Goal: Task Accomplishment & Management: Complete application form

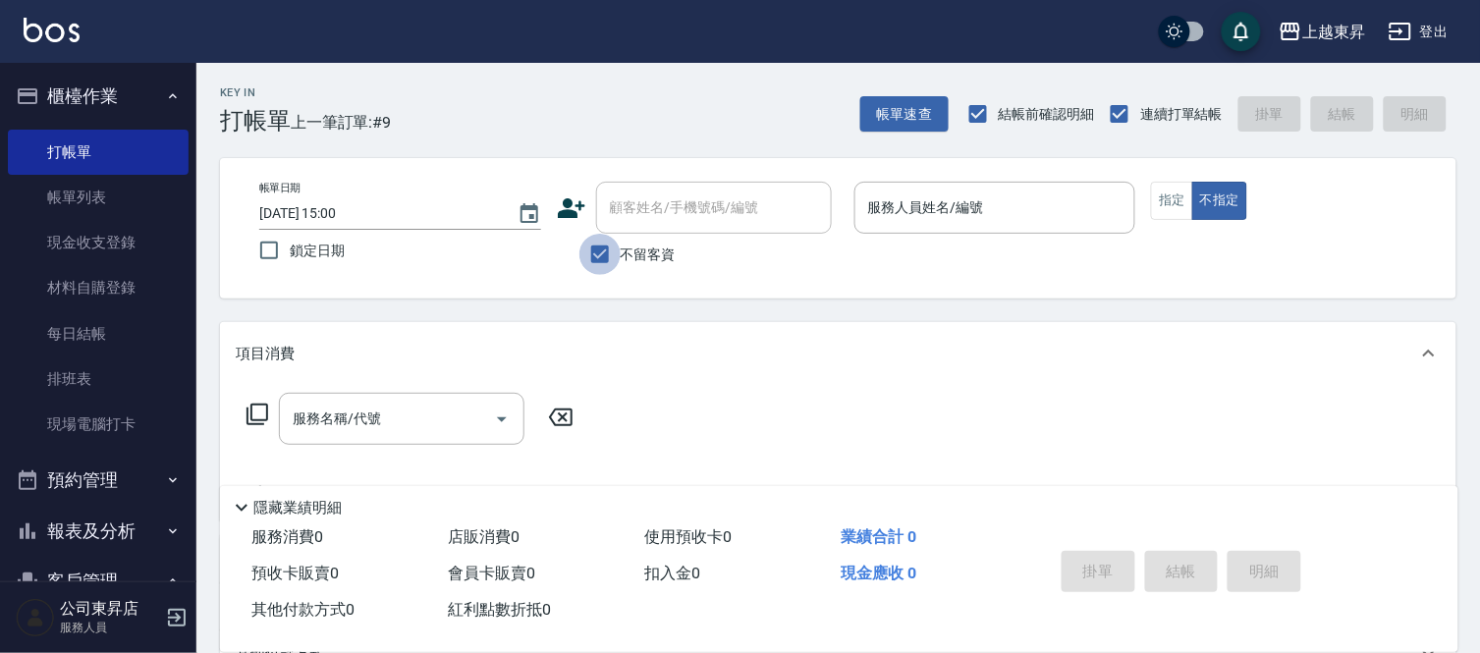
click at [594, 252] on input "不留客資" at bounding box center [600, 254] width 41 height 41
checkbox input "false"
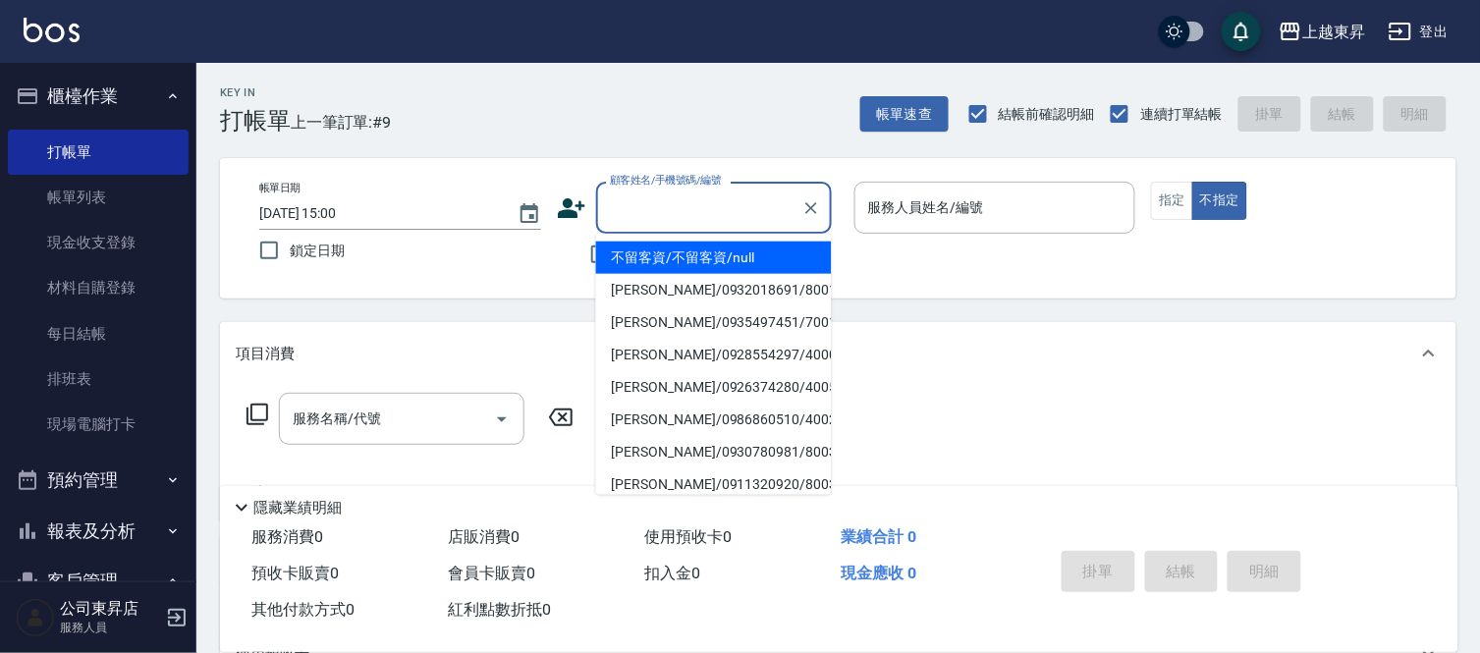
click at [678, 211] on input "顧客姓名/手機號碼/編號" at bounding box center [699, 208] width 189 height 34
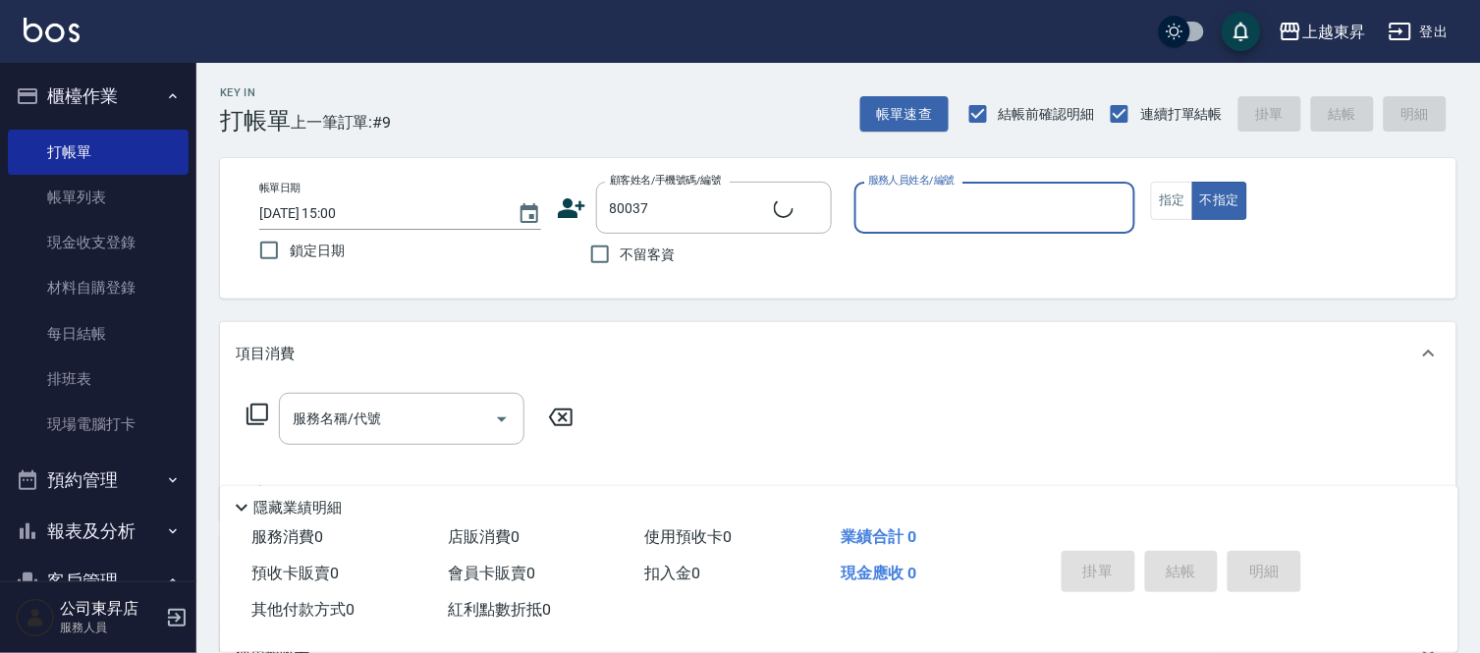
type input "[PERSON_NAME]媄/0920704363/80037"
type input "[PERSON_NAME]-08"
click at [1175, 197] on button "指定" at bounding box center [1172, 201] width 42 height 38
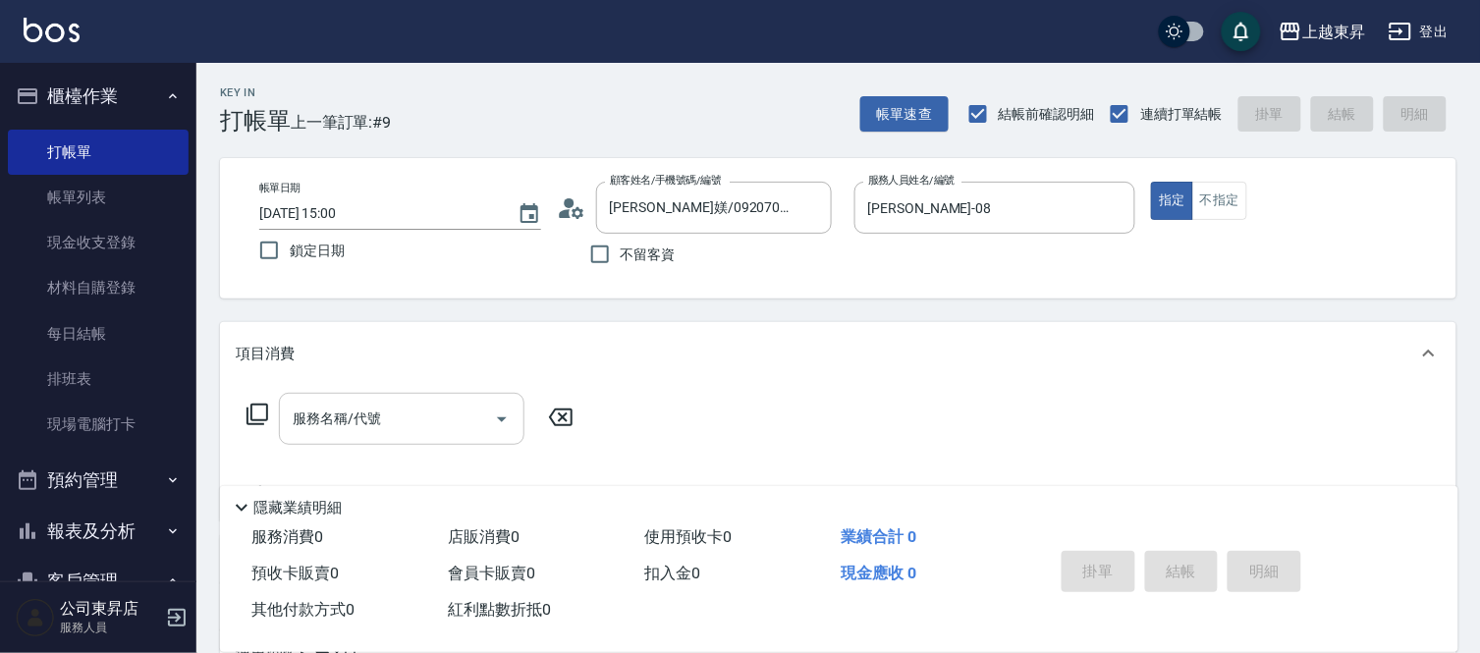
click at [445, 420] on input "服務名稱/代號" at bounding box center [387, 419] width 198 height 34
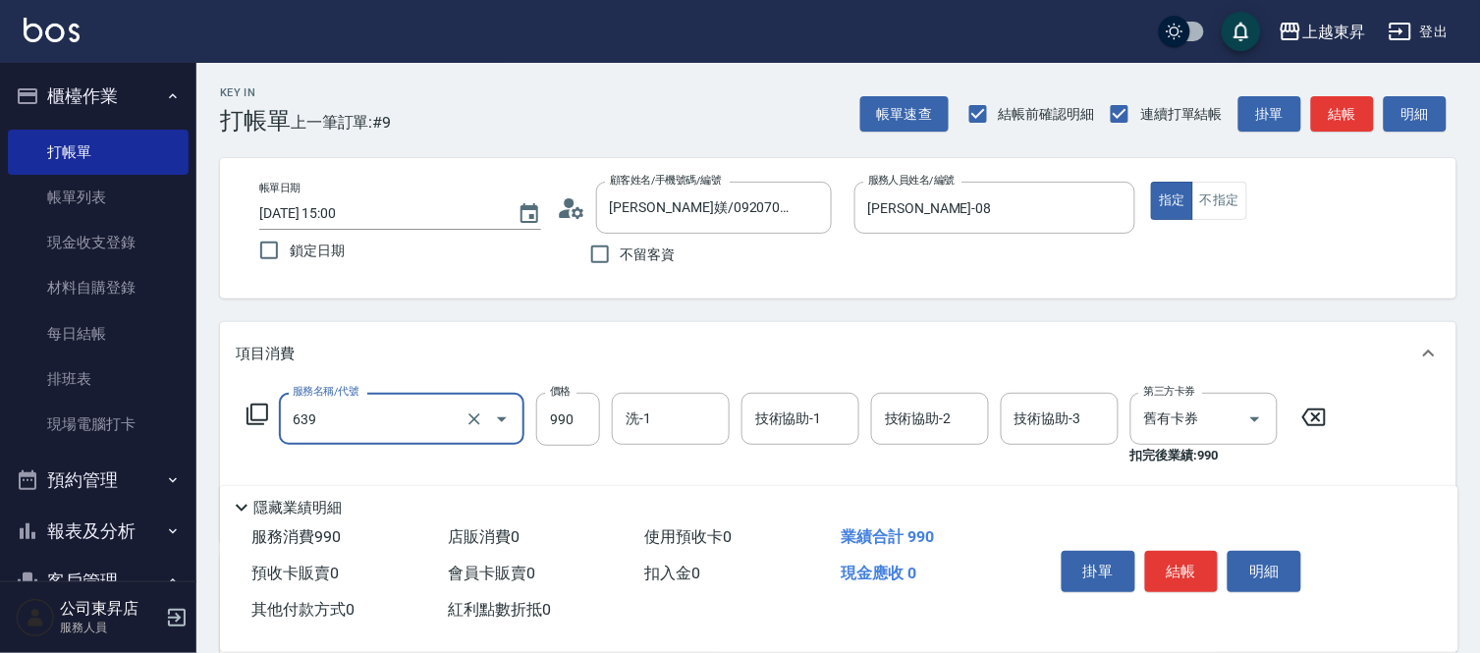
type input "(芙)蘆薈髮膜套卡(自材)(639)"
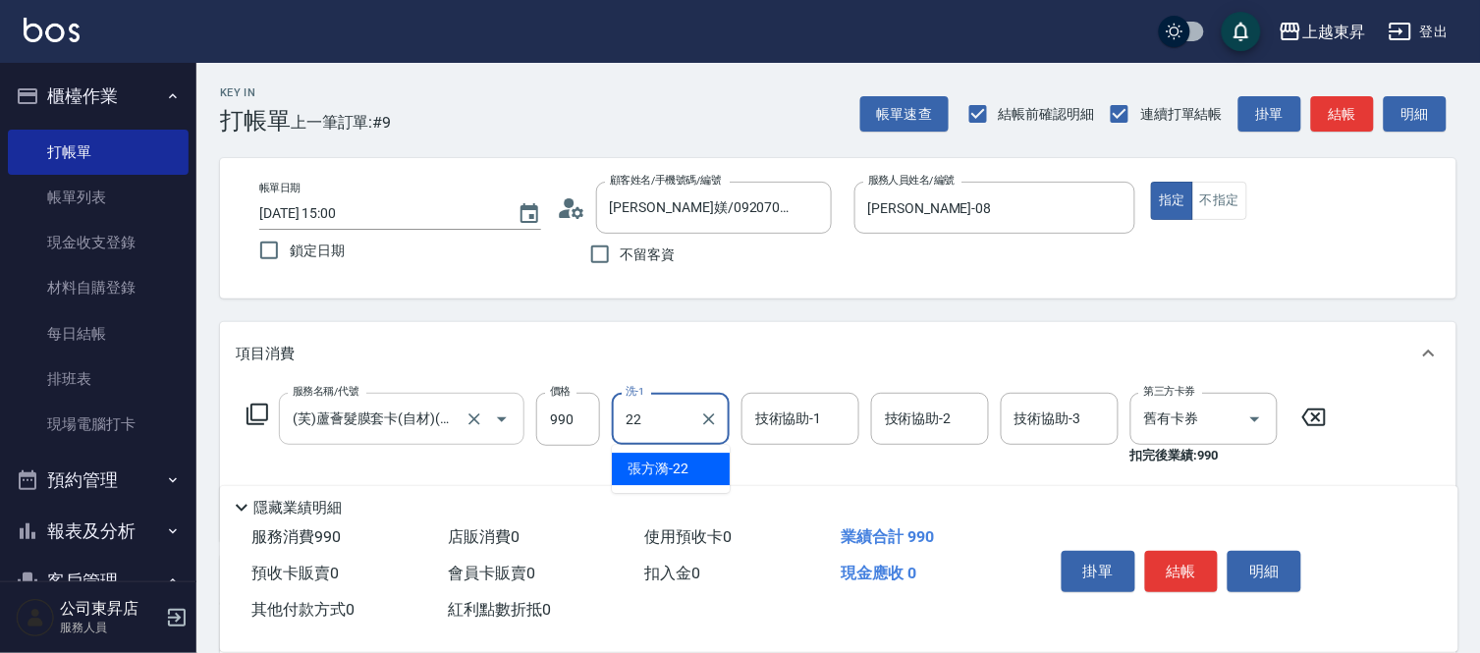
type input "[PERSON_NAME]-22"
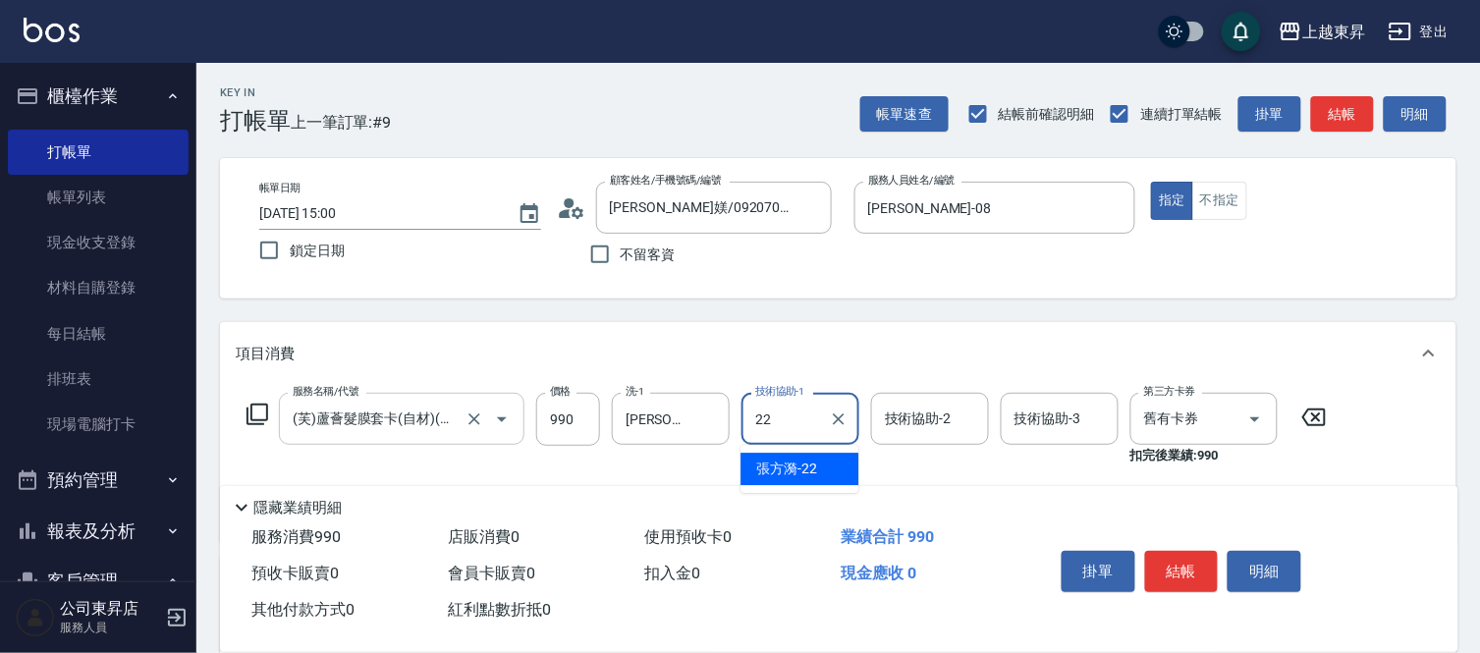
type input "[PERSON_NAME]-22"
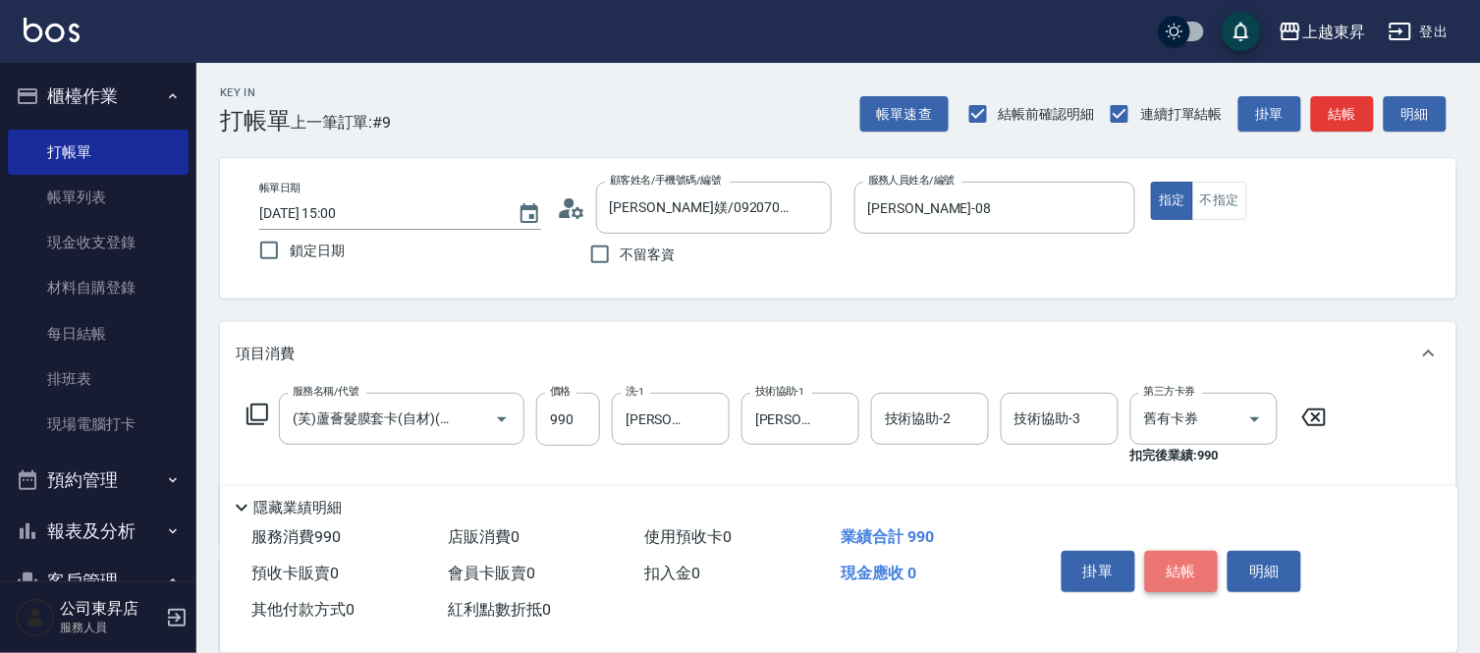
click at [1188, 562] on button "結帳" at bounding box center [1182, 571] width 74 height 41
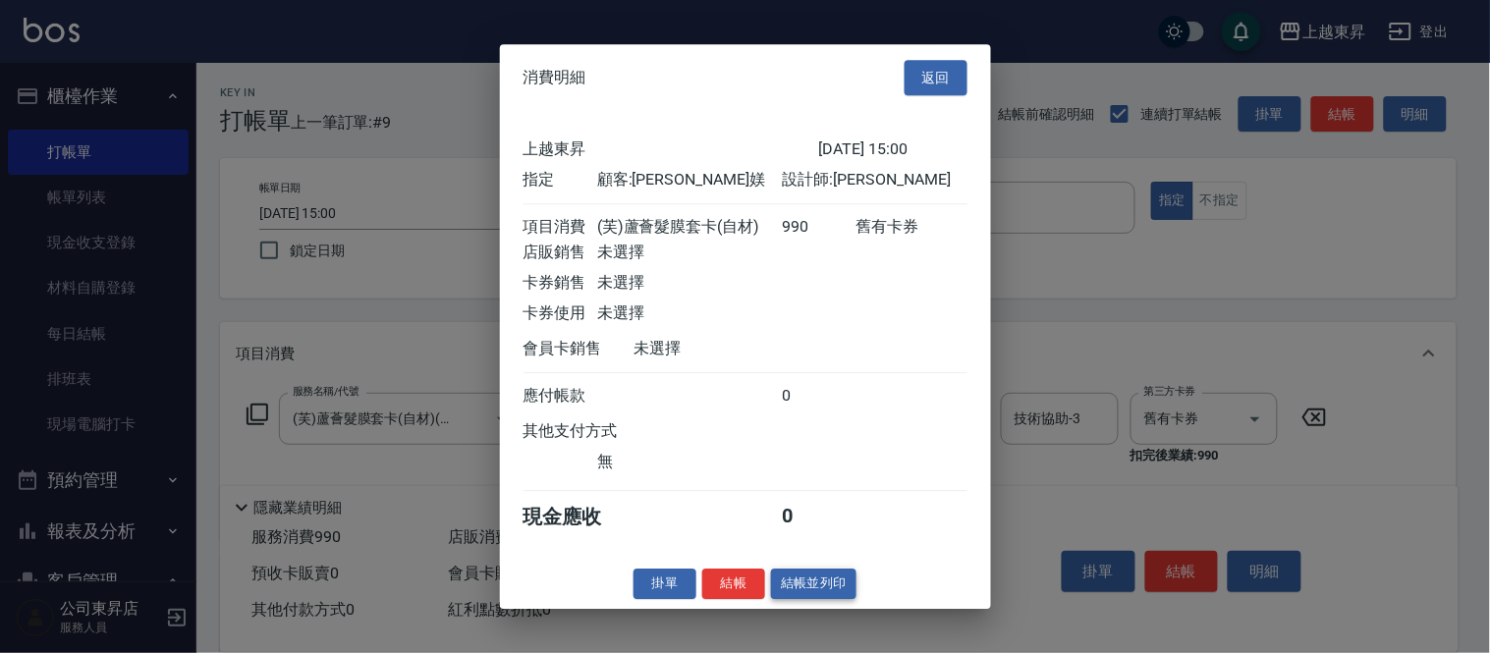
click at [813, 594] on button "結帳並列印" at bounding box center [813, 584] width 85 height 30
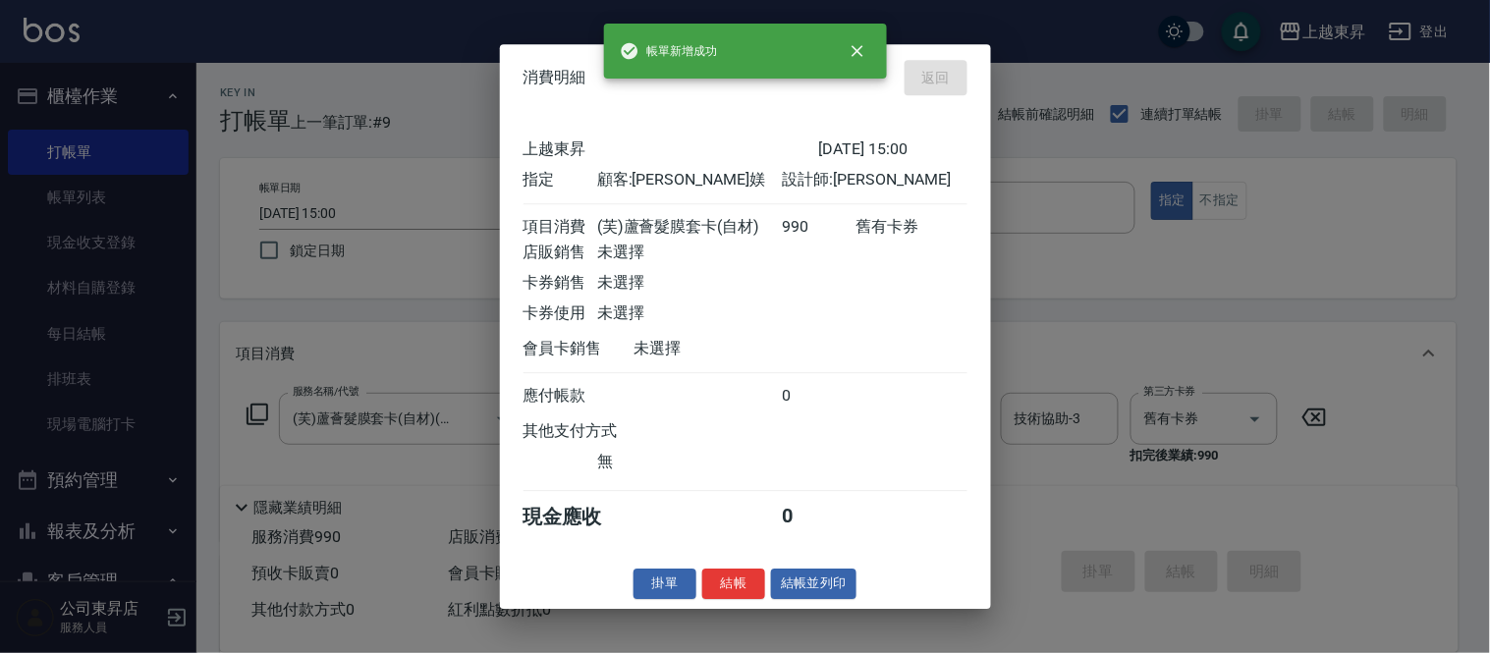
type input "[DATE] 16:00"
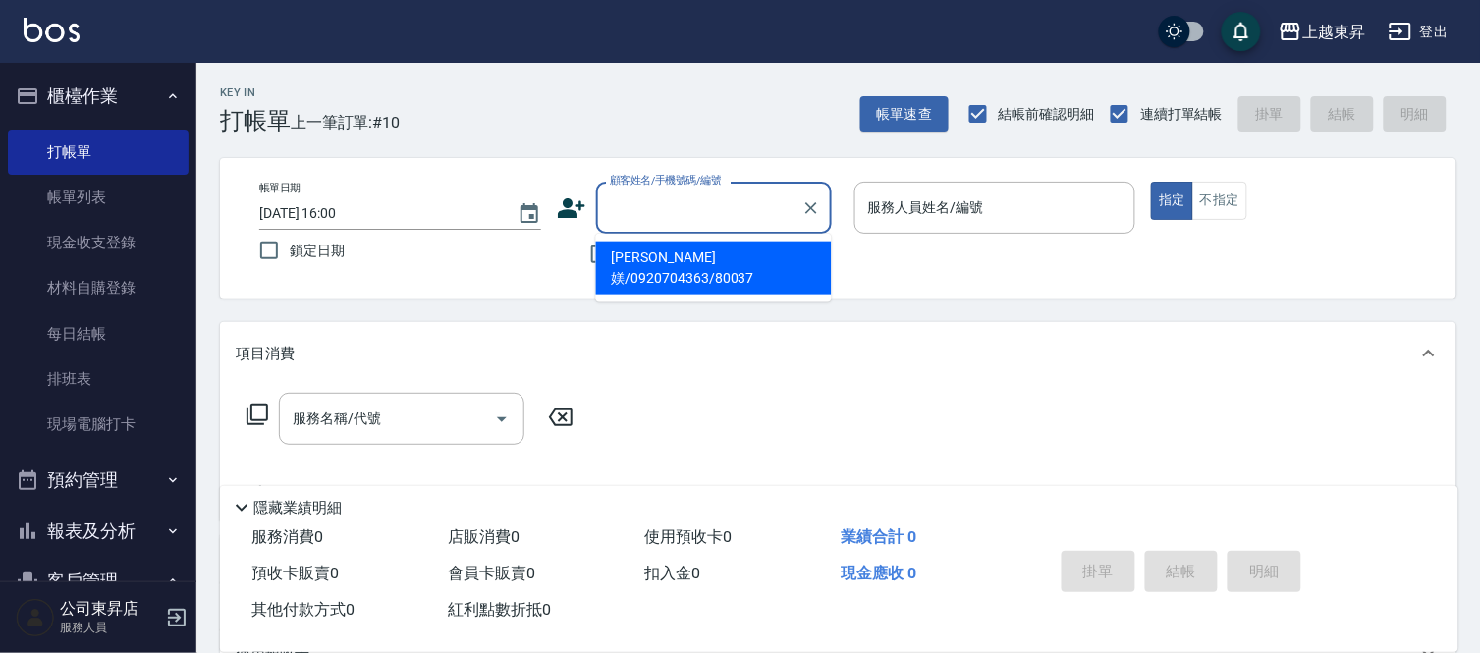
click at [641, 213] on input "顧客姓名/手機號碼/編號" at bounding box center [699, 208] width 189 height 34
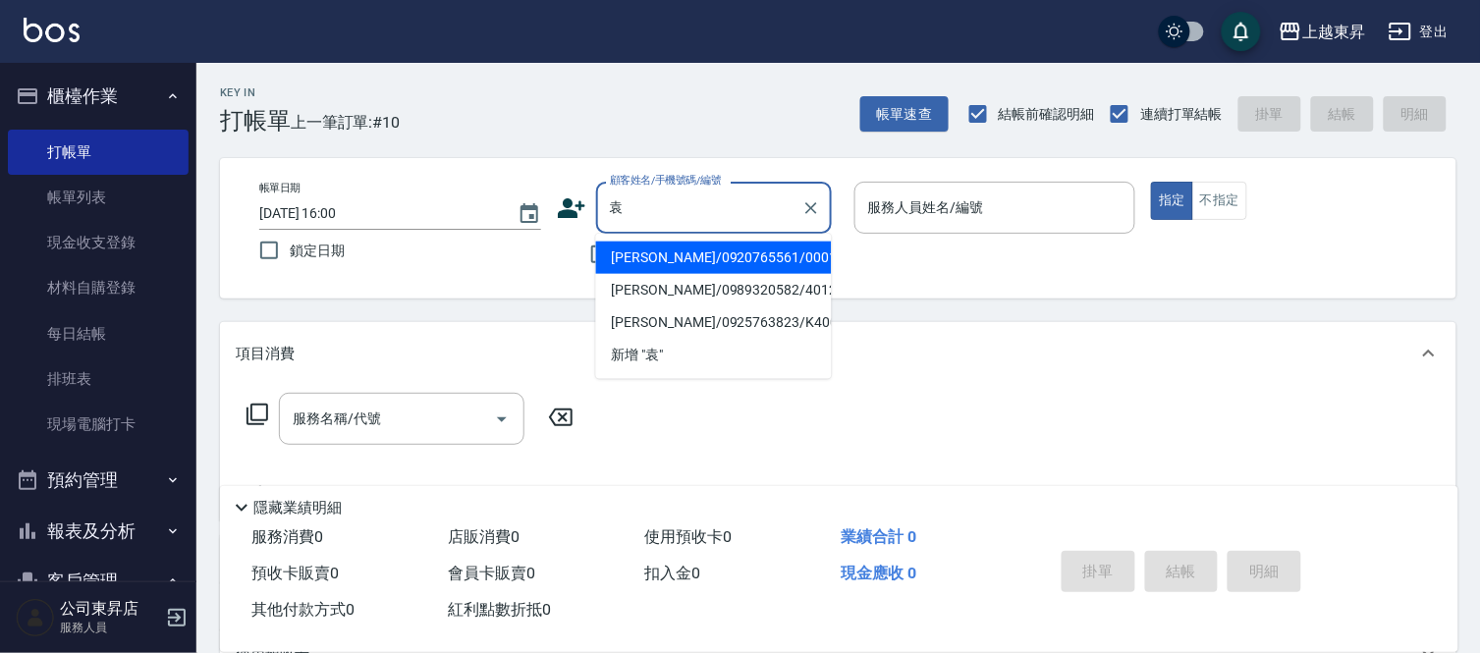
click at [661, 253] on li "[PERSON_NAME]/0920765561/00015" at bounding box center [714, 258] width 236 height 32
type input "[PERSON_NAME]/0920765561/00015"
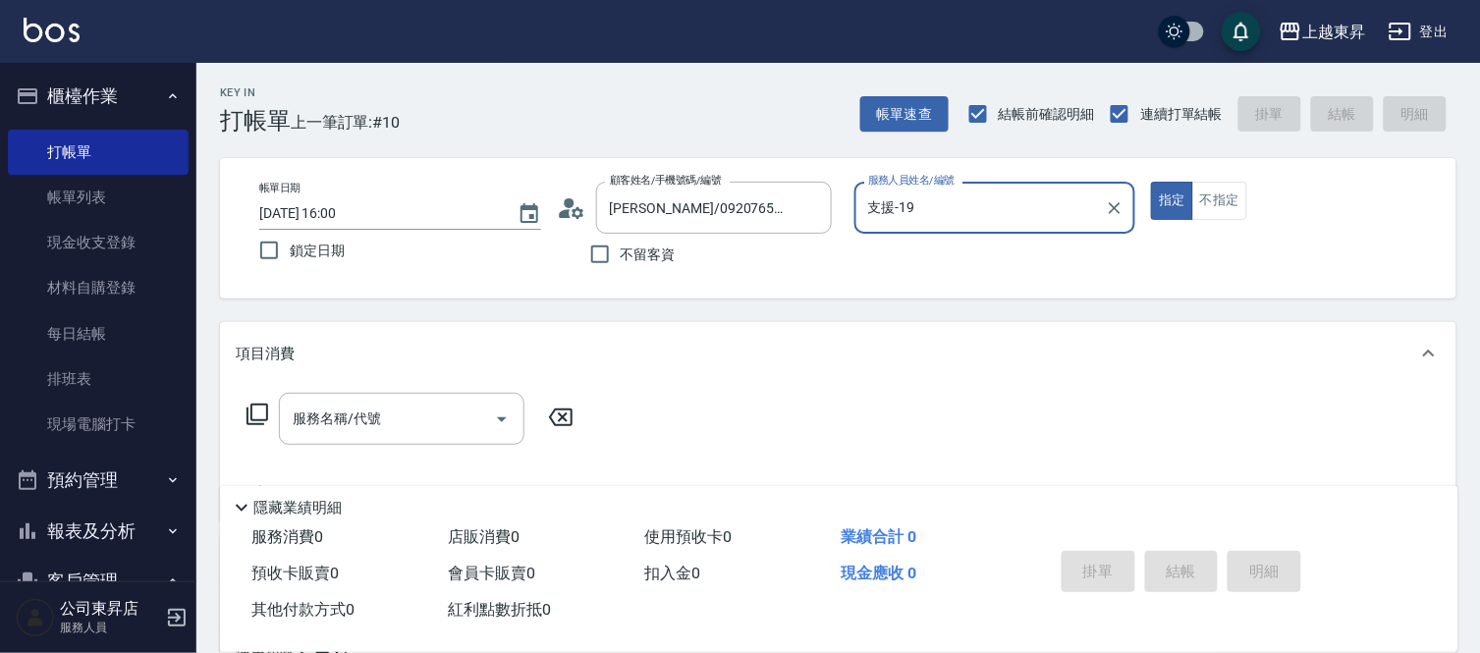
click at [956, 200] on input "支援-19" at bounding box center [980, 208] width 235 height 34
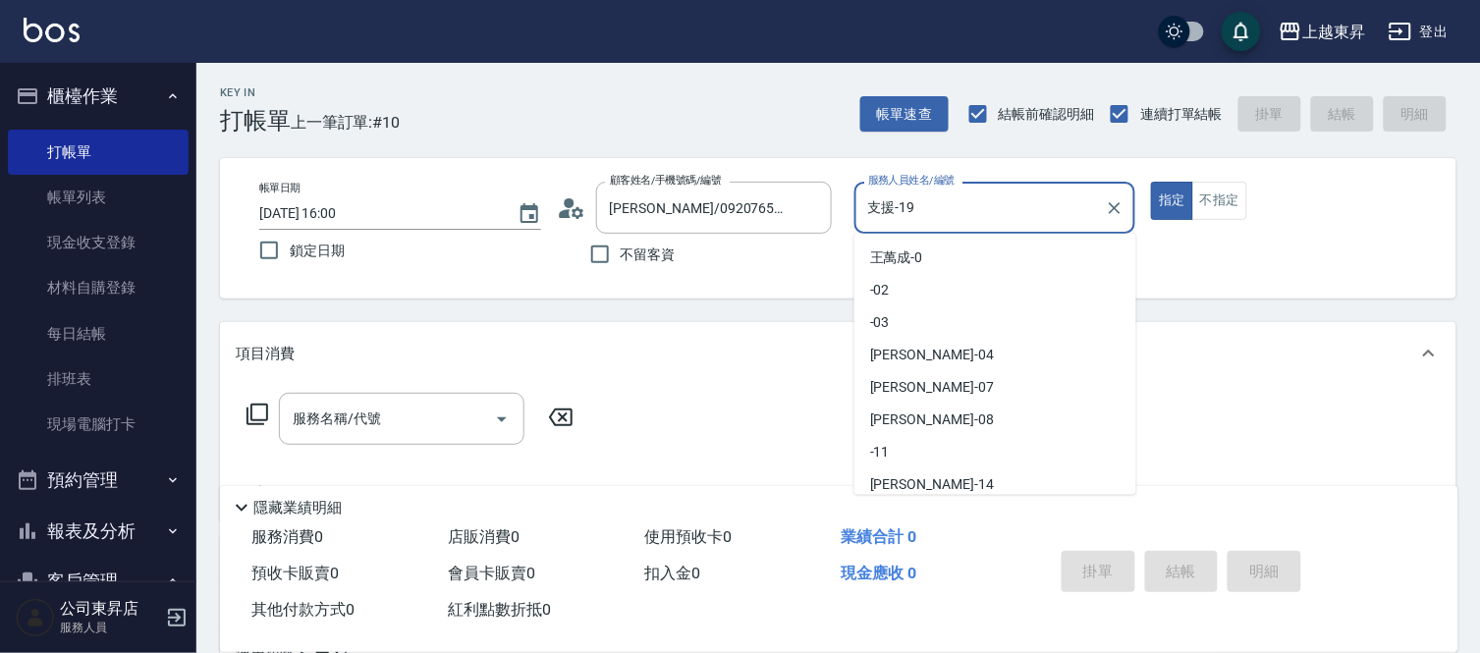
scroll to position [71, 0]
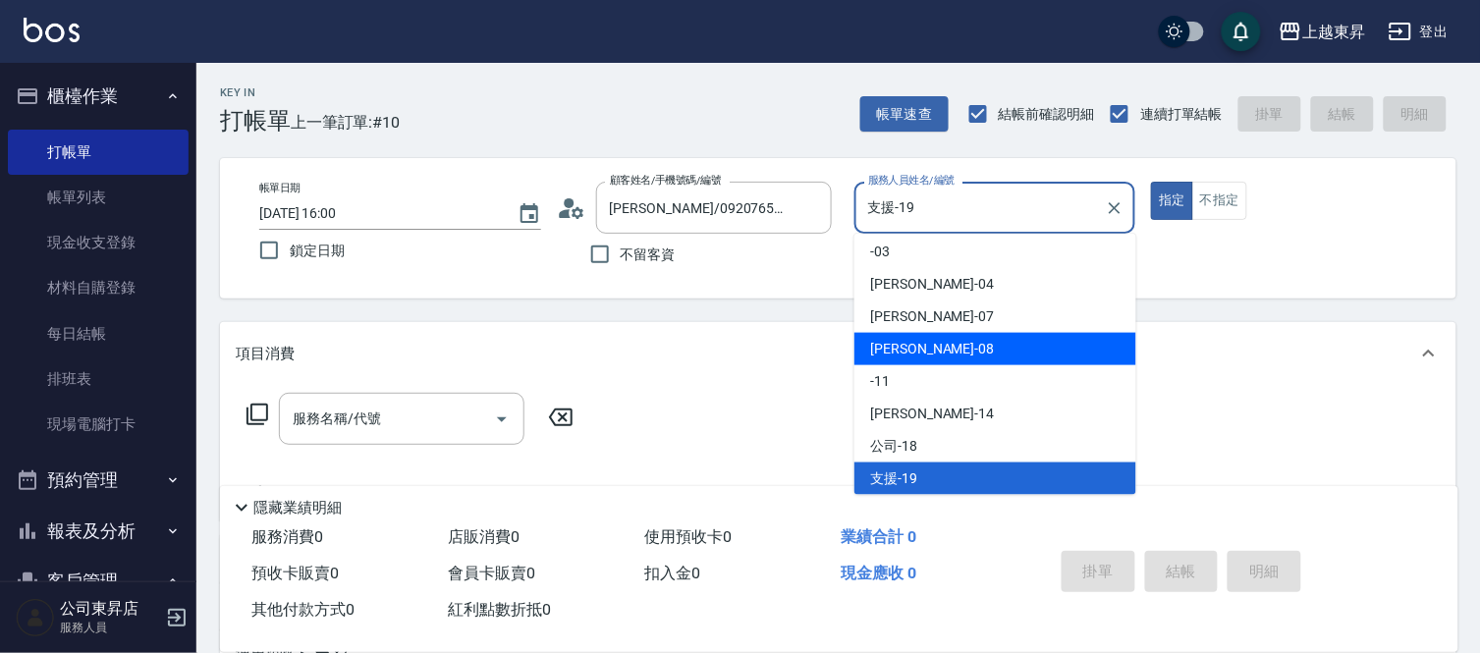
click at [939, 336] on div "[PERSON_NAME]-08" at bounding box center [996, 349] width 282 height 32
type input "[PERSON_NAME]-08"
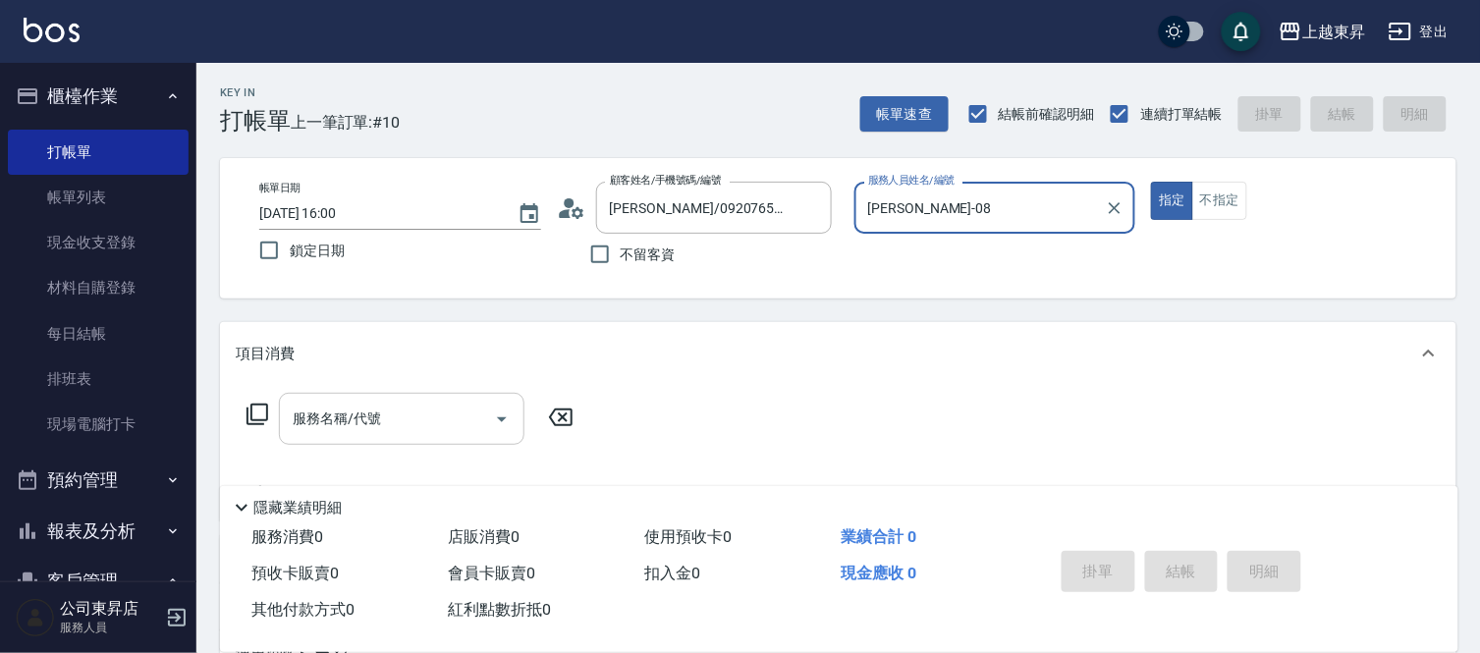
click at [419, 418] on input "服務名稱/代號" at bounding box center [387, 419] width 198 height 34
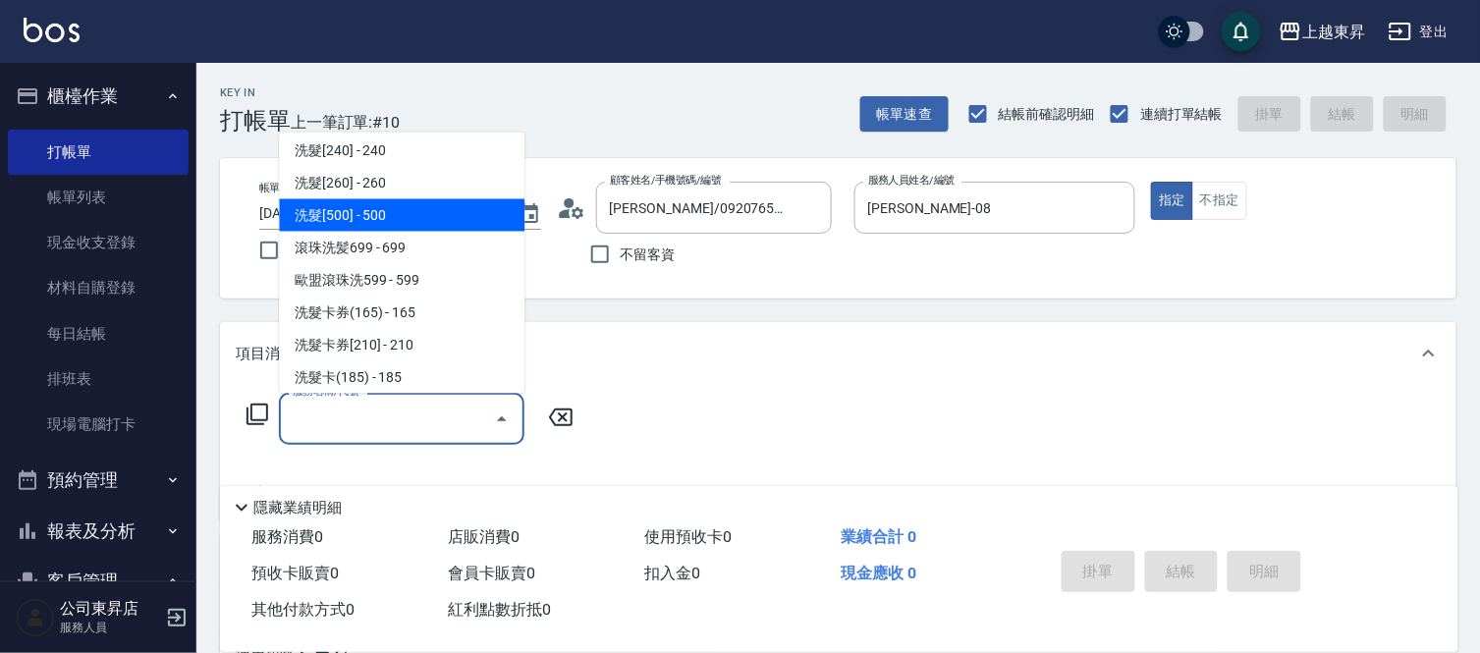
scroll to position [436, 0]
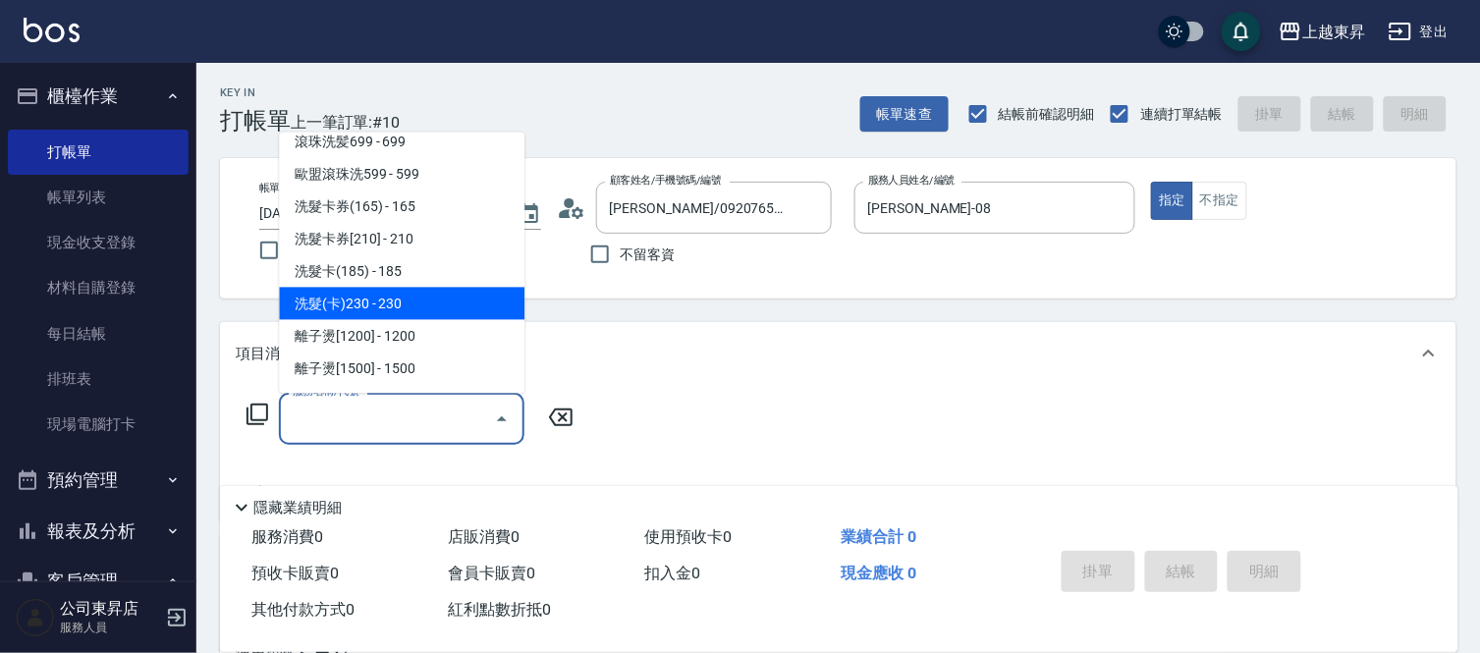
click at [413, 307] on span "洗髮(卡)230 - 230" at bounding box center [402, 304] width 246 height 32
type input "洗髮(卡)230(224)"
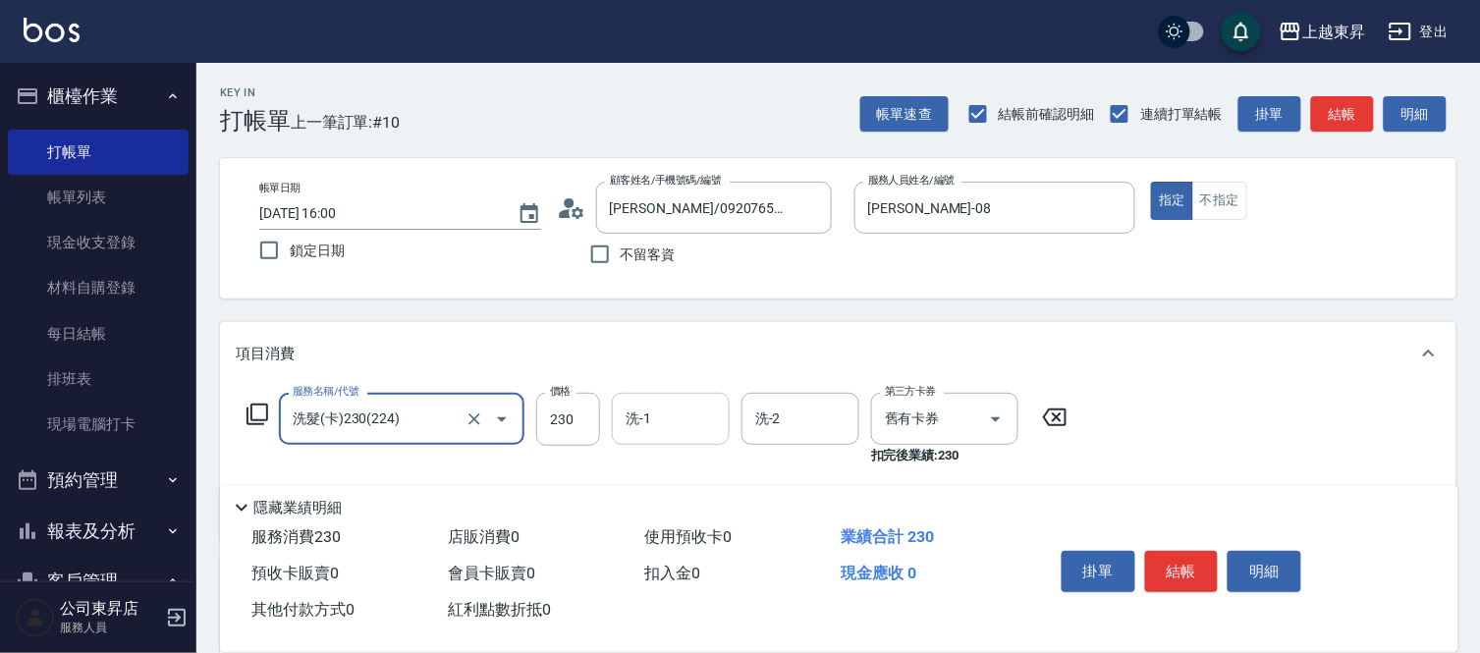
click at [684, 426] on input "洗-1" at bounding box center [671, 419] width 100 height 34
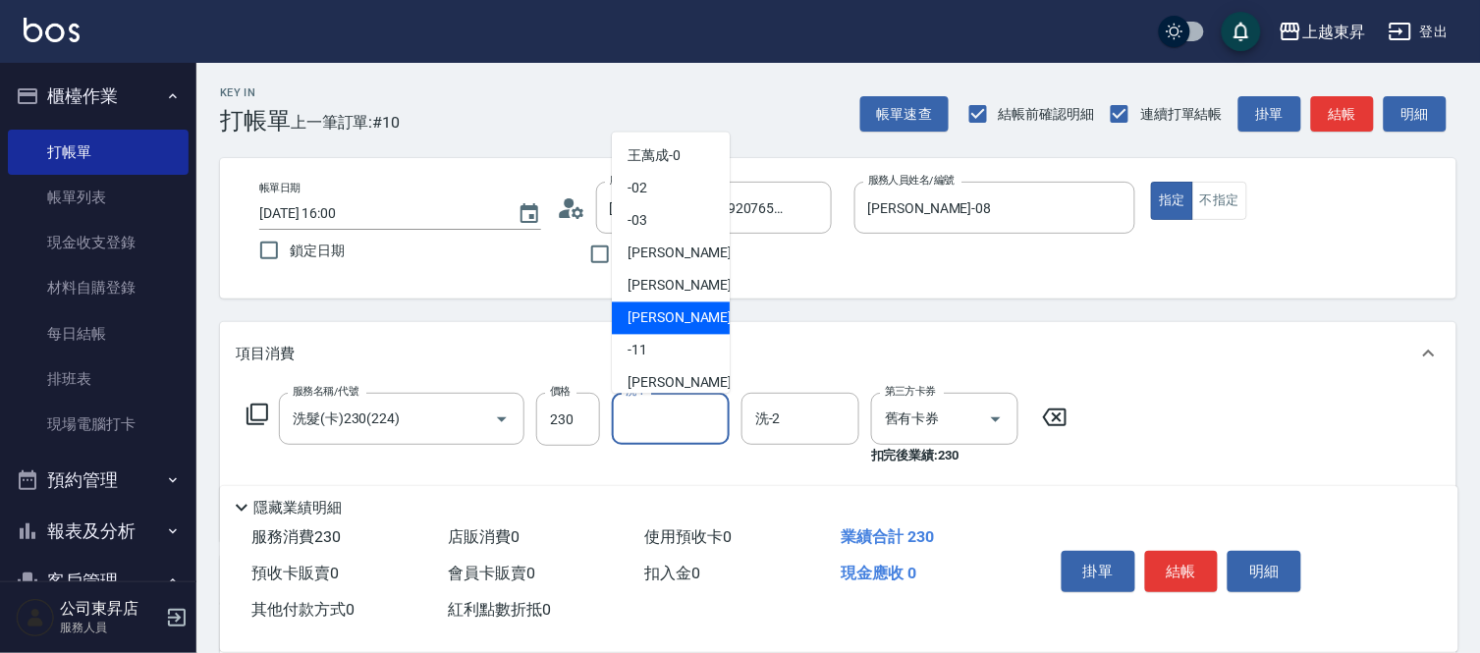
click at [690, 319] on div "[PERSON_NAME]-08" at bounding box center [671, 319] width 118 height 32
type input "[PERSON_NAME]-08"
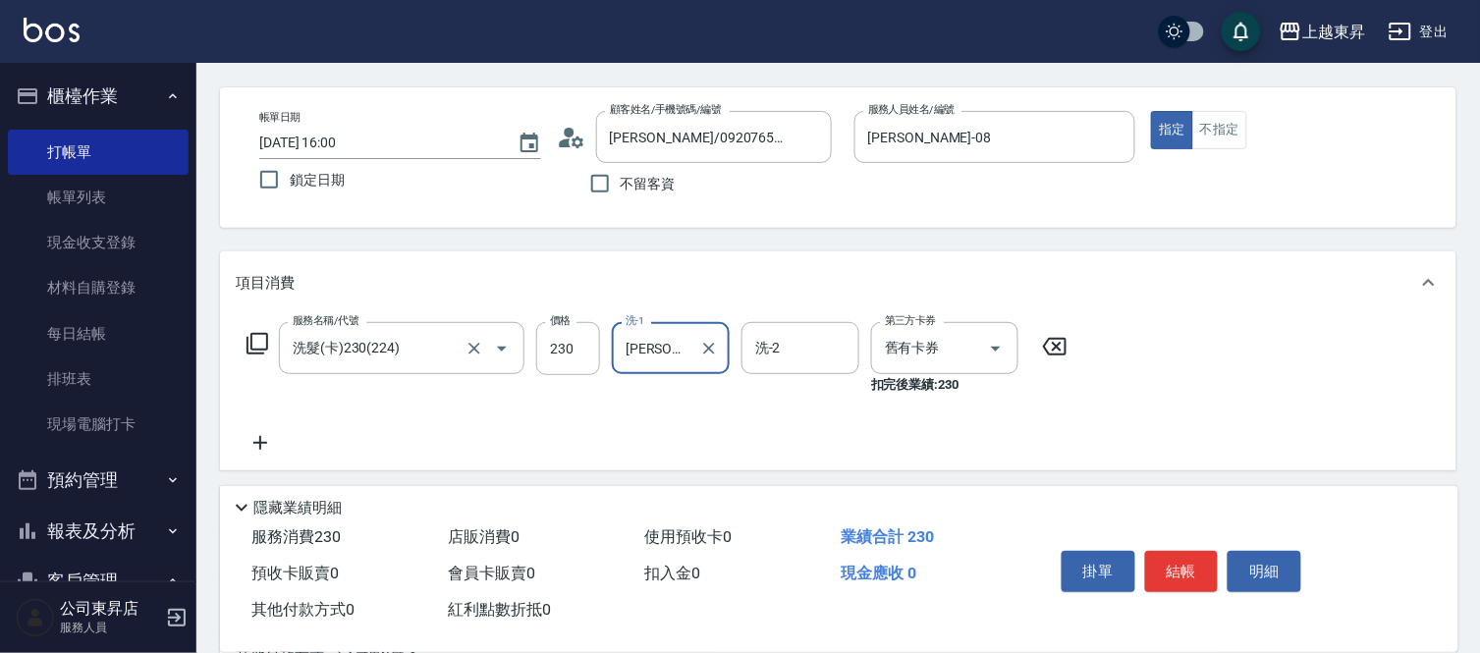
scroll to position [109, 0]
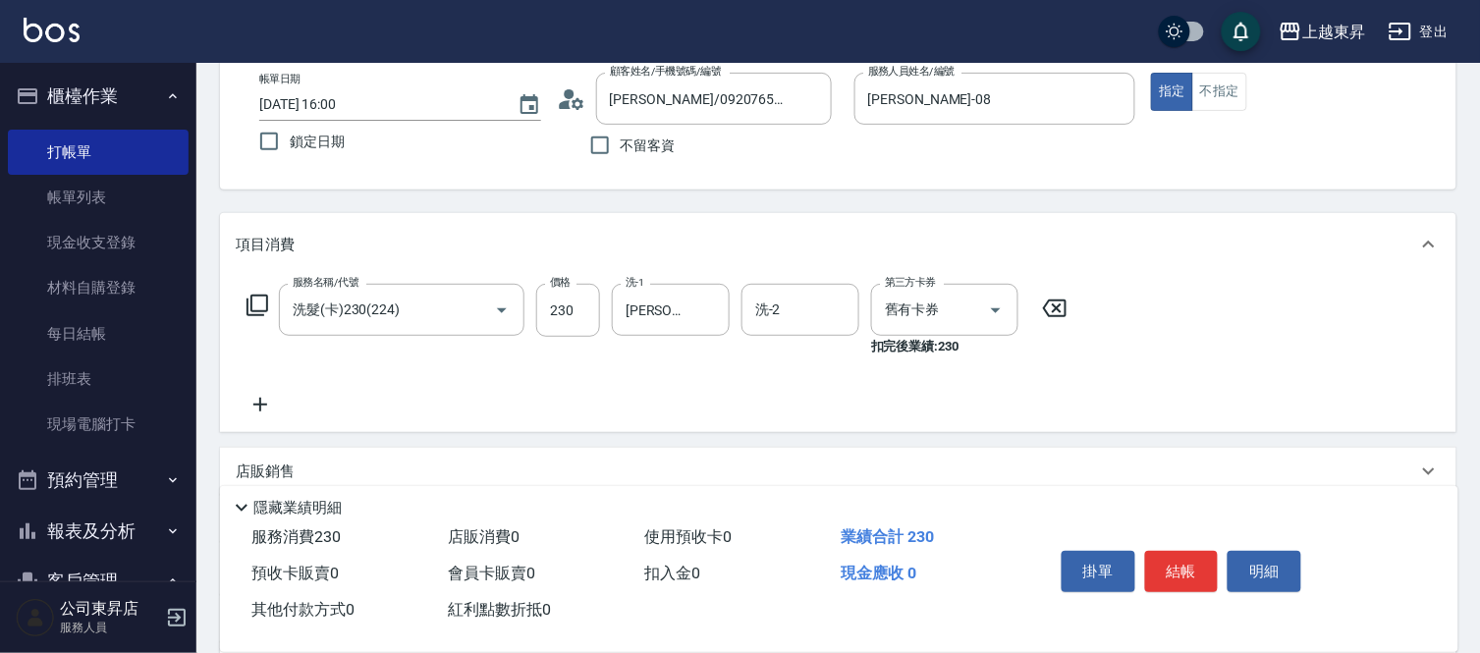
click at [260, 400] on icon at bounding box center [260, 405] width 14 height 14
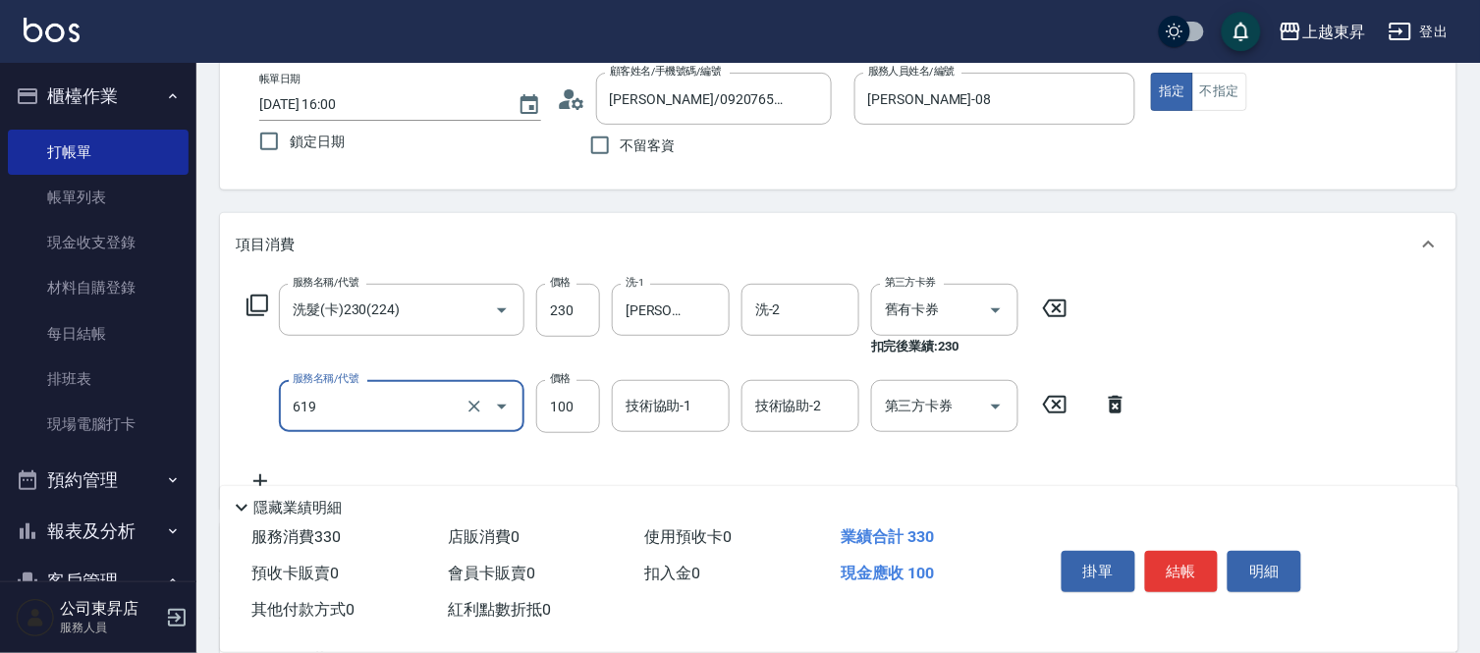
type input "煥彩.玻酸.晶膜.水療(619)"
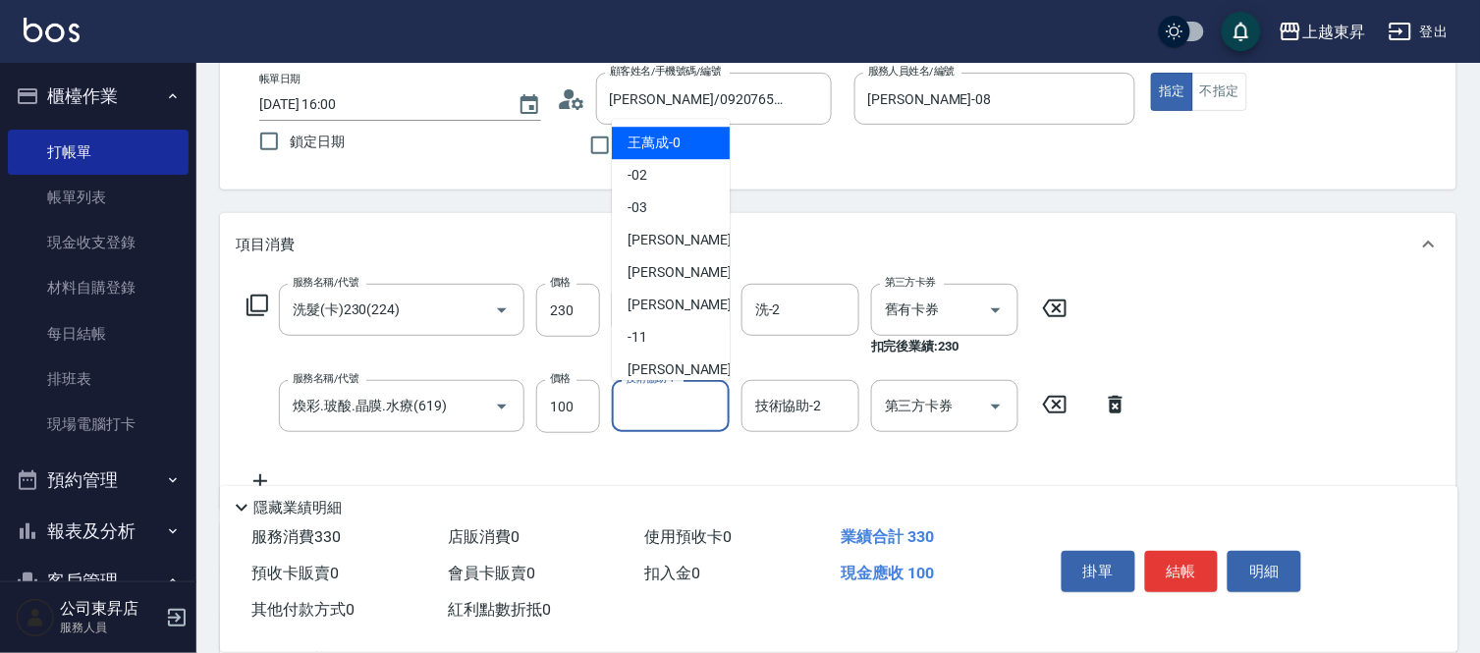
click at [671, 414] on input "技術協助-1" at bounding box center [671, 406] width 100 height 34
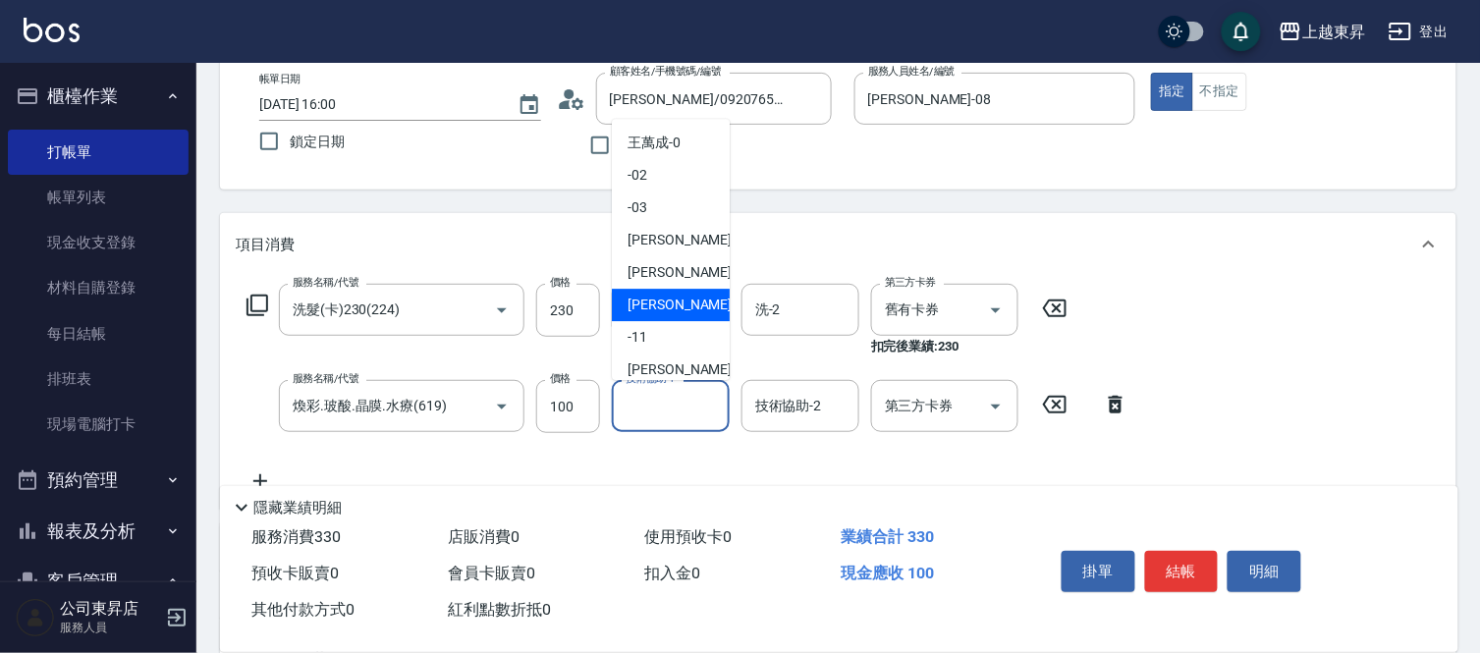
click at [652, 305] on span "[PERSON_NAME]-08" at bounding box center [690, 305] width 124 height 21
type input "[PERSON_NAME]-08"
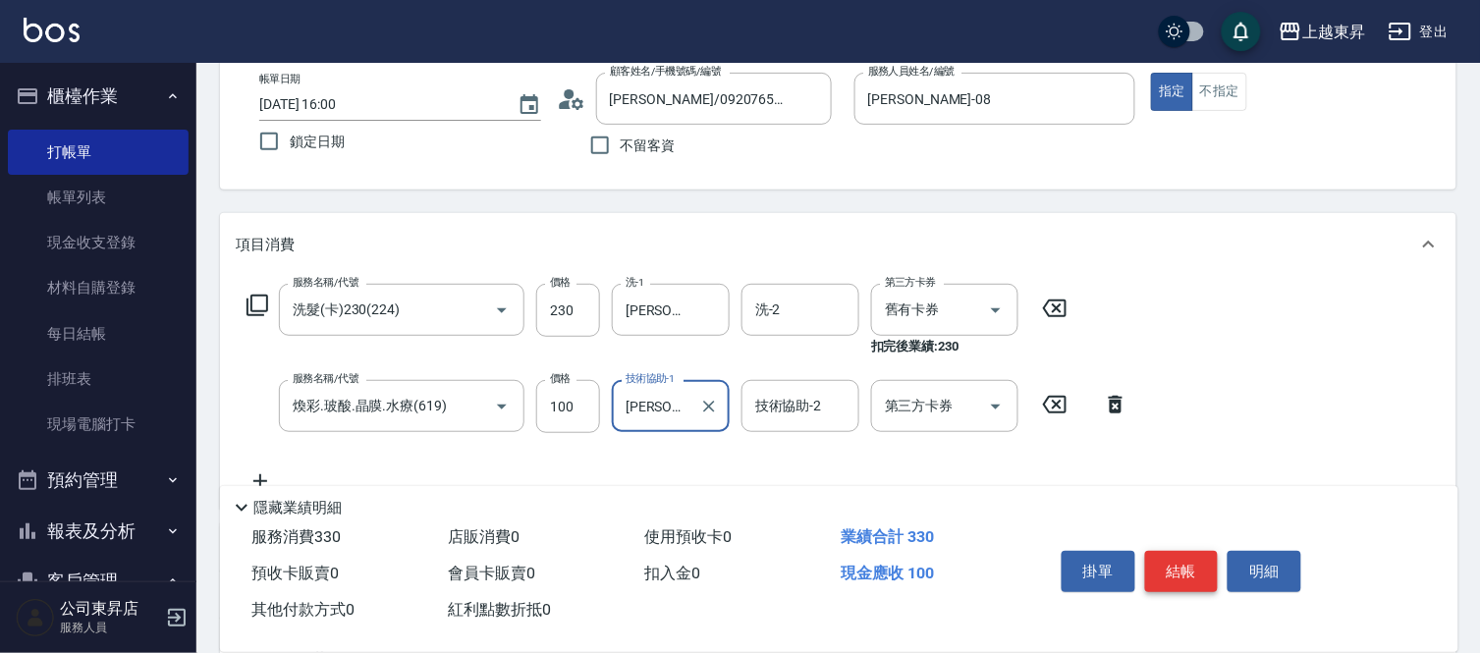
click at [1182, 567] on button "結帳" at bounding box center [1182, 571] width 74 height 41
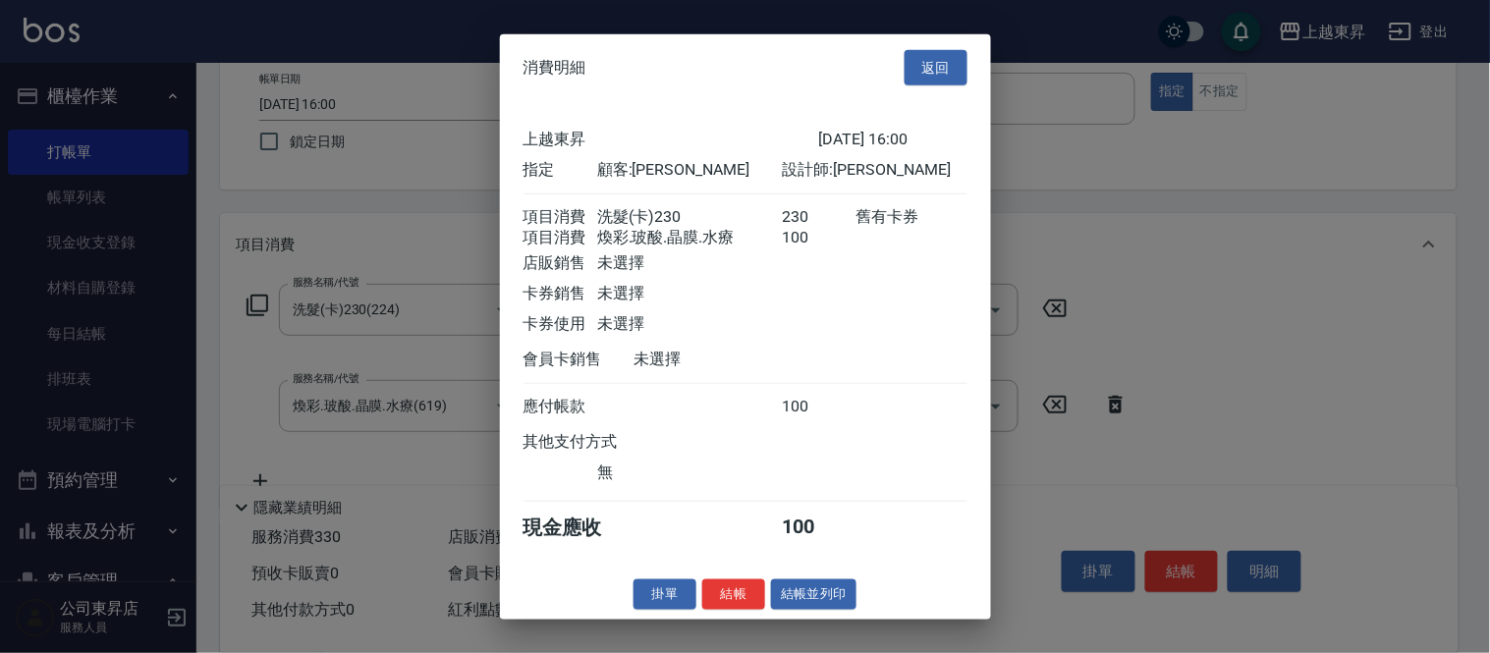
click at [839, 610] on button "結帳並列印" at bounding box center [813, 595] width 85 height 30
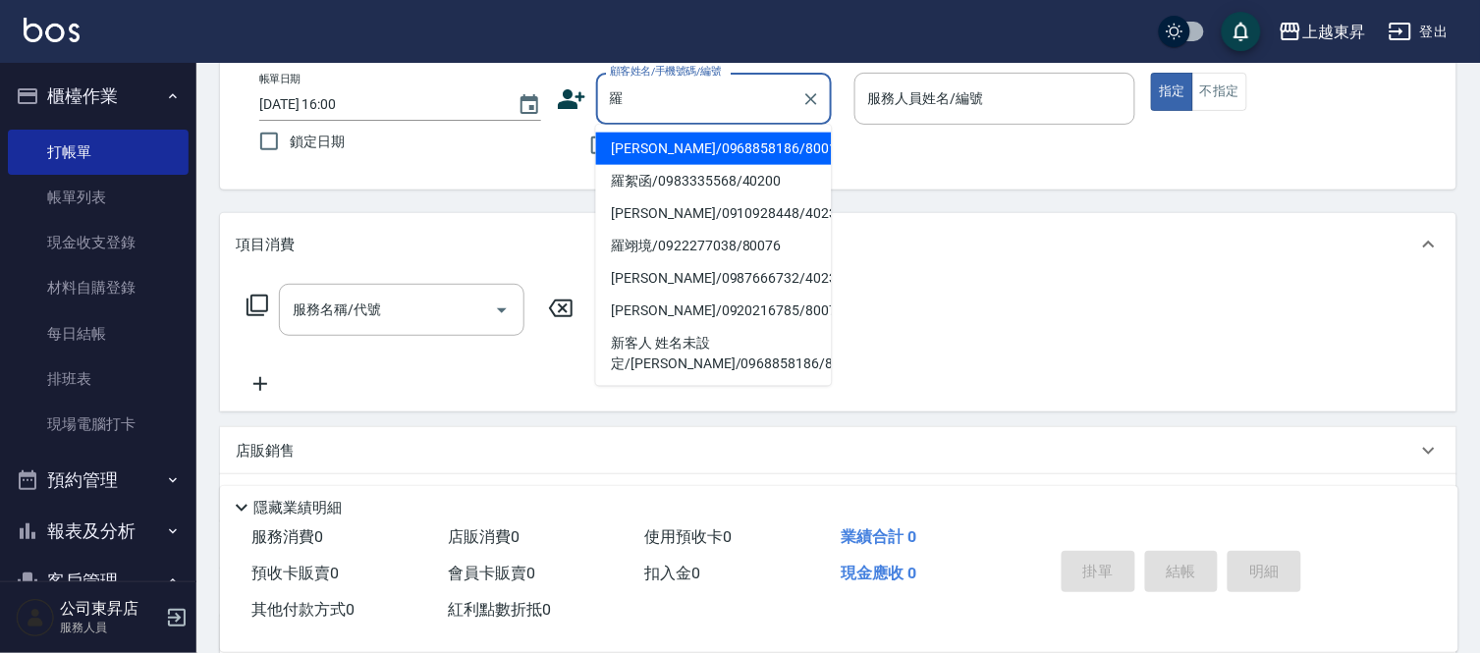
click at [656, 309] on li "[PERSON_NAME]/0920216785/80075" at bounding box center [714, 311] width 236 height 32
type input "[PERSON_NAME]/0920216785/80075"
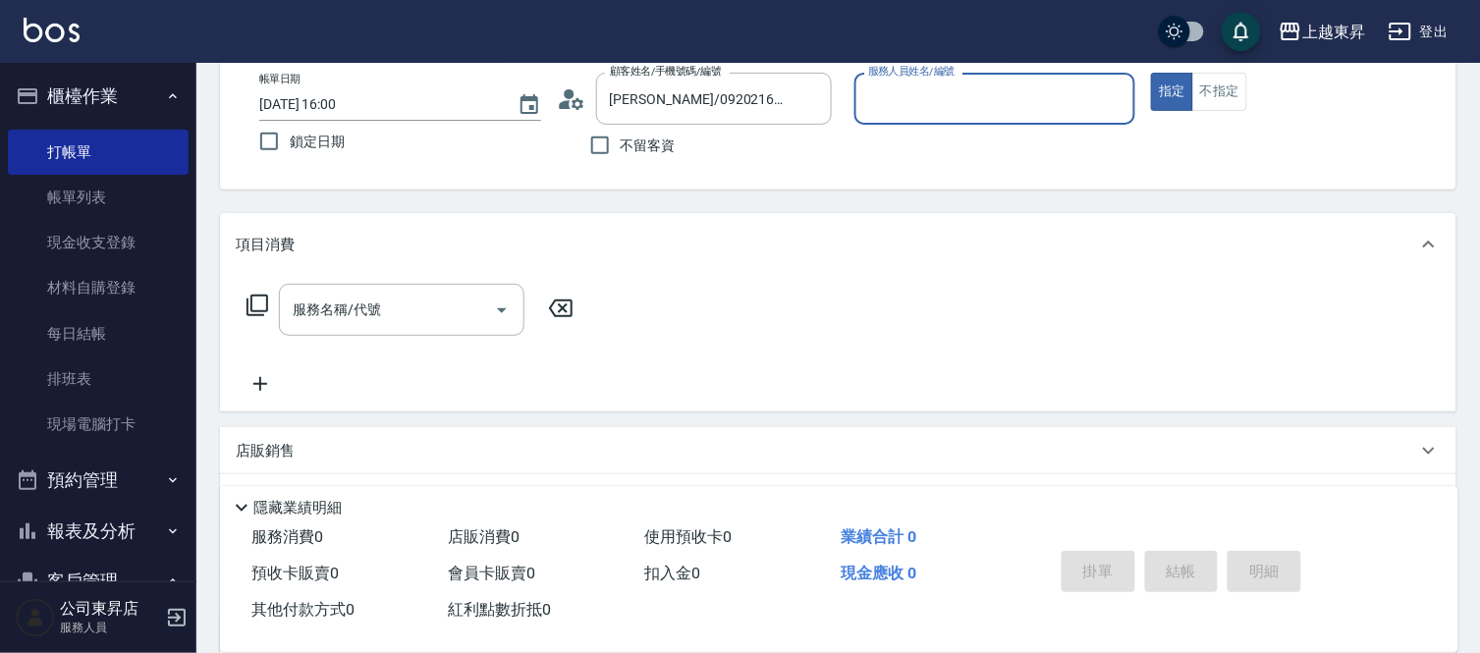
type input "[PERSON_NAME]-08"
click at [321, 314] on input "服務名稱/代號" at bounding box center [387, 310] width 198 height 34
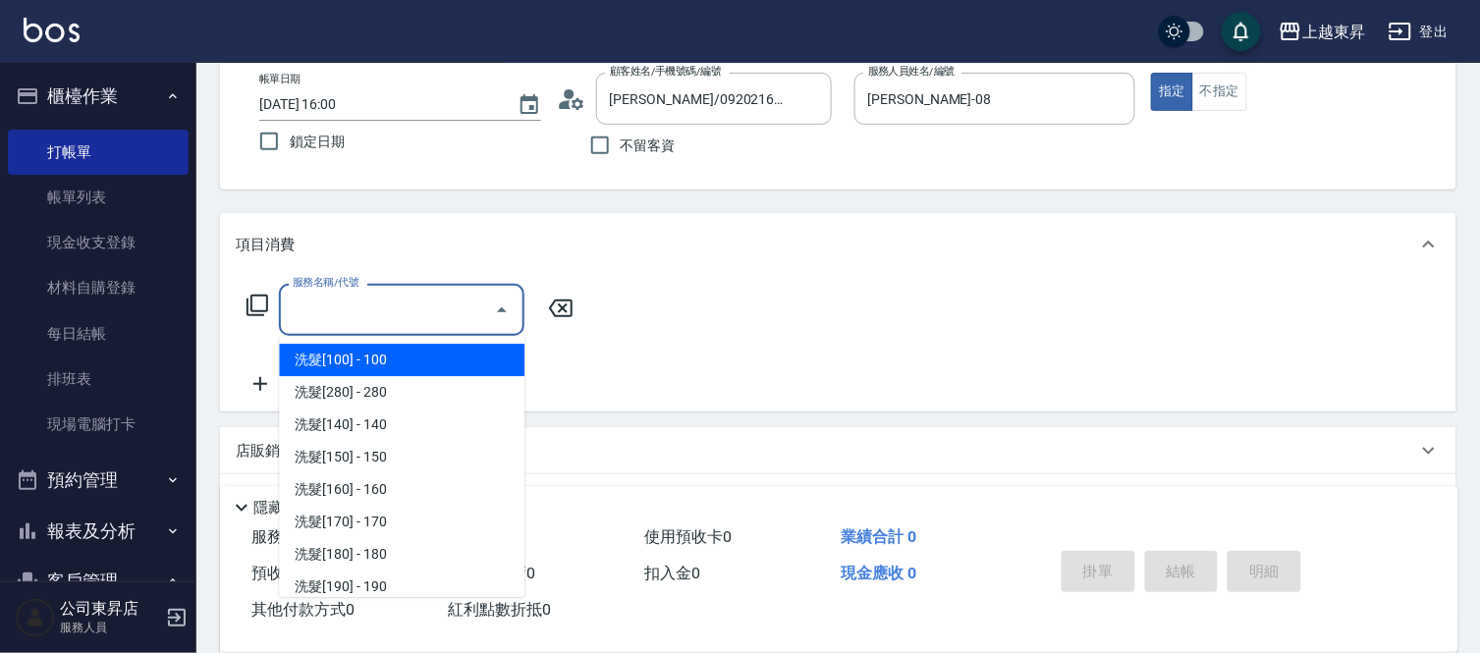
click at [341, 361] on span "洗髮[100] - 100" at bounding box center [402, 360] width 246 height 32
type input "洗髮[100](201)"
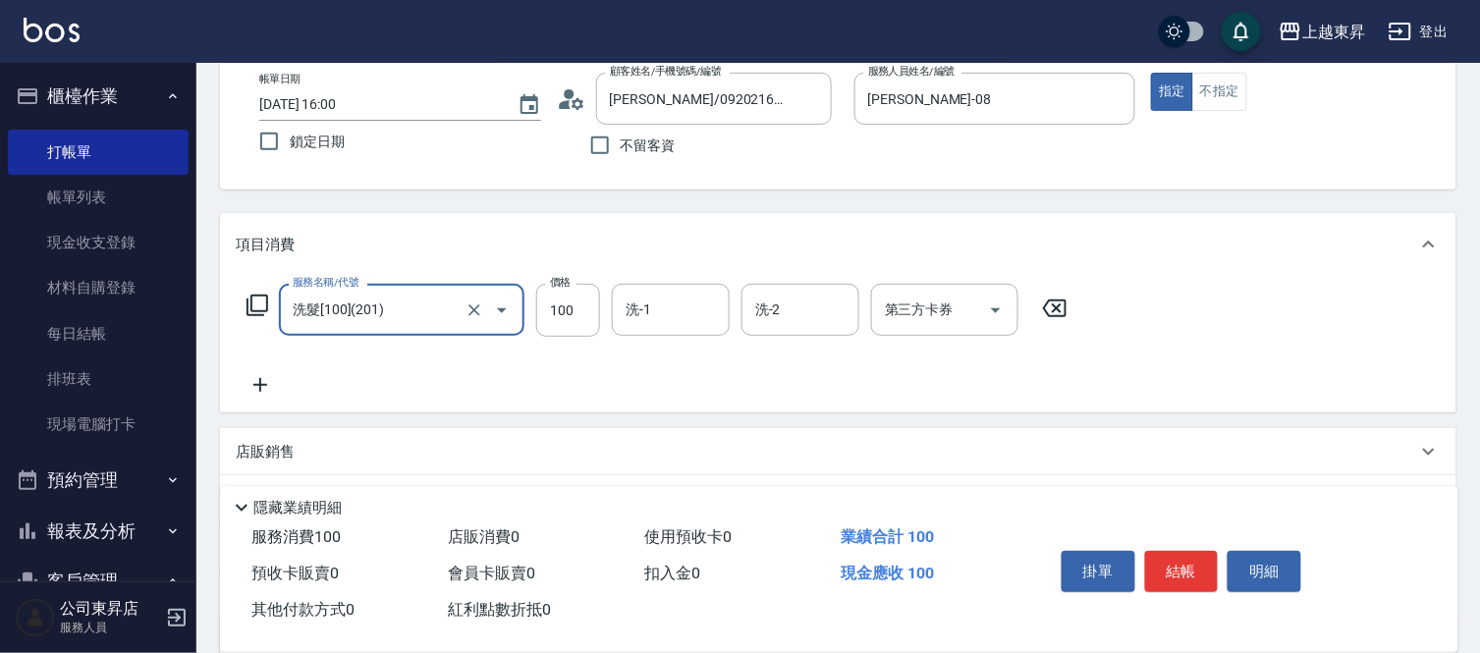
click at [644, 314] on div "洗-1 洗-1" at bounding box center [671, 310] width 118 height 52
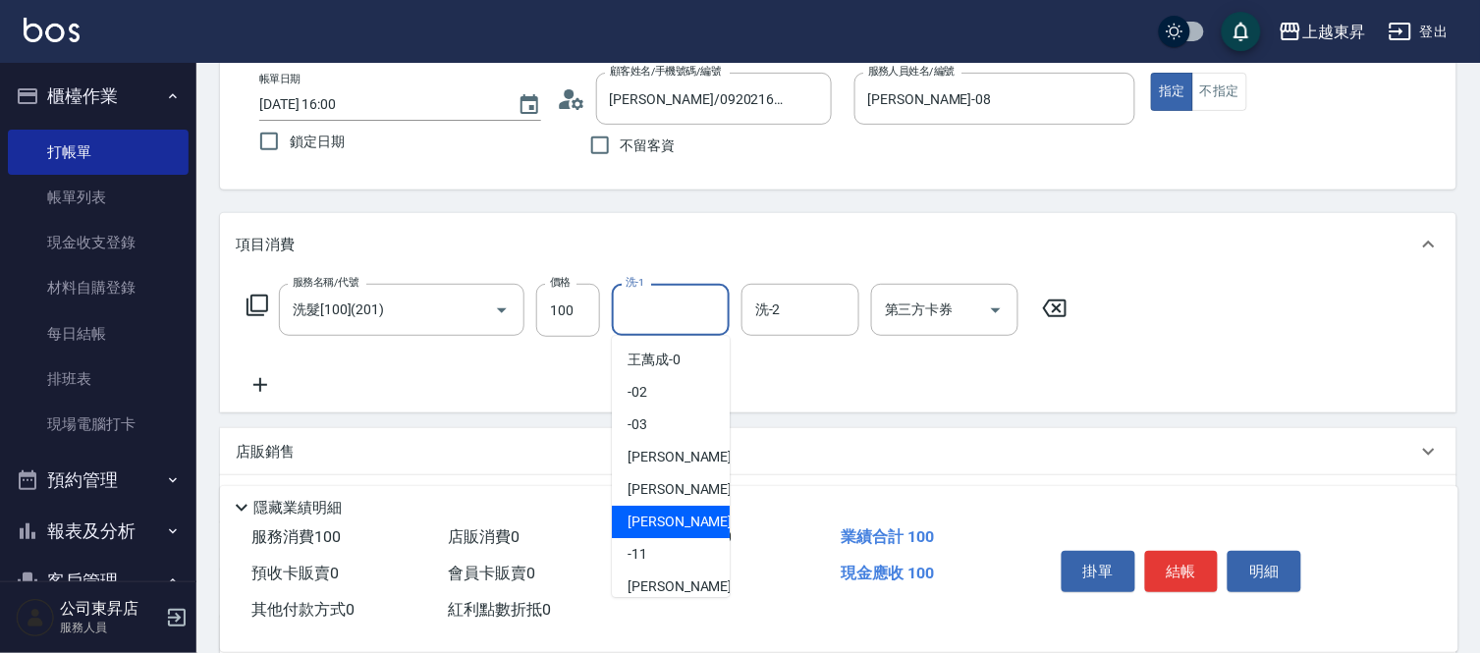
click at [673, 521] on span "[PERSON_NAME]-08" at bounding box center [690, 522] width 124 height 21
type input "[PERSON_NAME]-08"
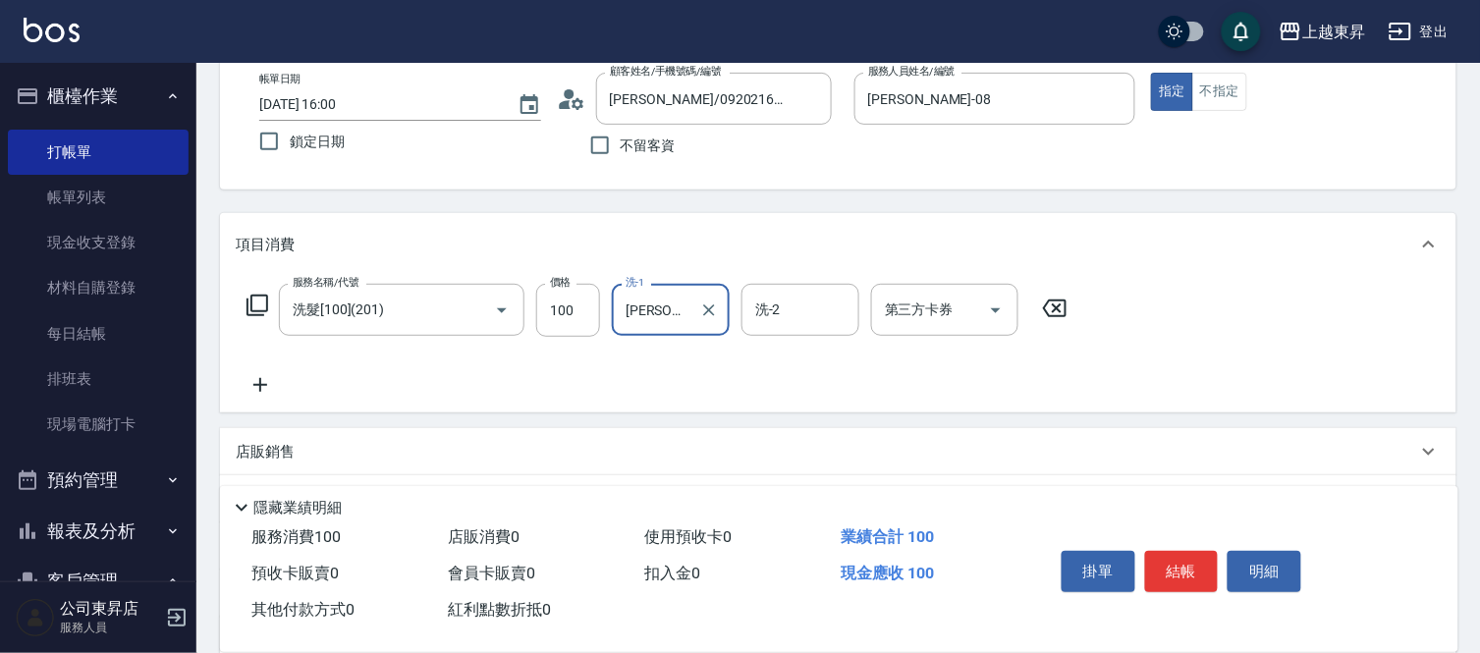
click at [255, 380] on icon at bounding box center [260, 385] width 49 height 24
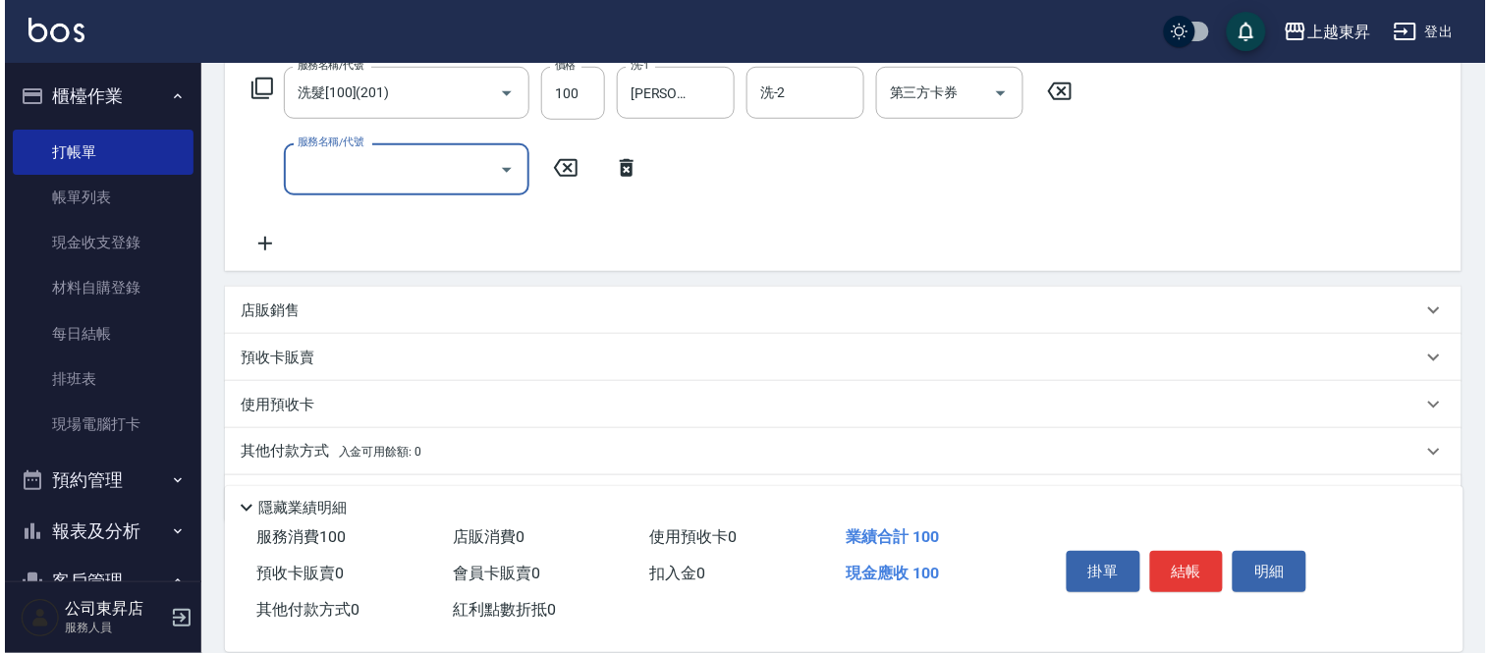
scroll to position [327, 0]
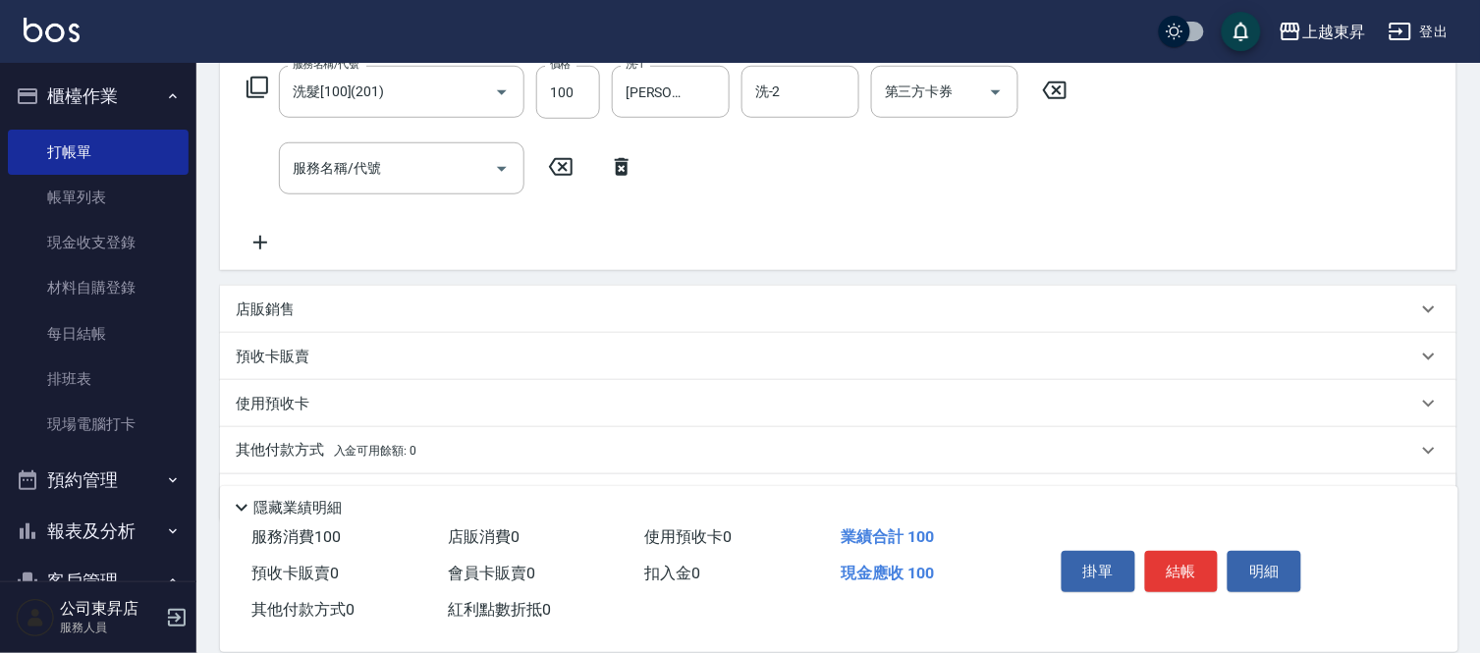
click at [255, 246] on icon at bounding box center [260, 243] width 49 height 24
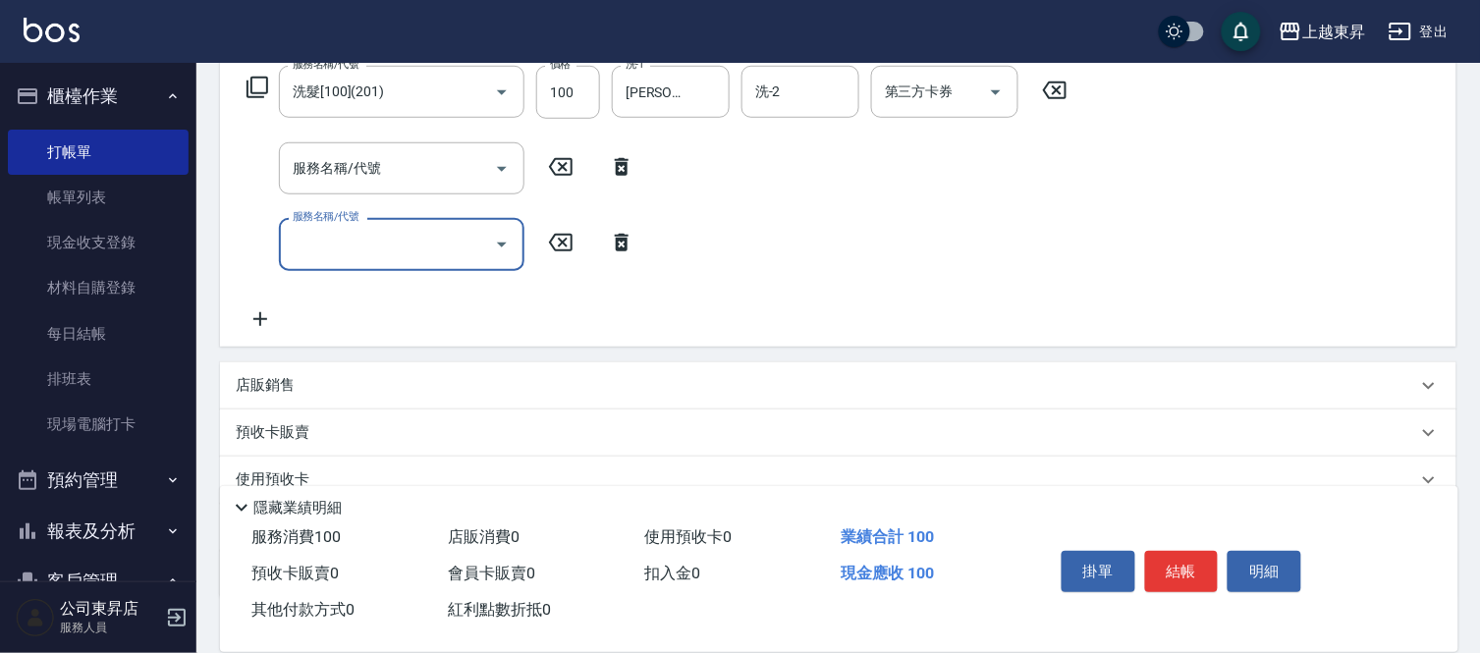
click at [251, 316] on icon at bounding box center [260, 319] width 49 height 24
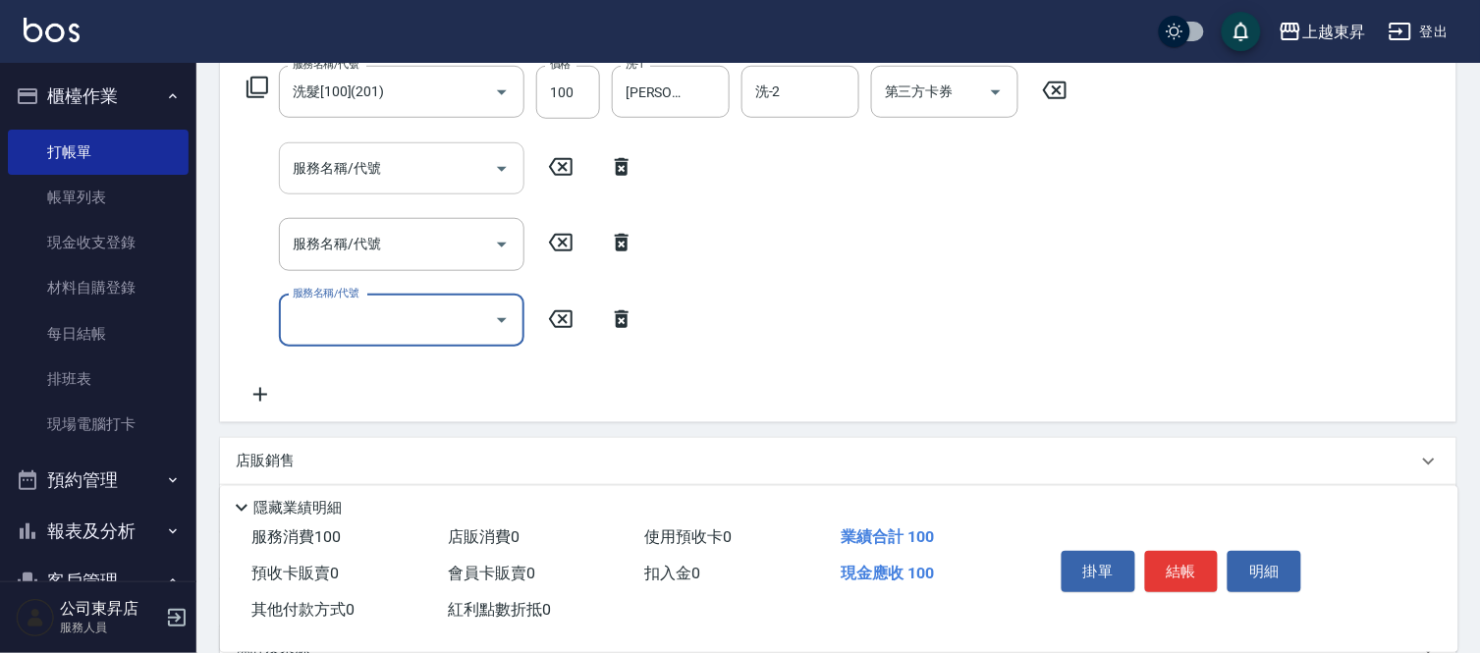
click at [331, 179] on input "服務名稱/代號" at bounding box center [387, 168] width 198 height 34
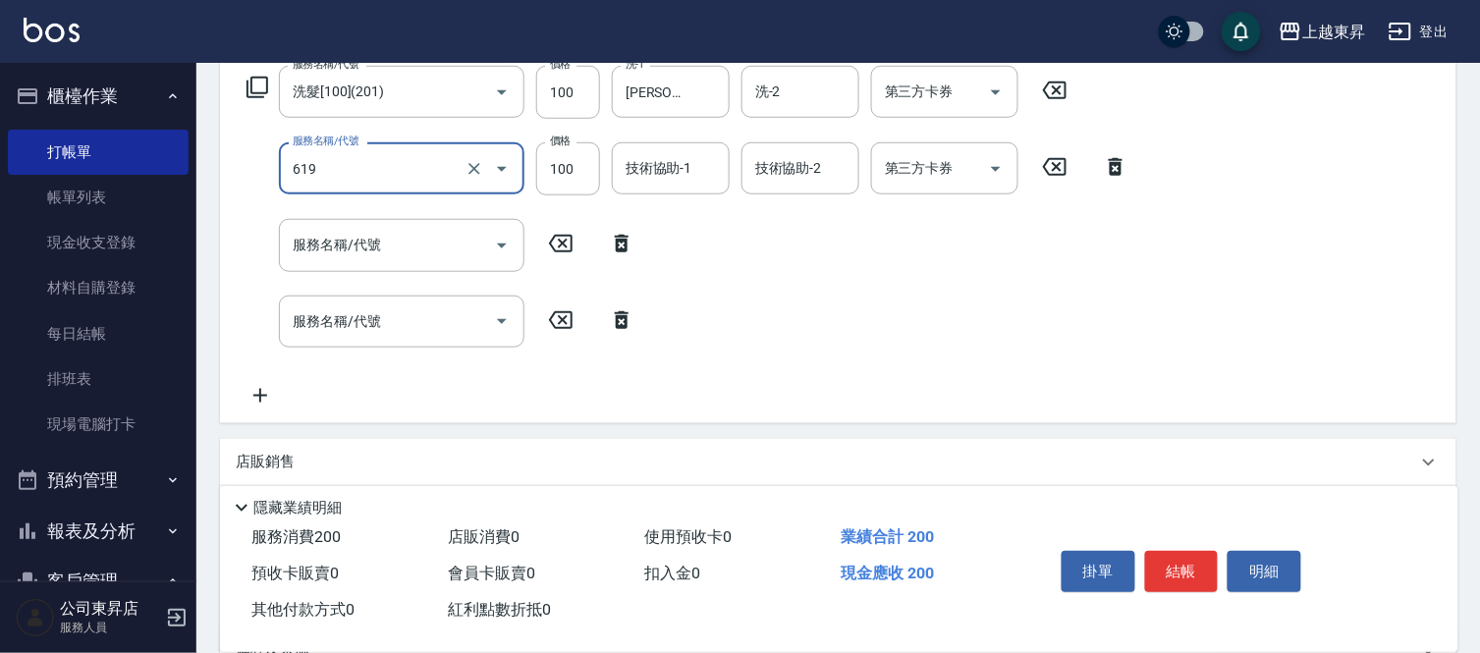
type input "煥彩.玻酸.晶膜.水療(619)"
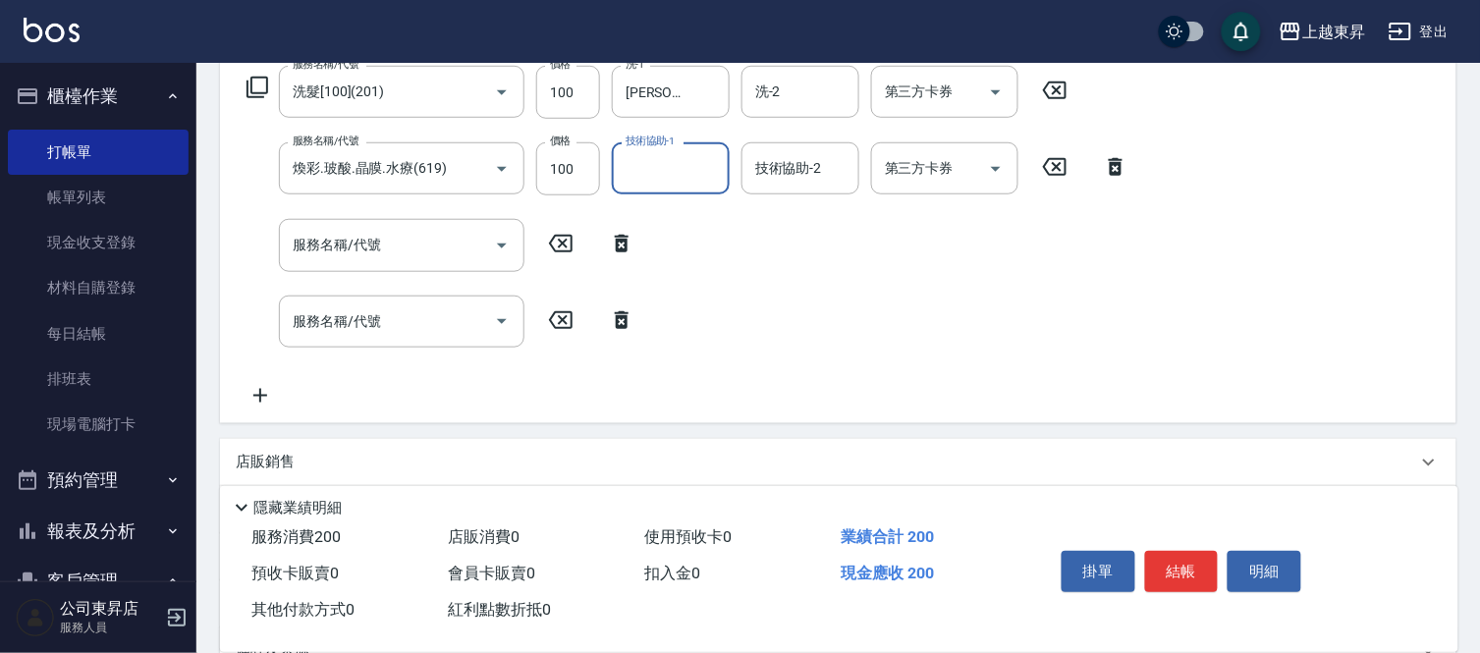
click at [638, 172] on input "技術協助-1" at bounding box center [671, 168] width 100 height 34
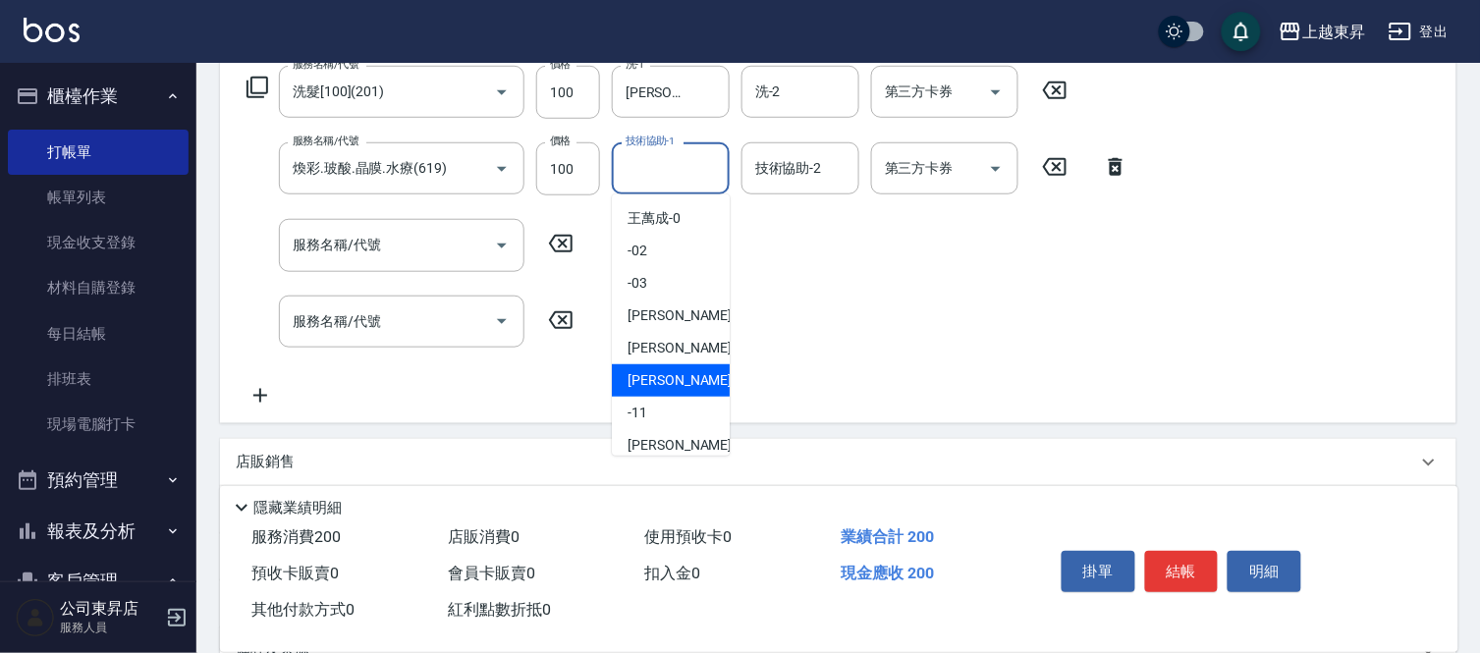
click at [682, 381] on span "[PERSON_NAME]-08" at bounding box center [690, 380] width 124 height 21
type input "[PERSON_NAME]-08"
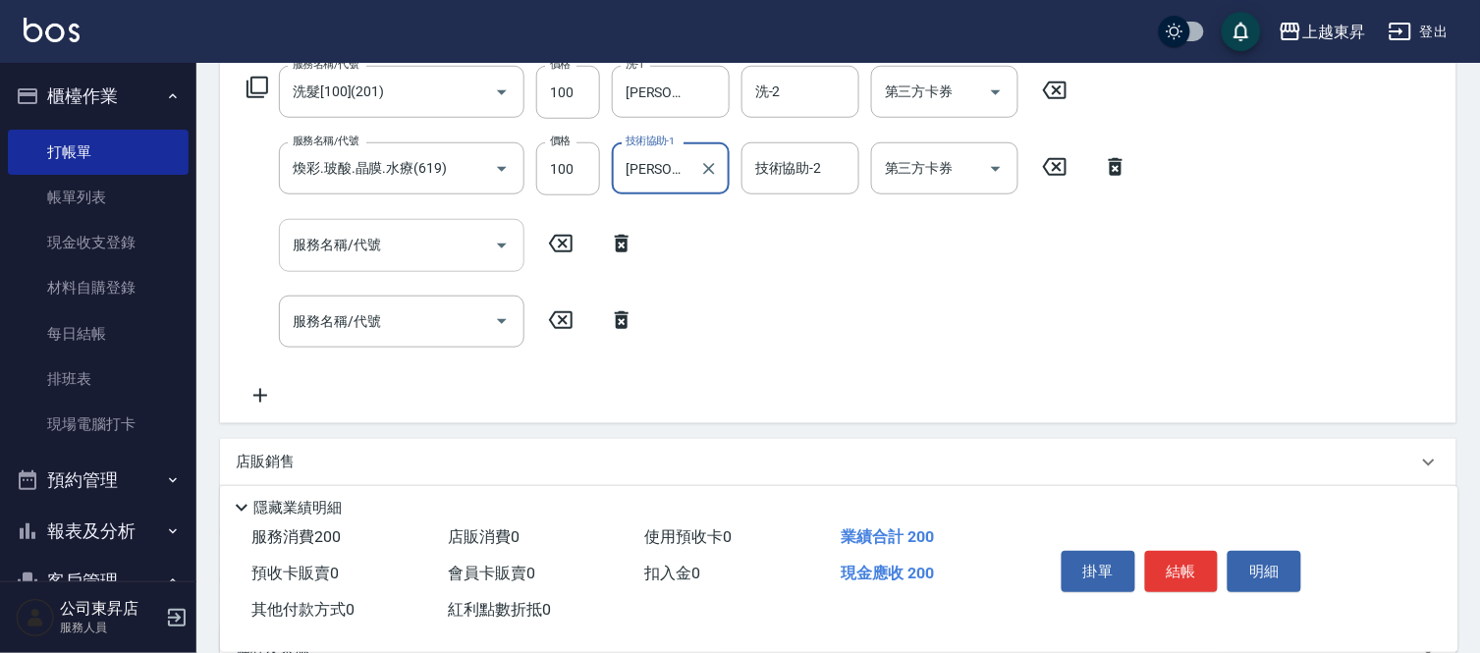
click at [414, 249] on input "服務名稱/代號" at bounding box center [387, 245] width 198 height 34
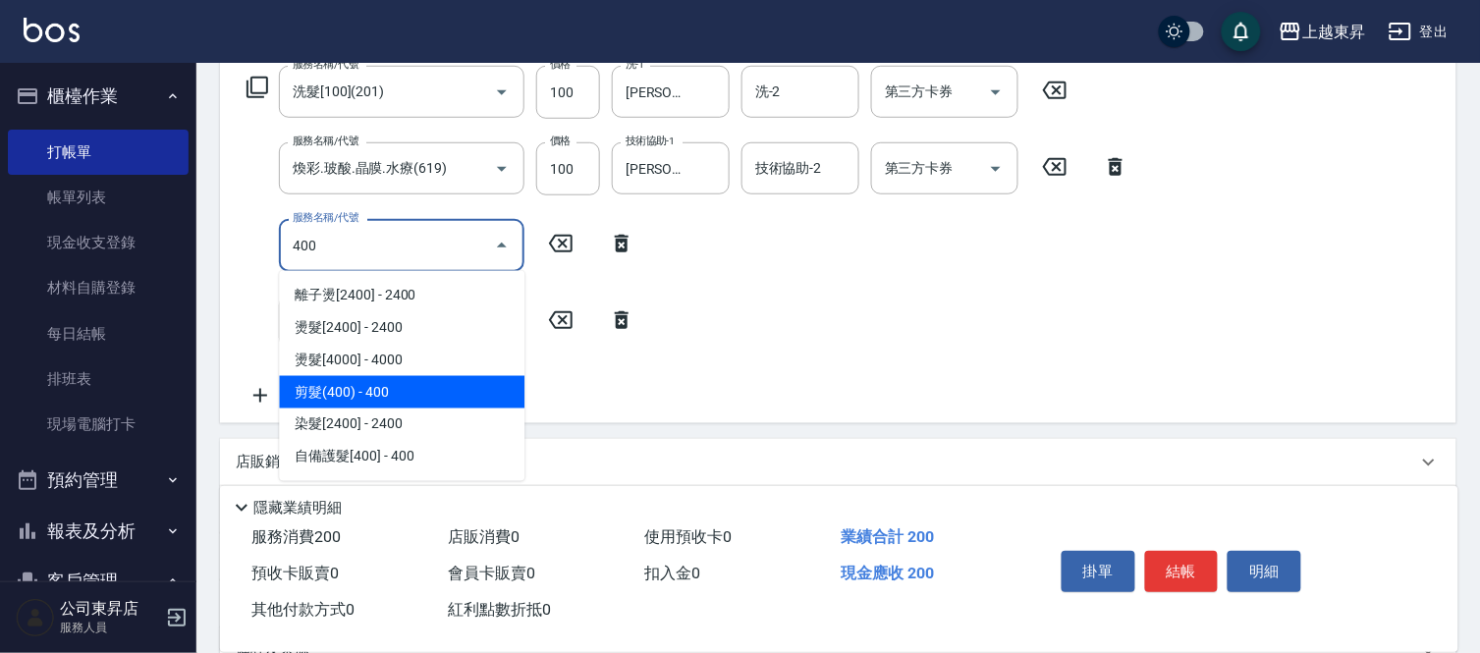
drag, startPoint x: 398, startPoint y: 385, endPoint x: 419, endPoint y: 380, distance: 22.2
click at [399, 385] on span "剪髮(400) - 400" at bounding box center [402, 392] width 246 height 32
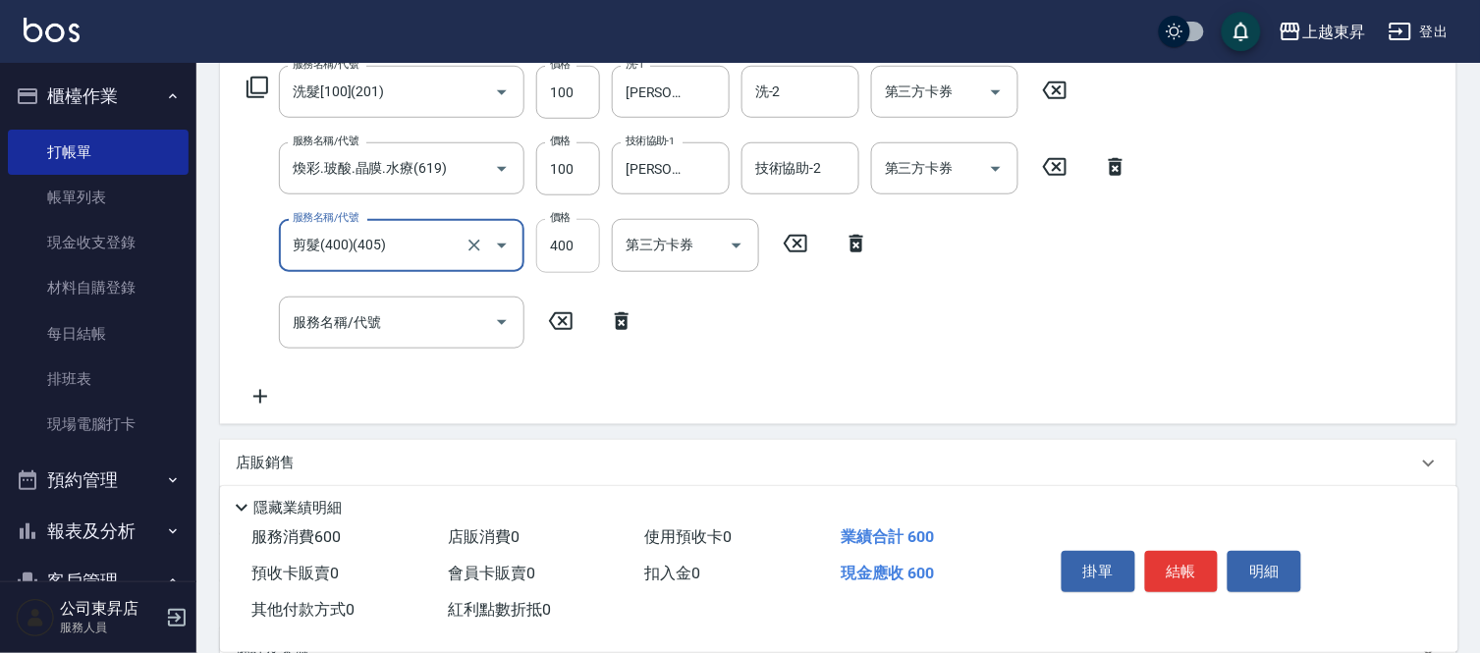
type input "剪髮(400)(405)"
click at [566, 249] on input "400" at bounding box center [568, 245] width 64 height 53
type input "430"
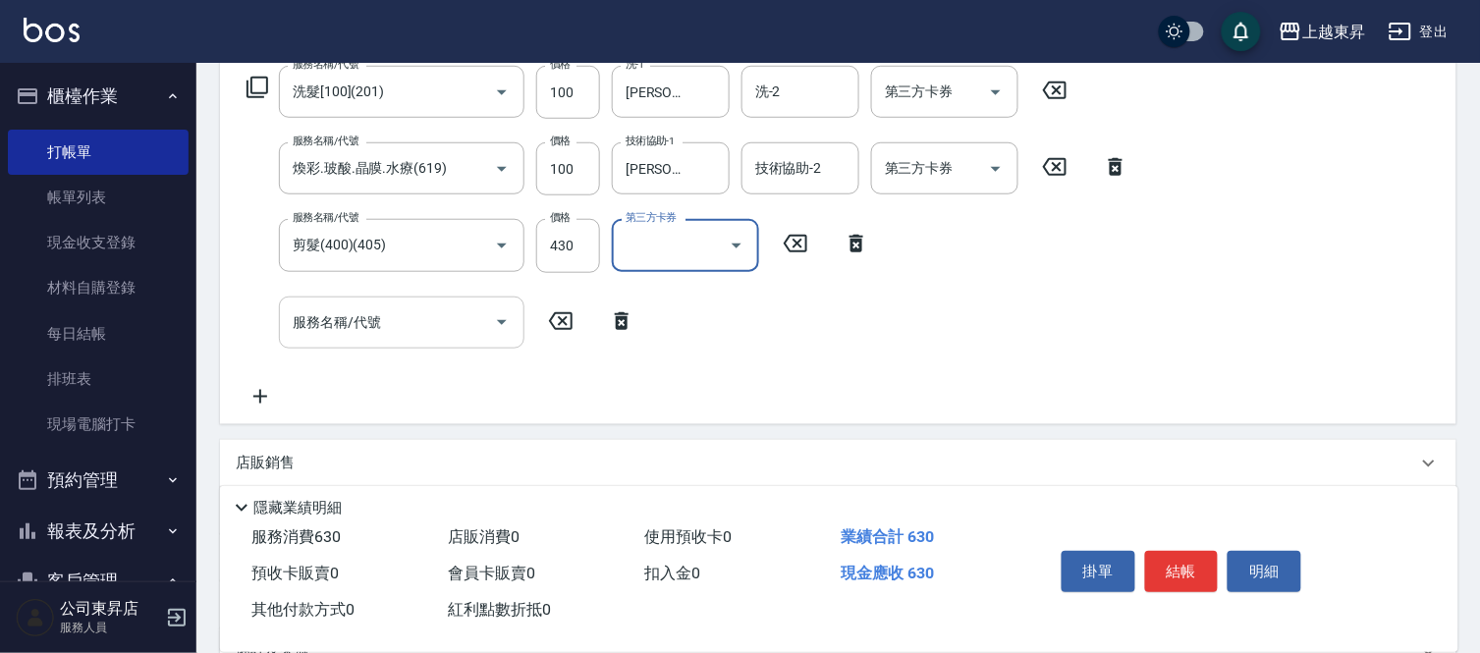
click at [366, 324] on div "服務名稱/代號 服務名稱/代號" at bounding box center [402, 323] width 246 height 52
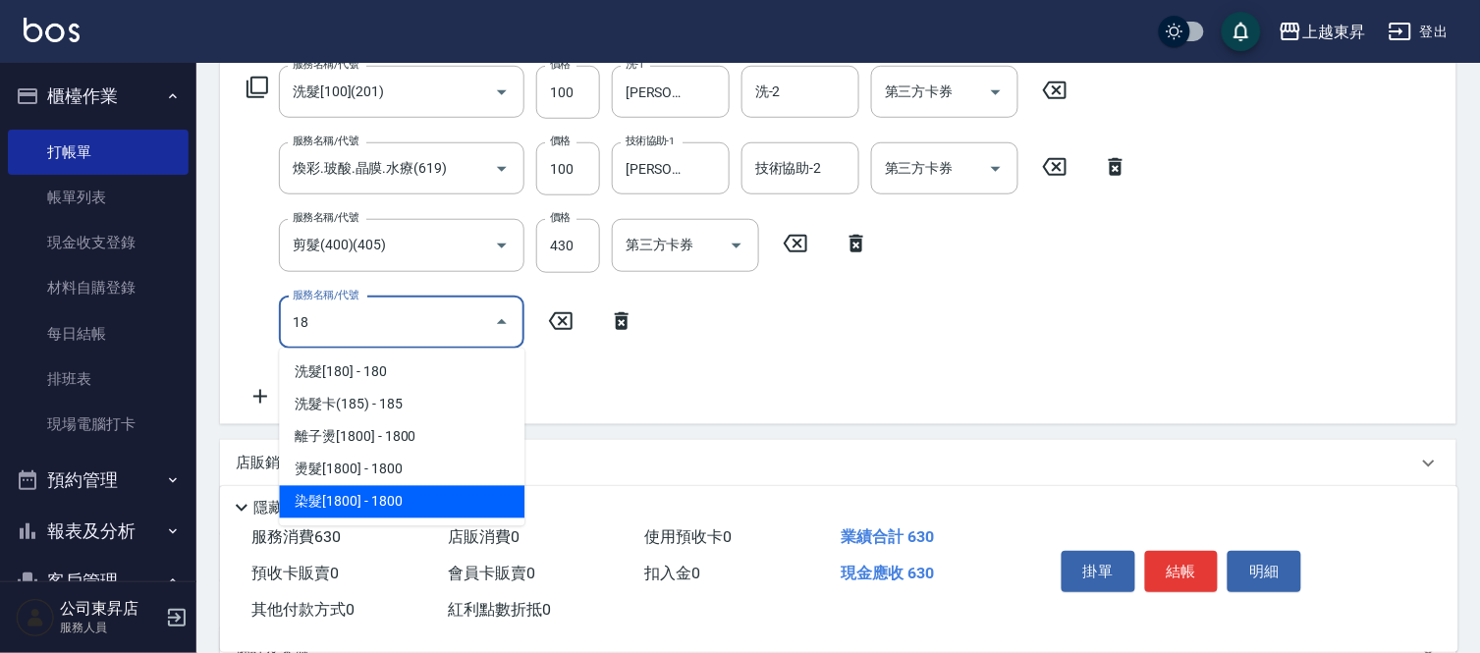
click at [428, 494] on span "染髮[1800] - 1800" at bounding box center [402, 502] width 246 height 32
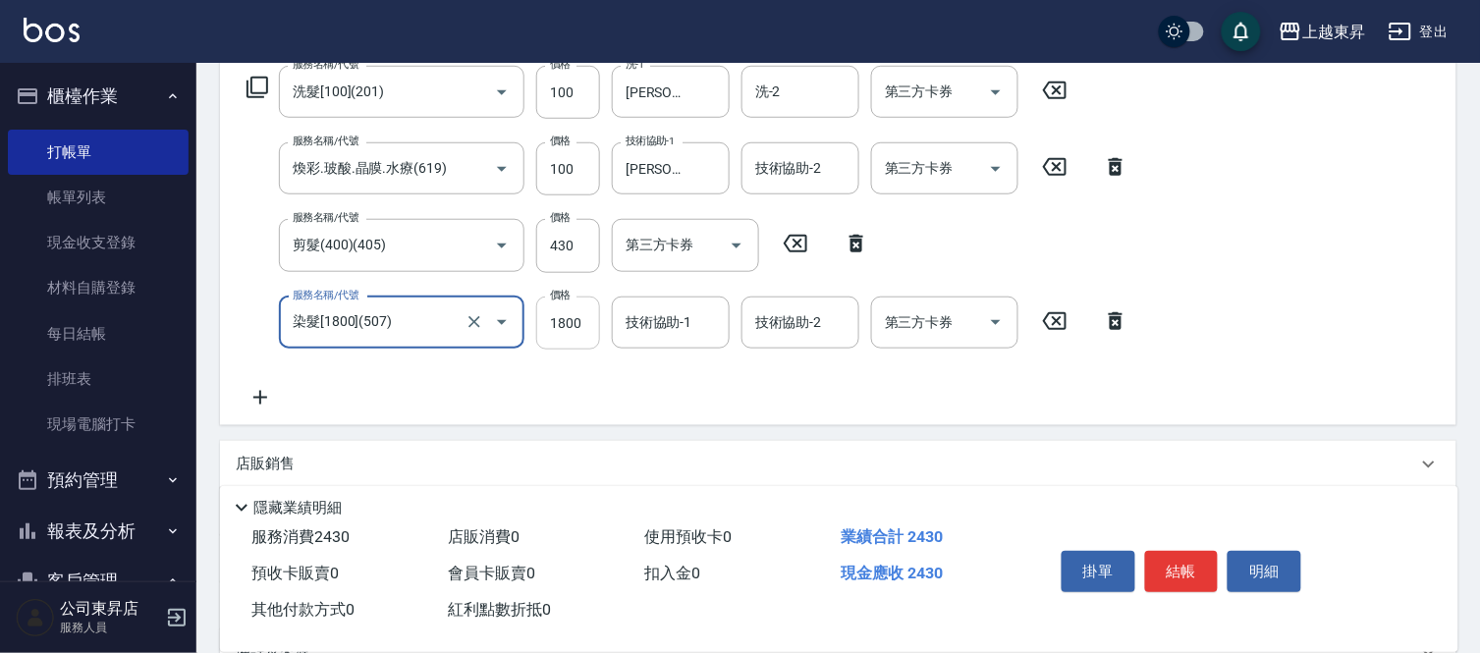
type input "染髮[1800](507)"
click at [573, 318] on input "1800" at bounding box center [568, 323] width 64 height 53
type input "1900"
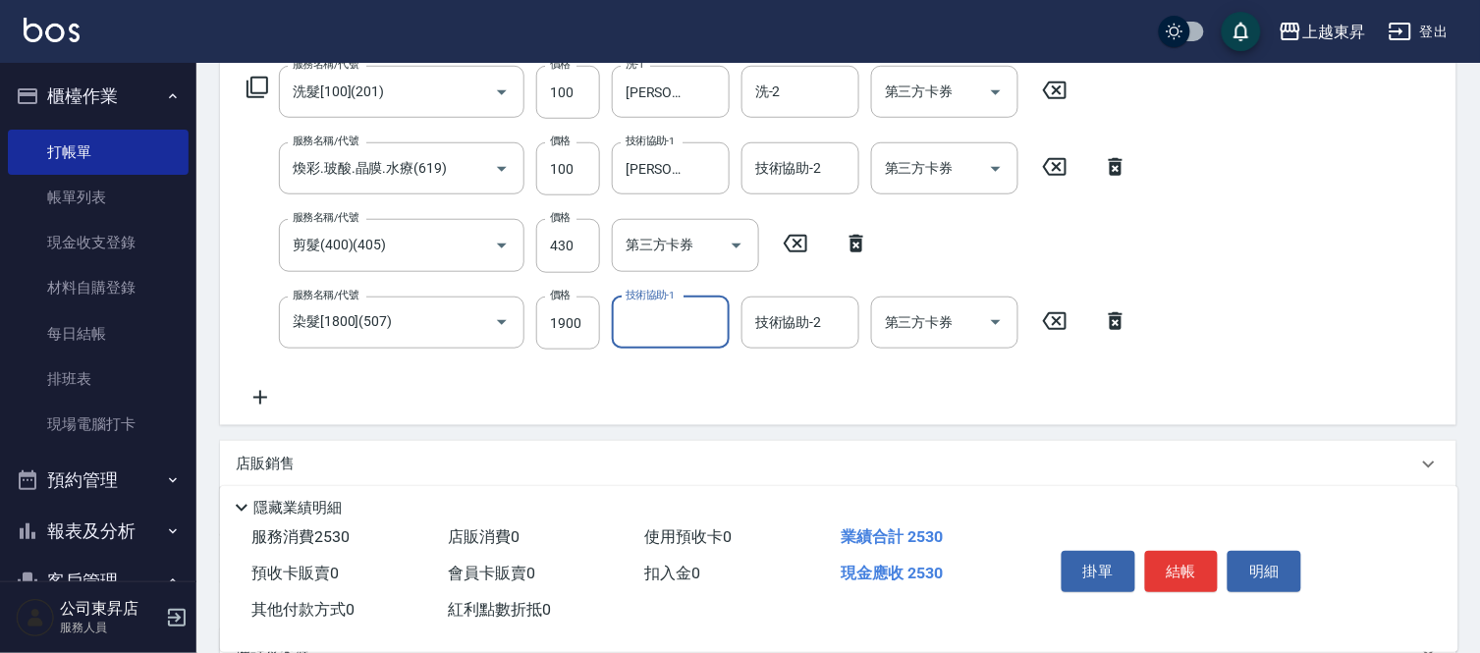
click at [660, 326] on input "技術協助-1" at bounding box center [671, 322] width 100 height 34
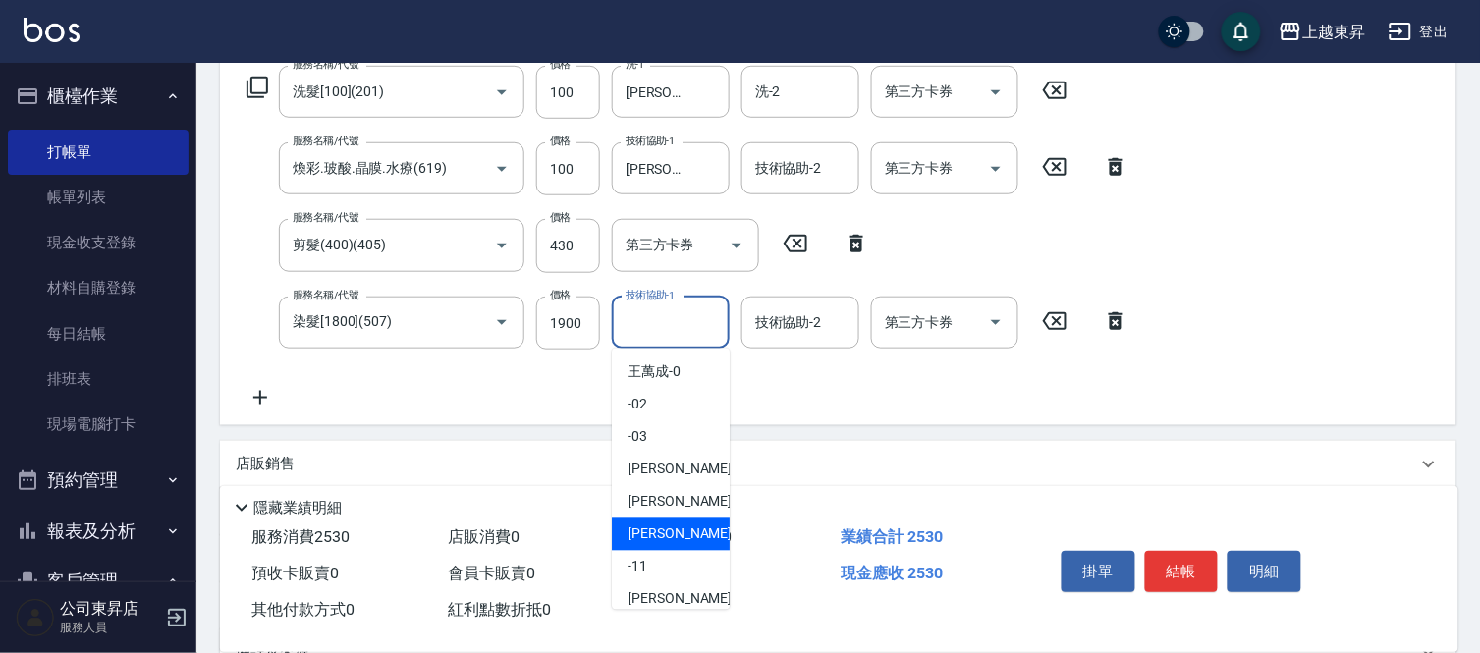
click at [676, 531] on span "[PERSON_NAME]-08" at bounding box center [690, 535] width 124 height 21
type input "[PERSON_NAME]-08"
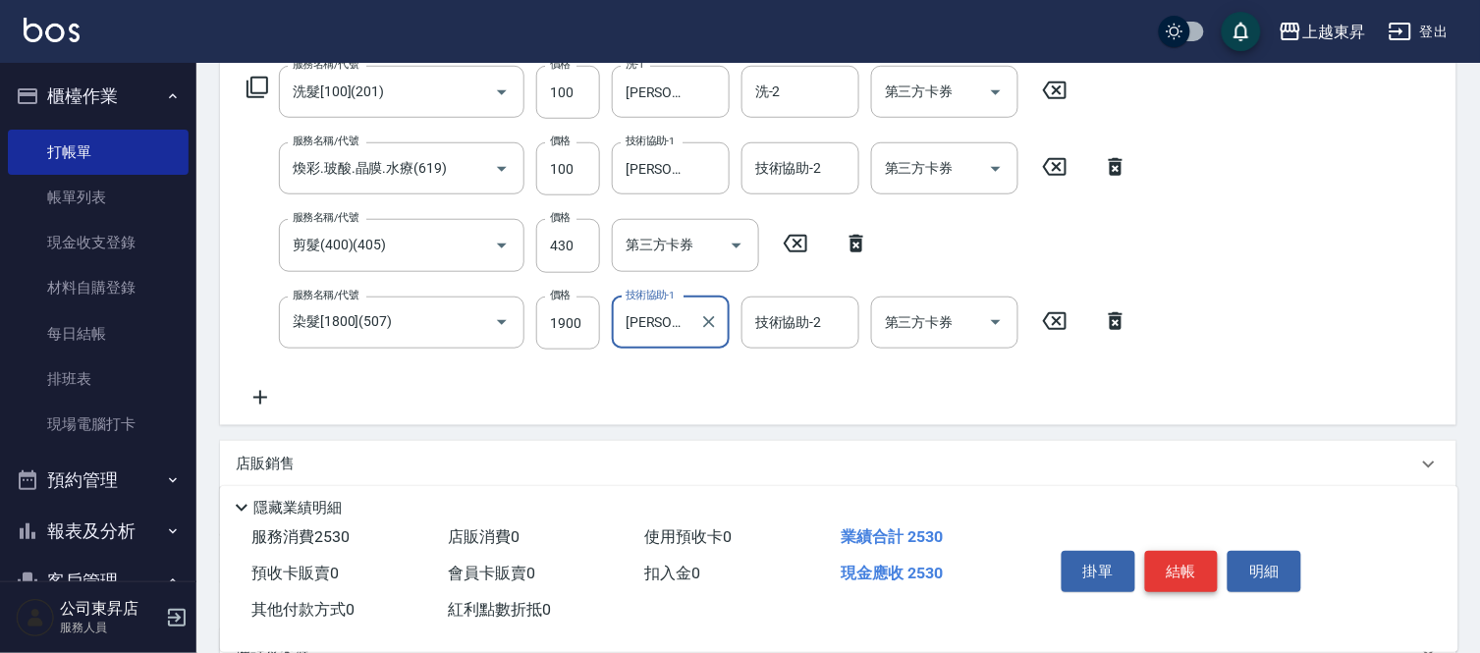
click at [1180, 573] on button "結帳" at bounding box center [1182, 571] width 74 height 41
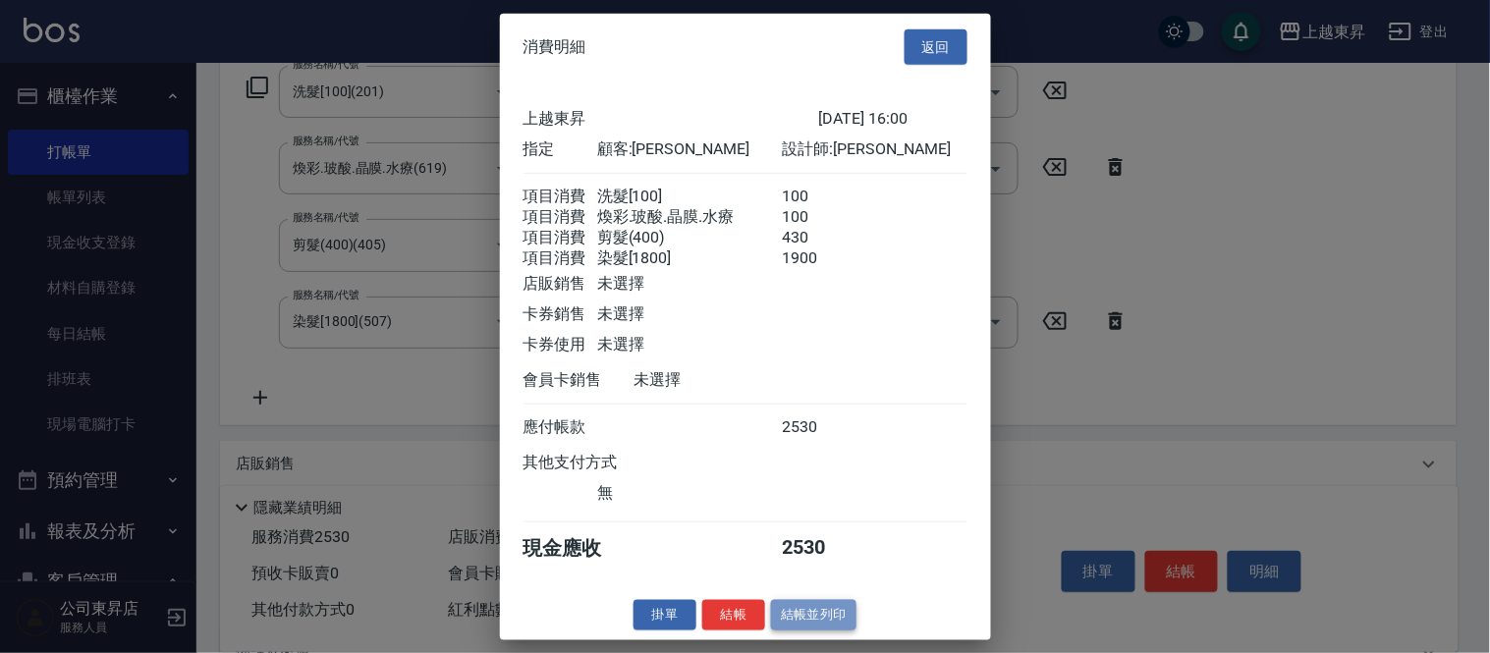
click at [823, 621] on button "結帳並列印" at bounding box center [813, 615] width 85 height 30
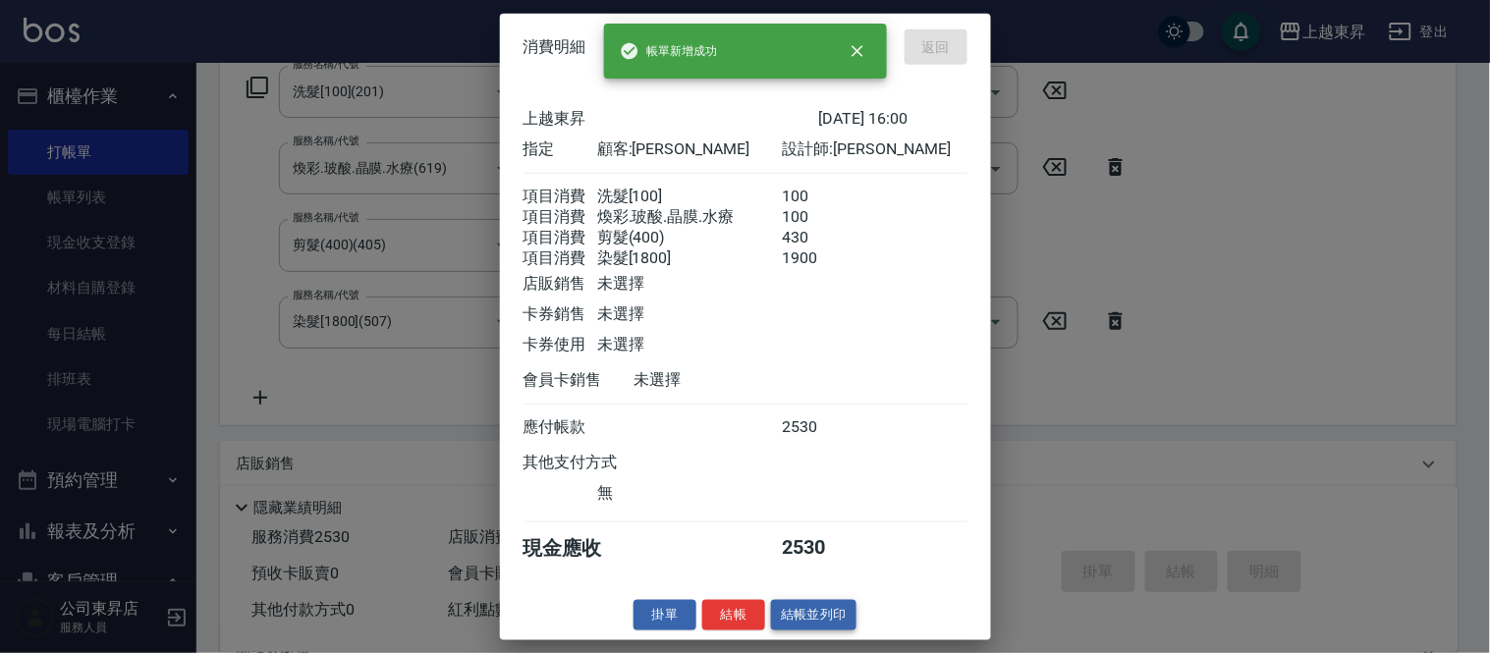
type input "[DATE] 16:01"
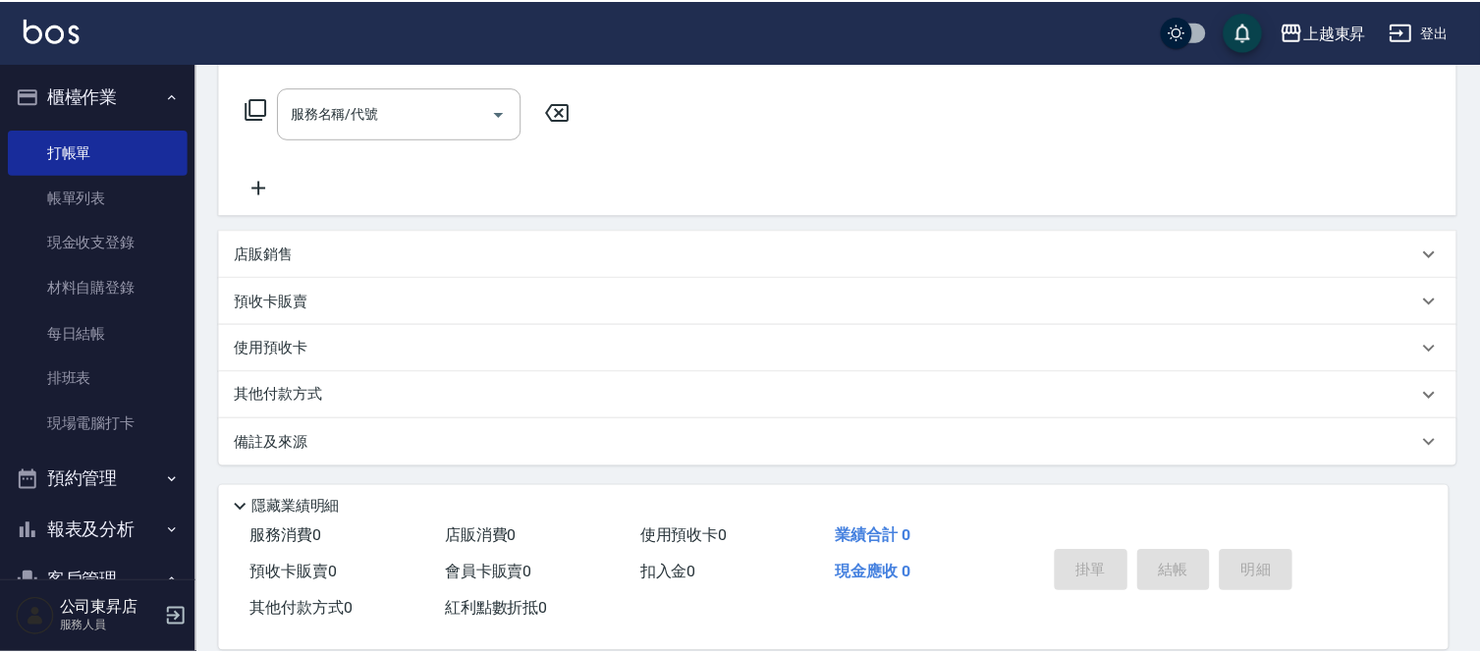
scroll to position [0, 0]
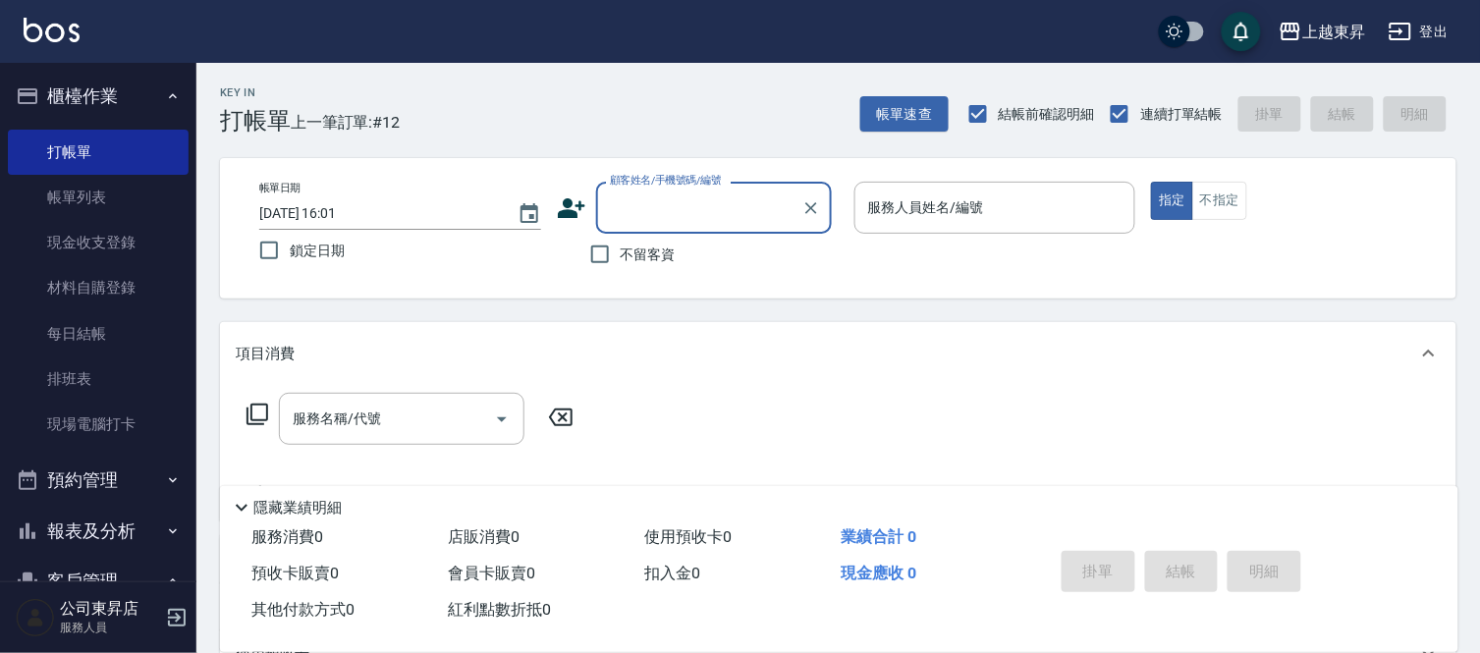
drag, startPoint x: 643, startPoint y: 197, endPoint x: 649, endPoint y: 209, distance: 13.2
click at [644, 201] on input "顧客姓名/手機號碼/編號" at bounding box center [699, 208] width 189 height 34
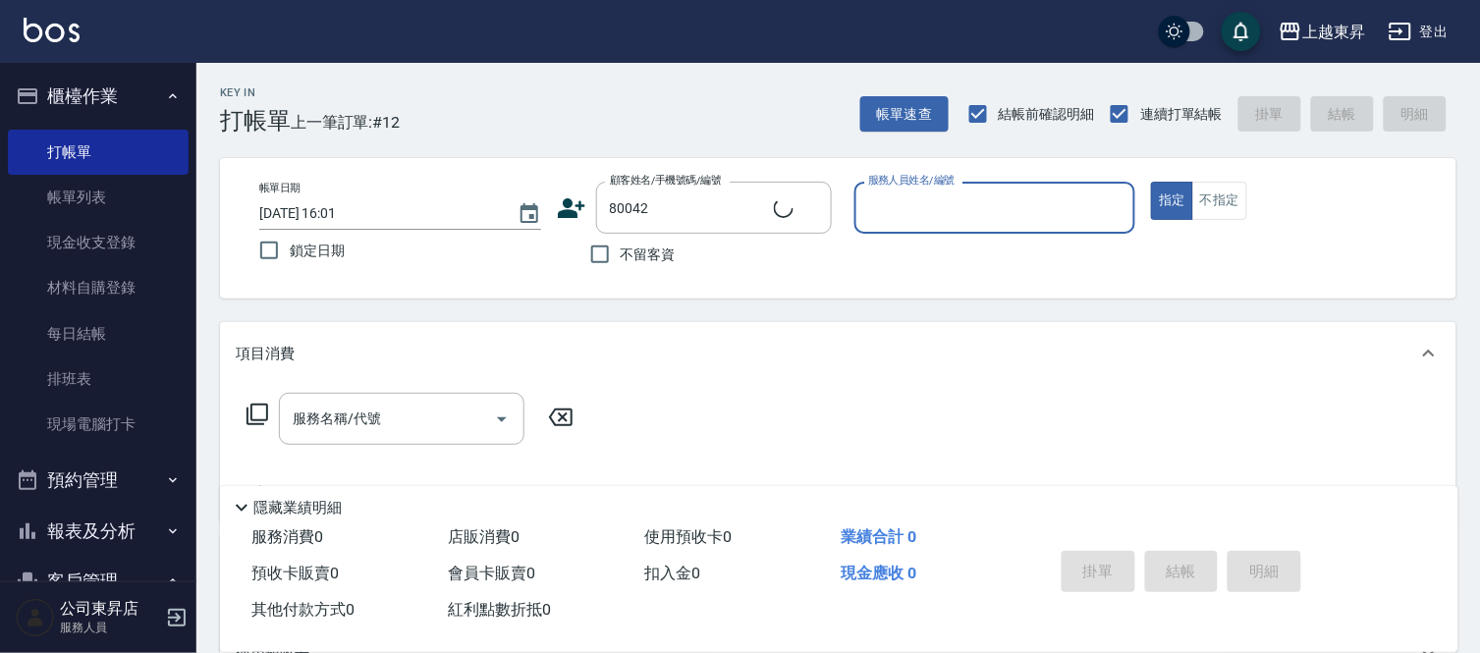
type input "[PERSON_NAME]/0955057233/80042"
type input "[PERSON_NAME]-08"
click at [357, 417] on div "服務名稱/代號 服務名稱/代號" at bounding box center [402, 419] width 246 height 52
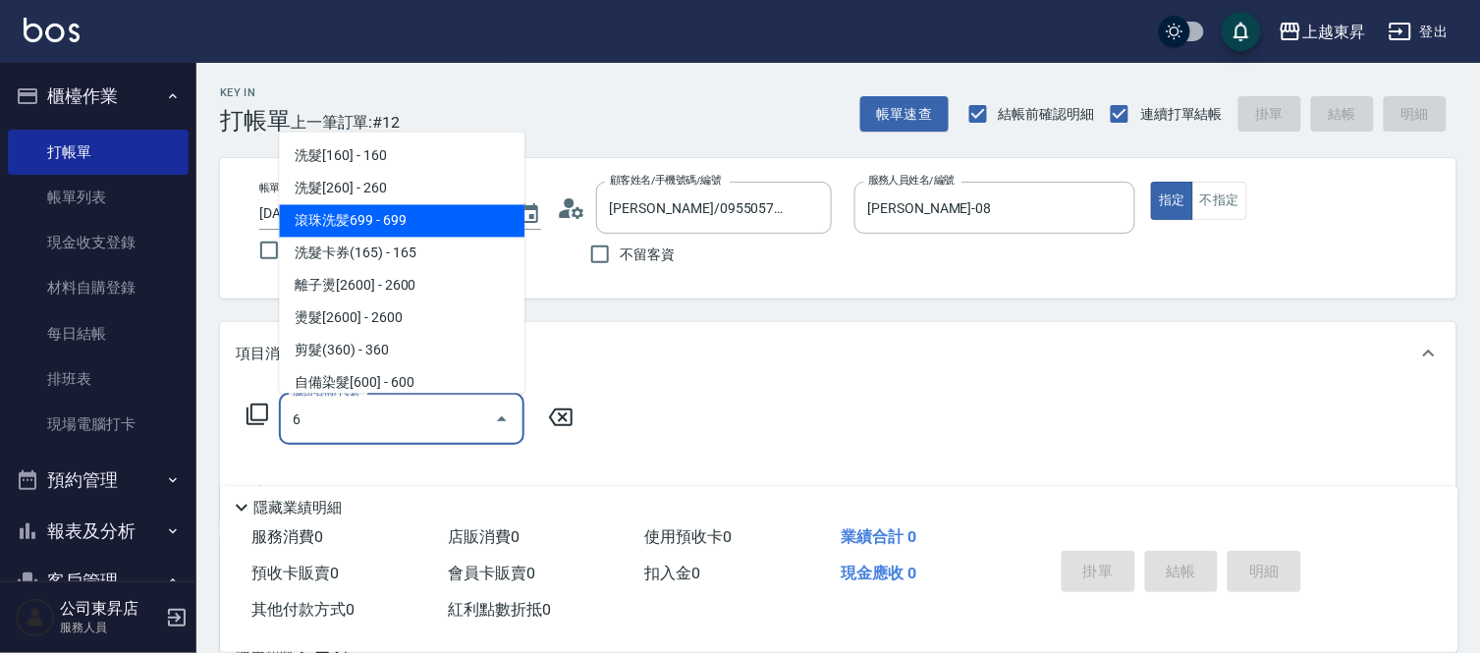
drag, startPoint x: 342, startPoint y: 211, endPoint x: 369, endPoint y: 228, distance: 32.2
click at [344, 211] on span "滾珠洗髪699 - 699" at bounding box center [402, 221] width 246 height 32
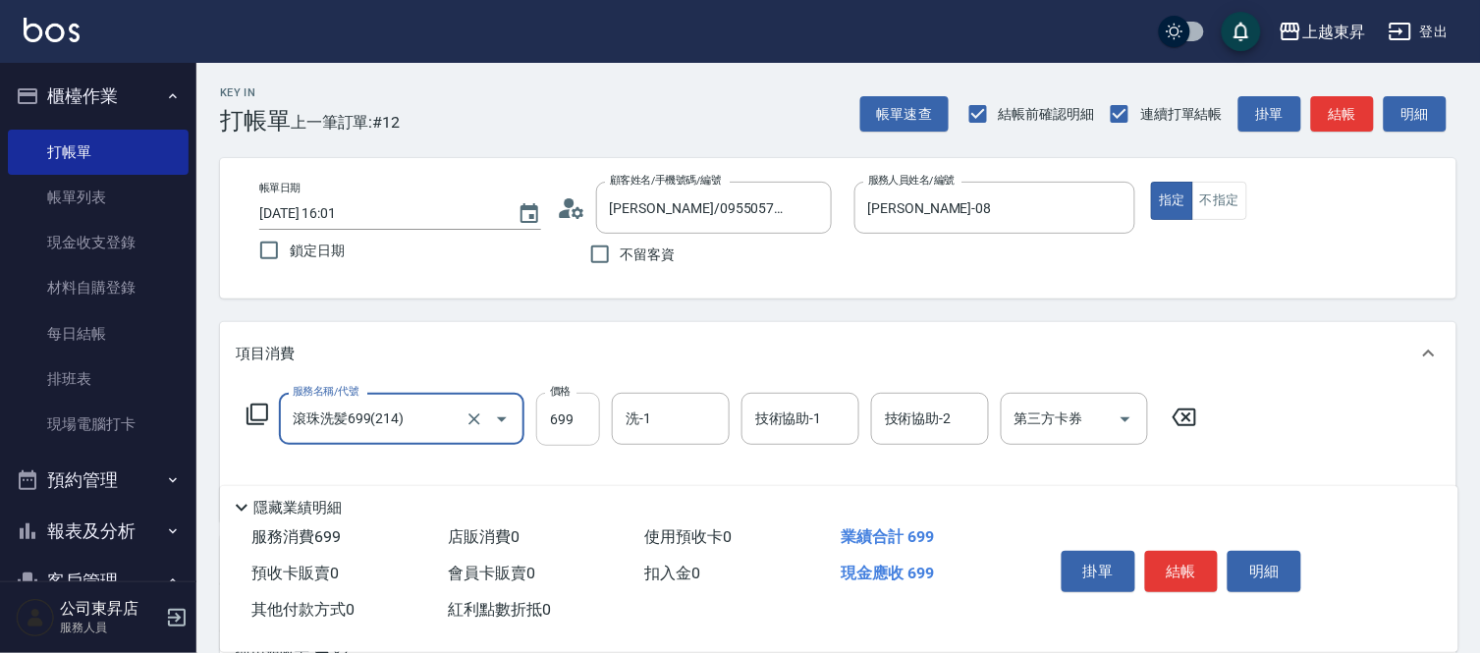
type input "滾珠洗髪699(214)"
click at [568, 414] on input "699" at bounding box center [568, 419] width 64 height 53
type input "700"
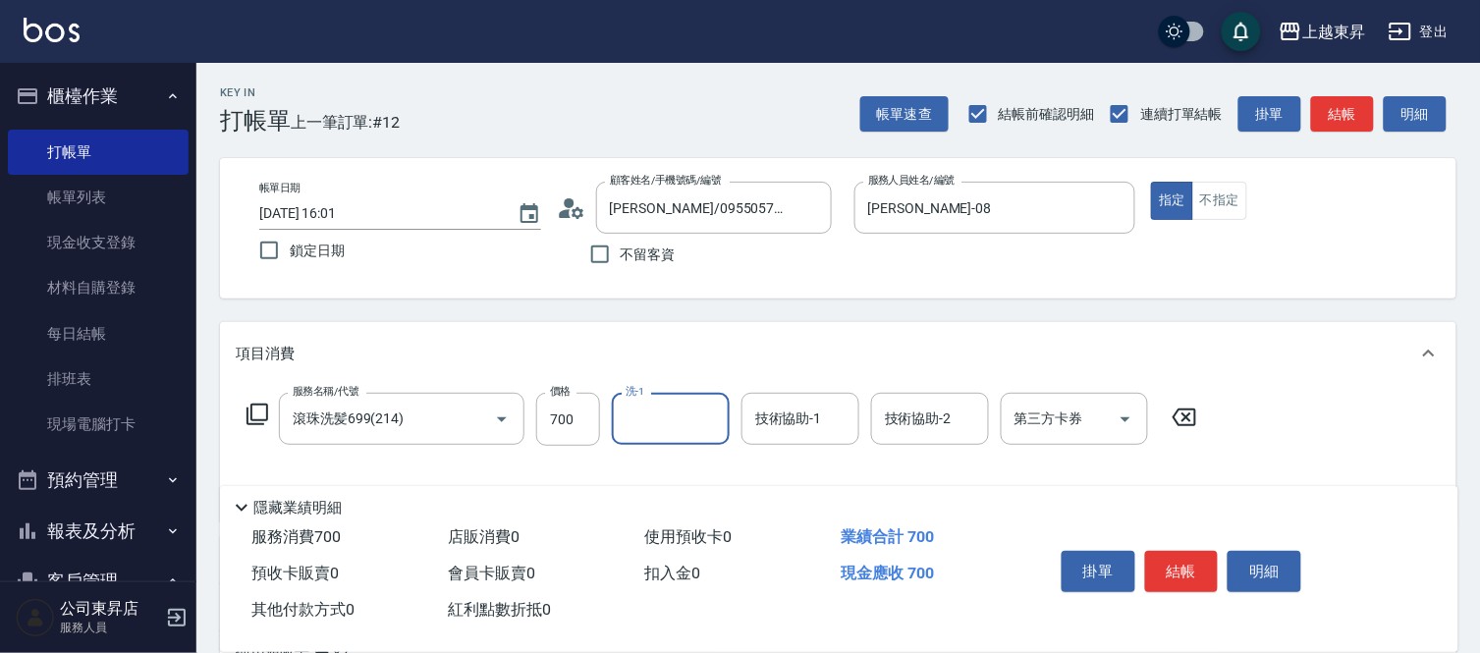
click at [664, 414] on input "洗-1" at bounding box center [671, 419] width 100 height 34
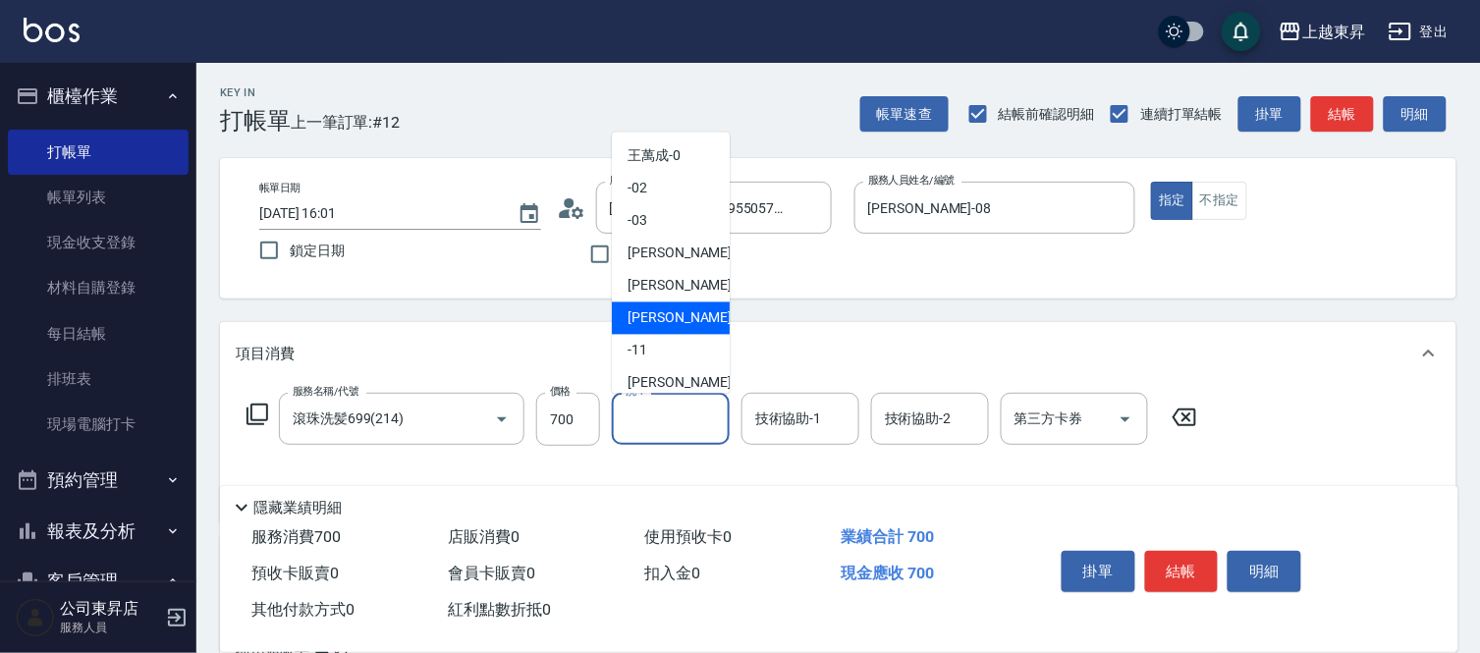
click at [665, 312] on span "[PERSON_NAME]-08" at bounding box center [690, 318] width 124 height 21
type input "[PERSON_NAME]-08"
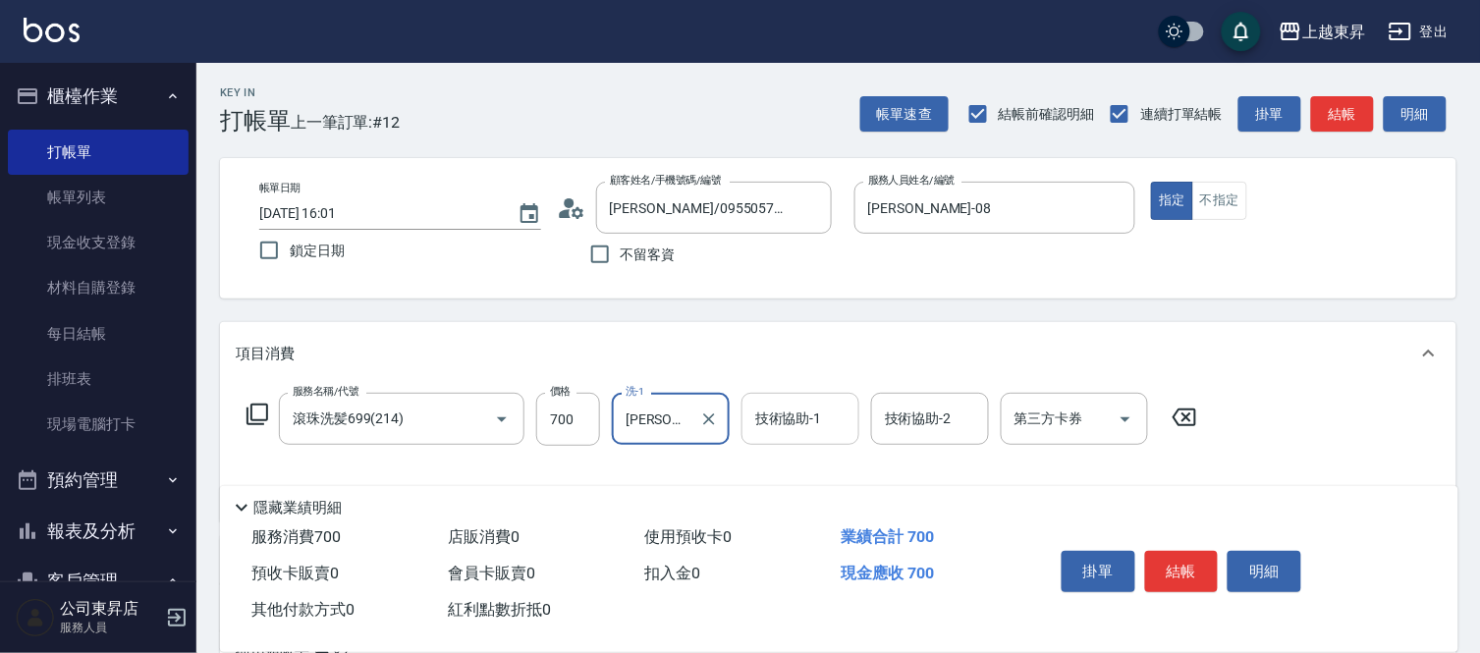
click at [801, 433] on input "技術協助-1" at bounding box center [800, 419] width 100 height 34
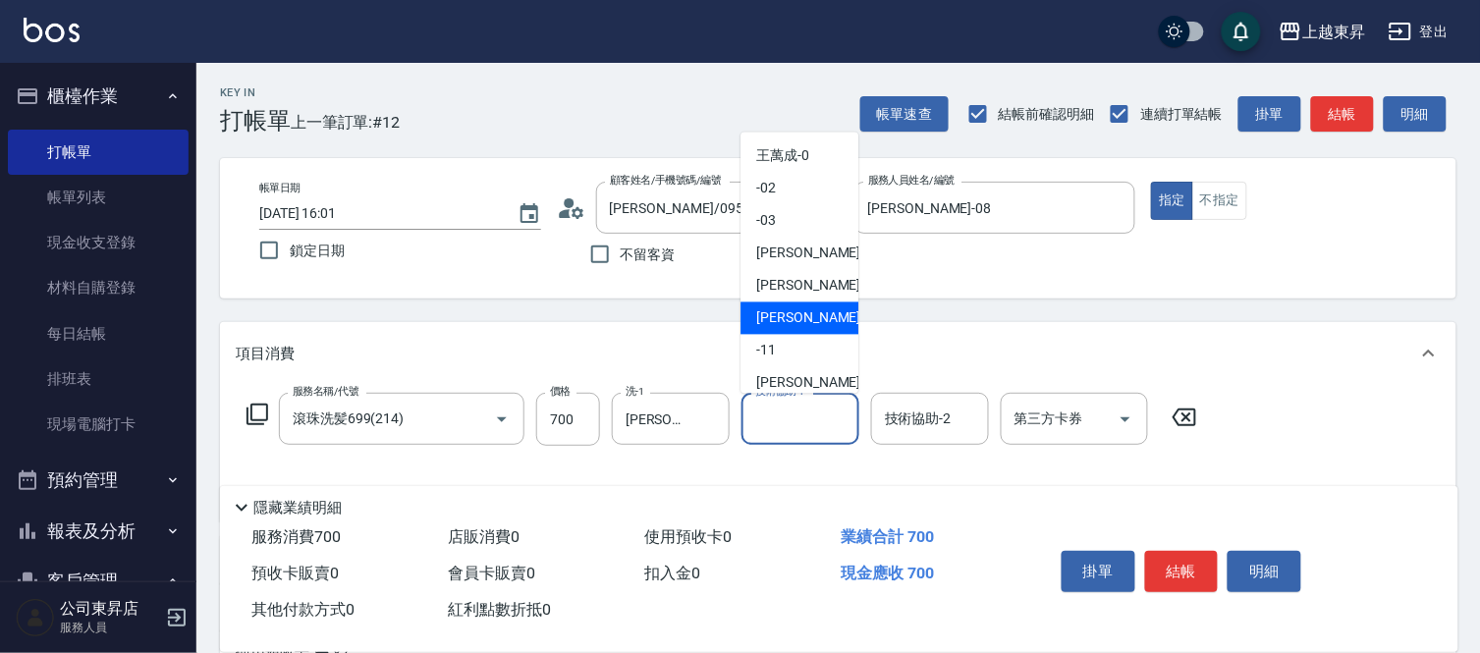
click at [773, 319] on span "[PERSON_NAME]-08" at bounding box center [818, 318] width 124 height 21
type input "[PERSON_NAME]-08"
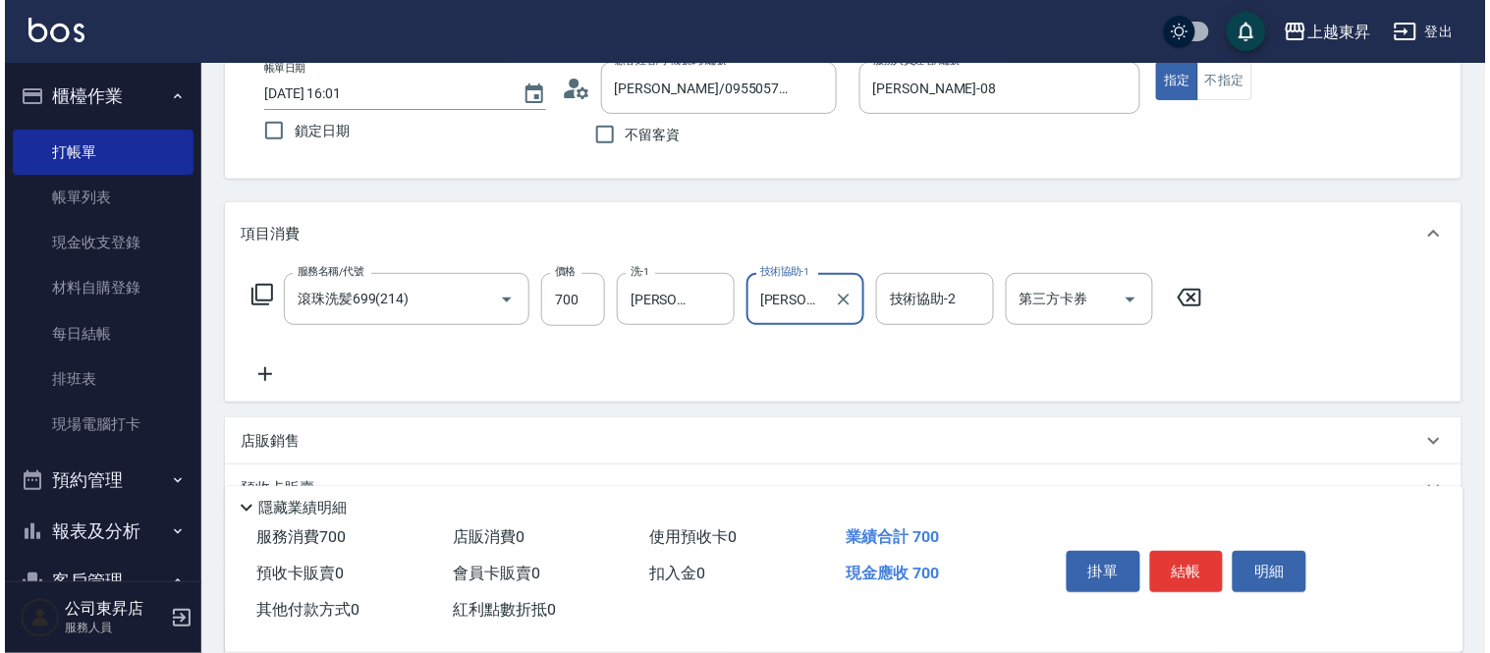
scroll to position [218, 0]
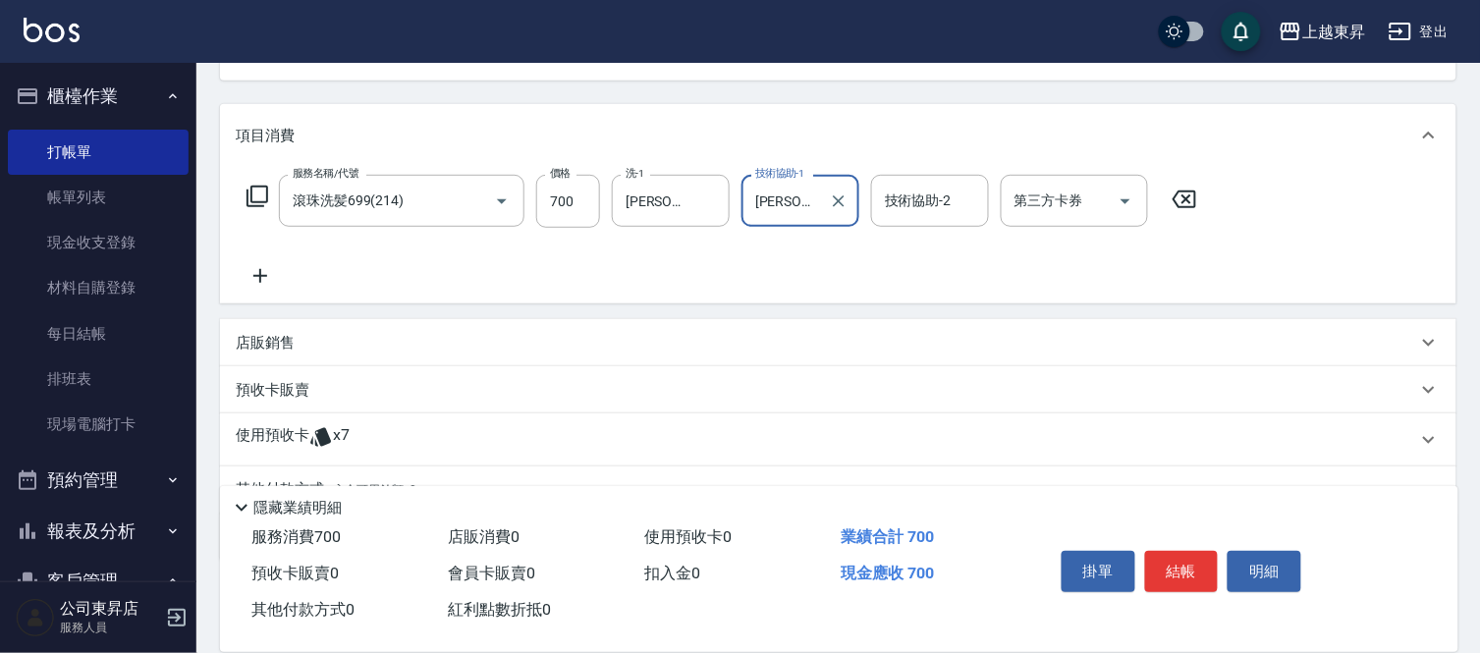
click at [260, 267] on icon at bounding box center [260, 276] width 49 height 24
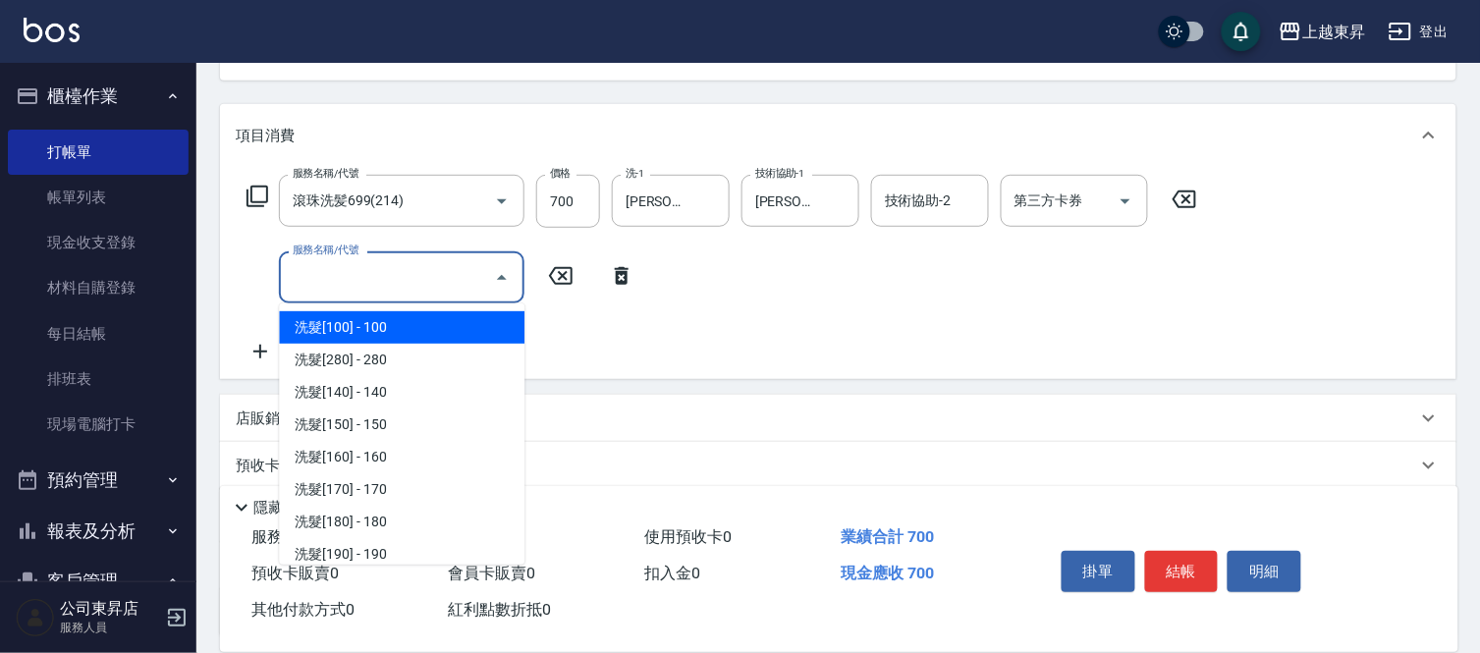
click at [334, 276] on input "服務名稱/代號" at bounding box center [387, 277] width 198 height 34
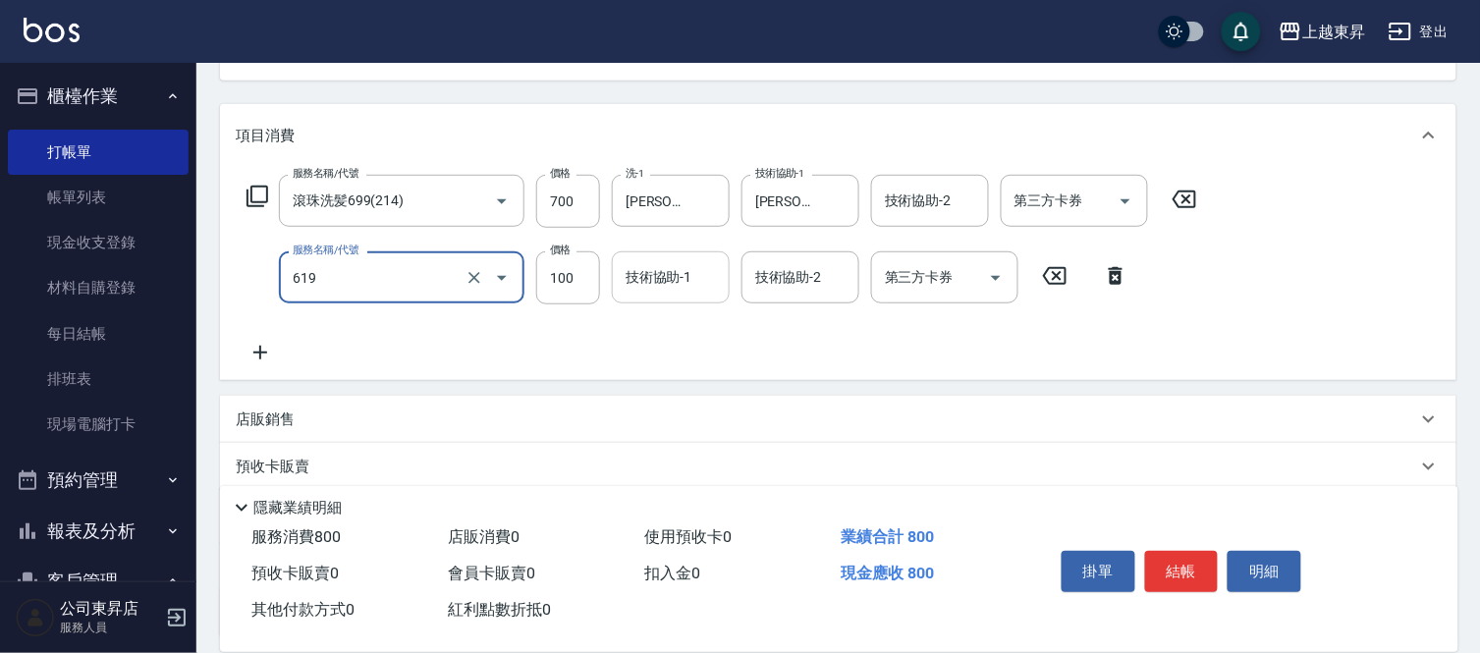
click at [665, 298] on div "技術協助-1" at bounding box center [671, 277] width 118 height 52
type input "煥彩.玻酸.晶膜.水療(619)"
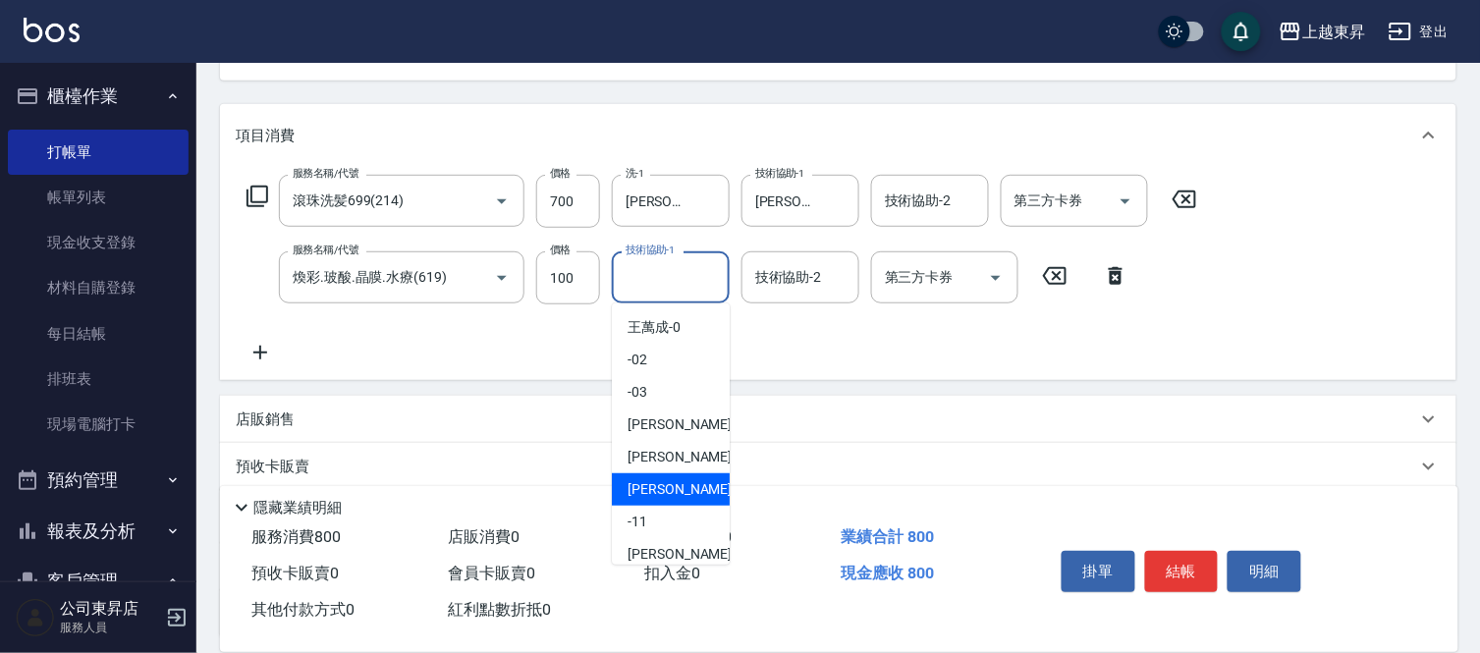
click at [665, 483] on span "[PERSON_NAME]-08" at bounding box center [690, 489] width 124 height 21
type input "[PERSON_NAME]-08"
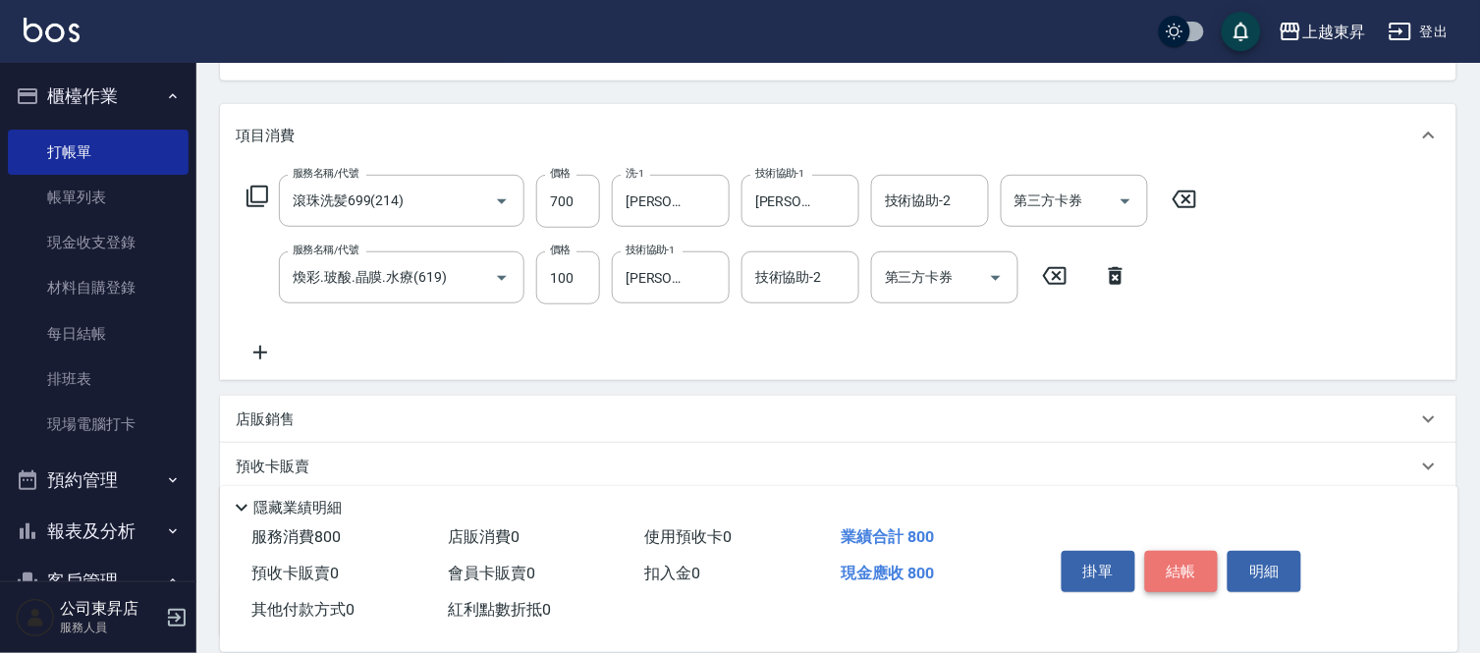
click at [1164, 558] on button "結帳" at bounding box center [1182, 571] width 74 height 41
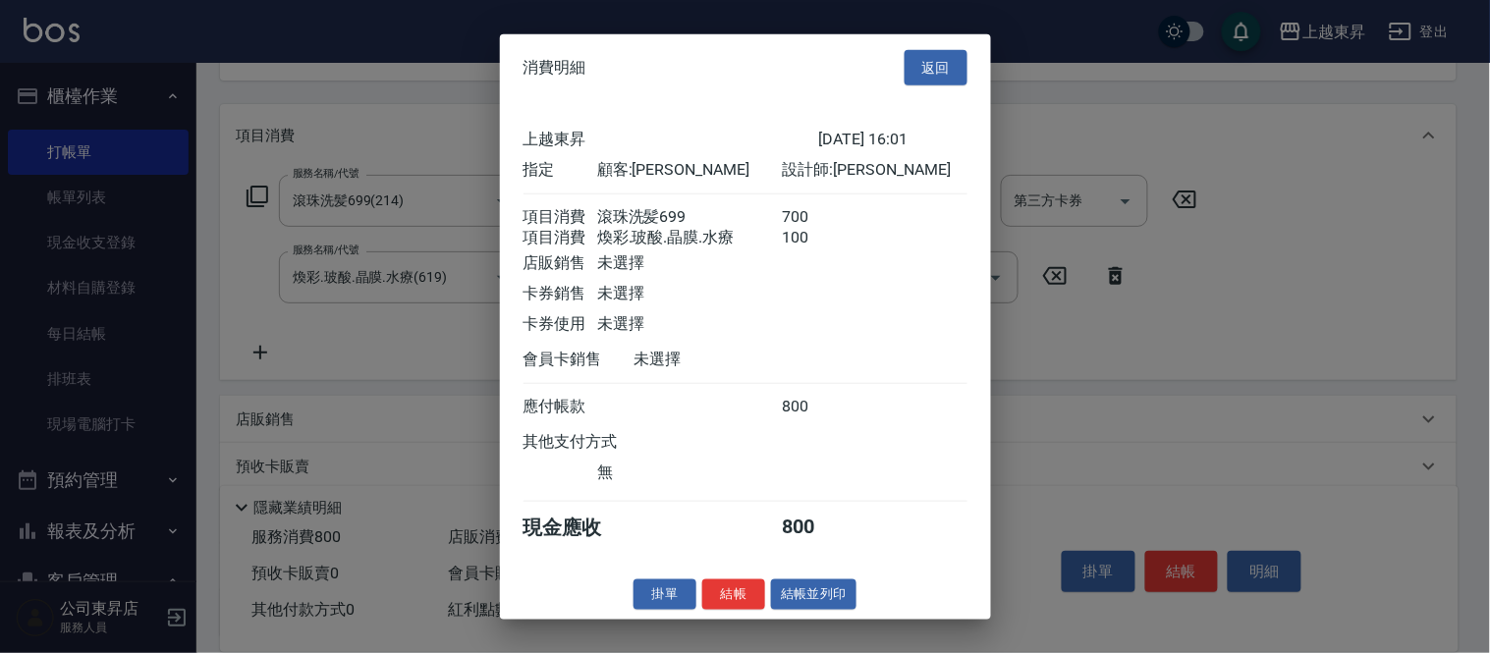
click at [821, 603] on button "結帳並列印" at bounding box center [813, 595] width 85 height 30
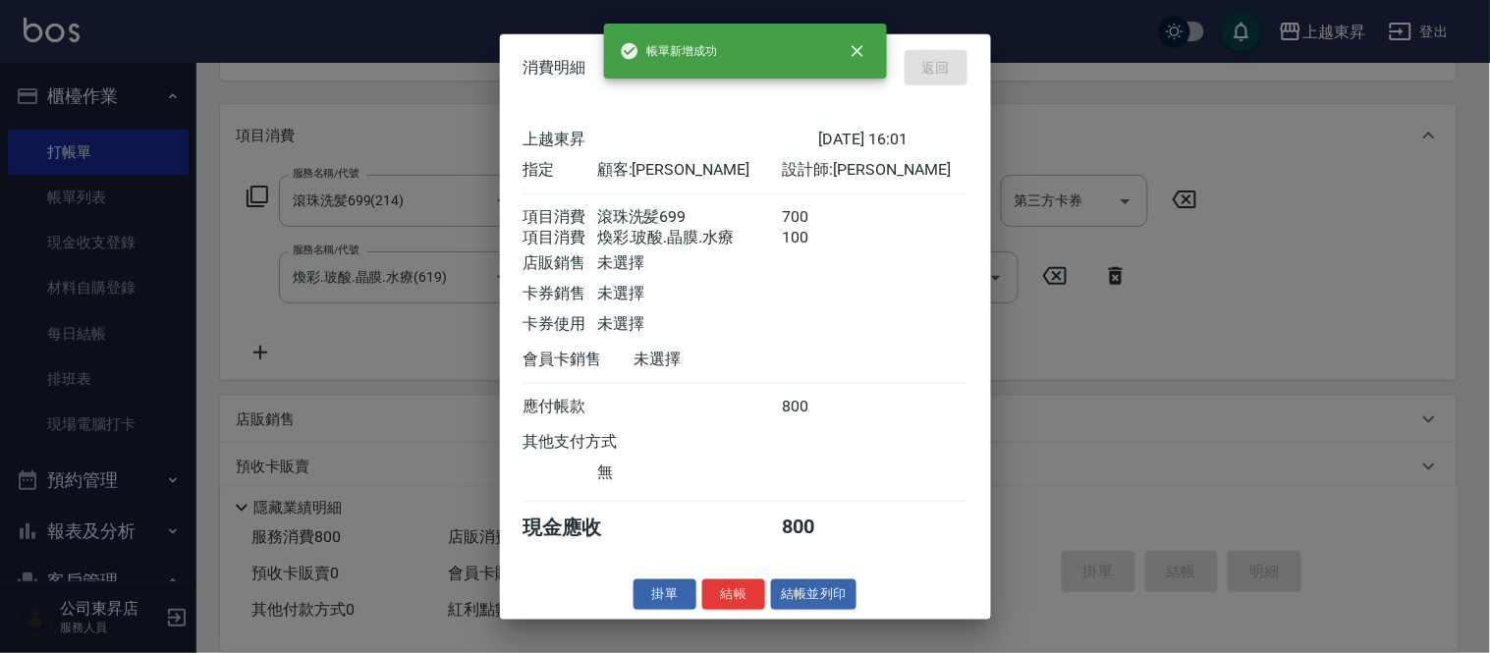
type input "[DATE] 16:02"
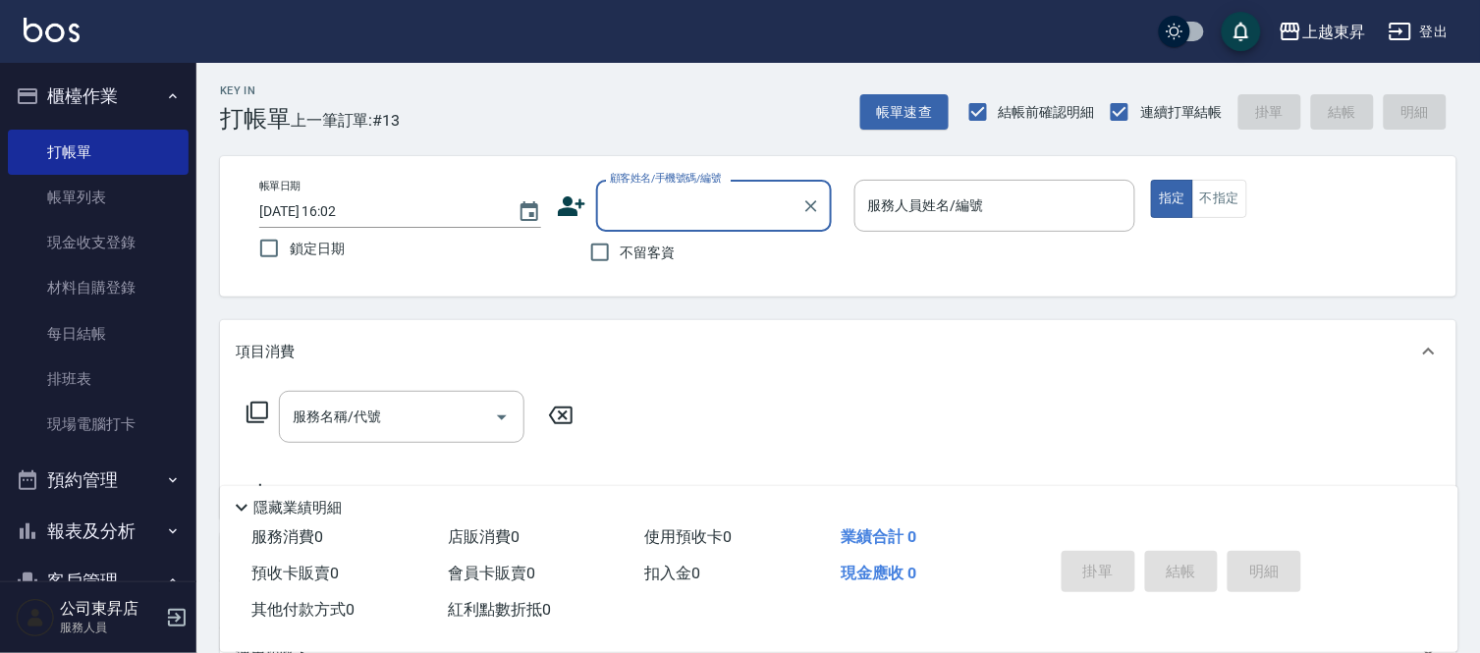
scroll to position [0, 0]
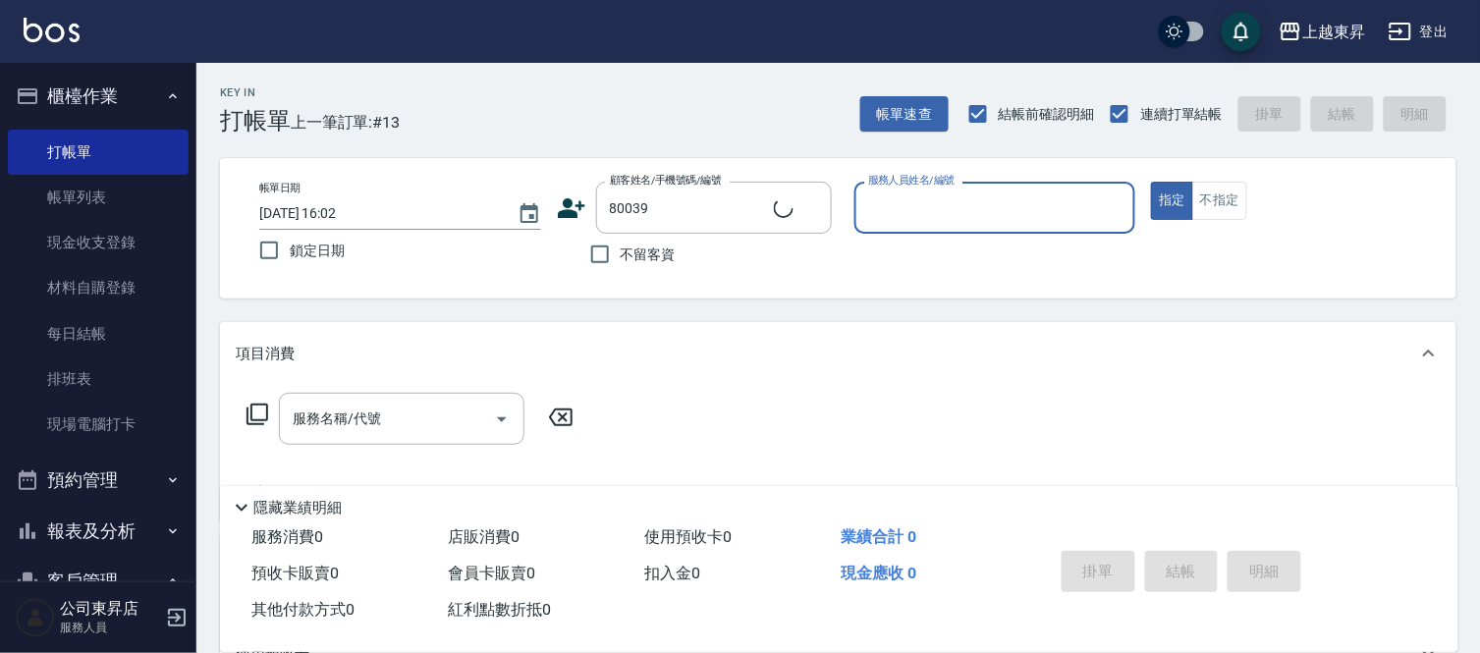
type input "[PERSON_NAME]/0921116449/80039"
type input "[PERSON_NAME]-08"
drag, startPoint x: 704, startPoint y: 204, endPoint x: 714, endPoint y: 207, distance: 10.3
click at [704, 204] on input "[PERSON_NAME]/0921116449/80039" at bounding box center [699, 208] width 189 height 34
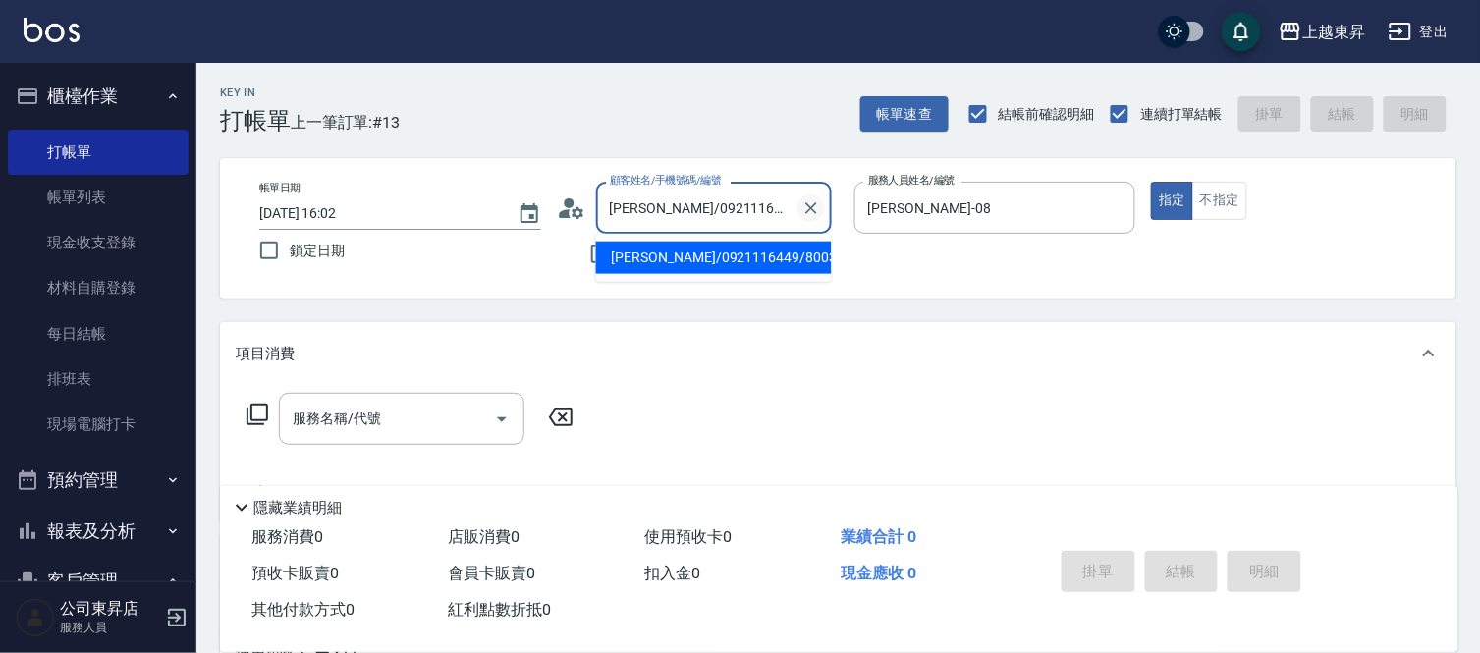
click at [813, 211] on icon "Clear" at bounding box center [811, 208] width 12 height 12
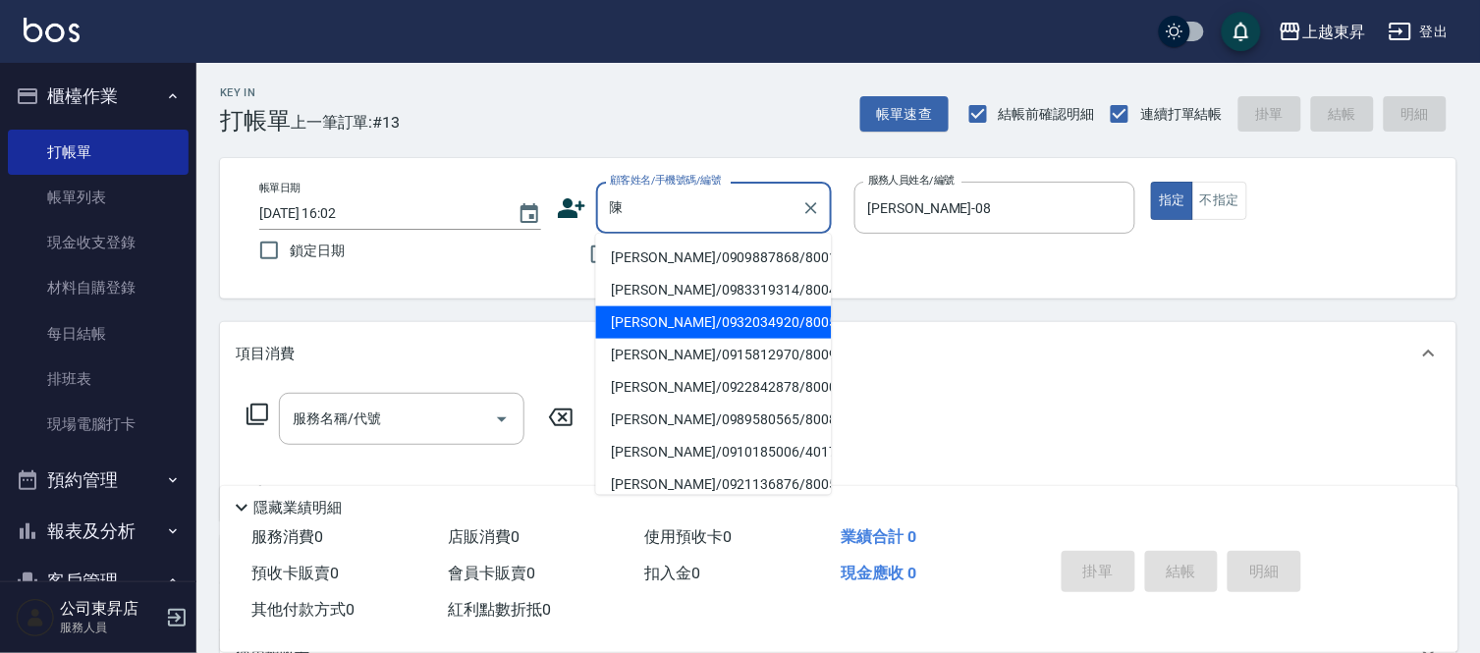
click at [668, 328] on li "[PERSON_NAME]/0932034920/80052" at bounding box center [714, 322] width 236 height 32
type input "[PERSON_NAME]/0932034920/80052"
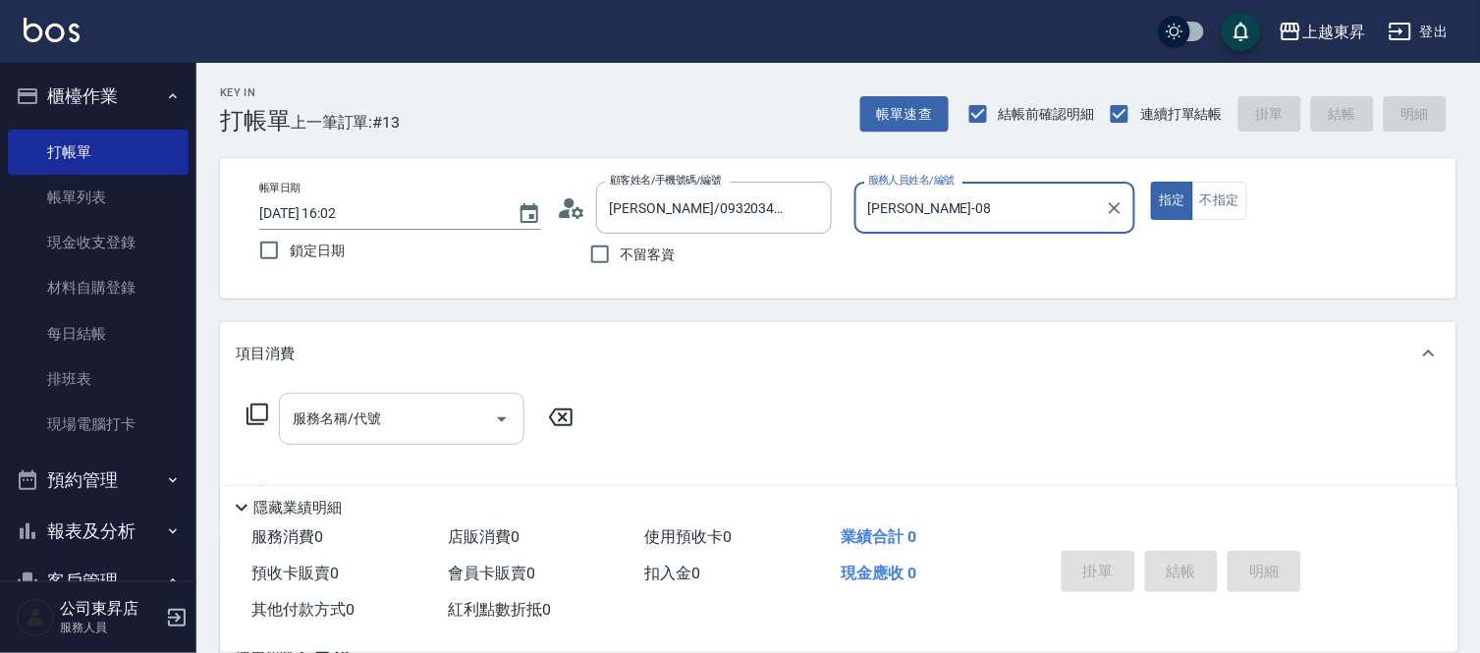
click at [357, 414] on div "服務名稱/代號 服務名稱/代號" at bounding box center [402, 419] width 246 height 52
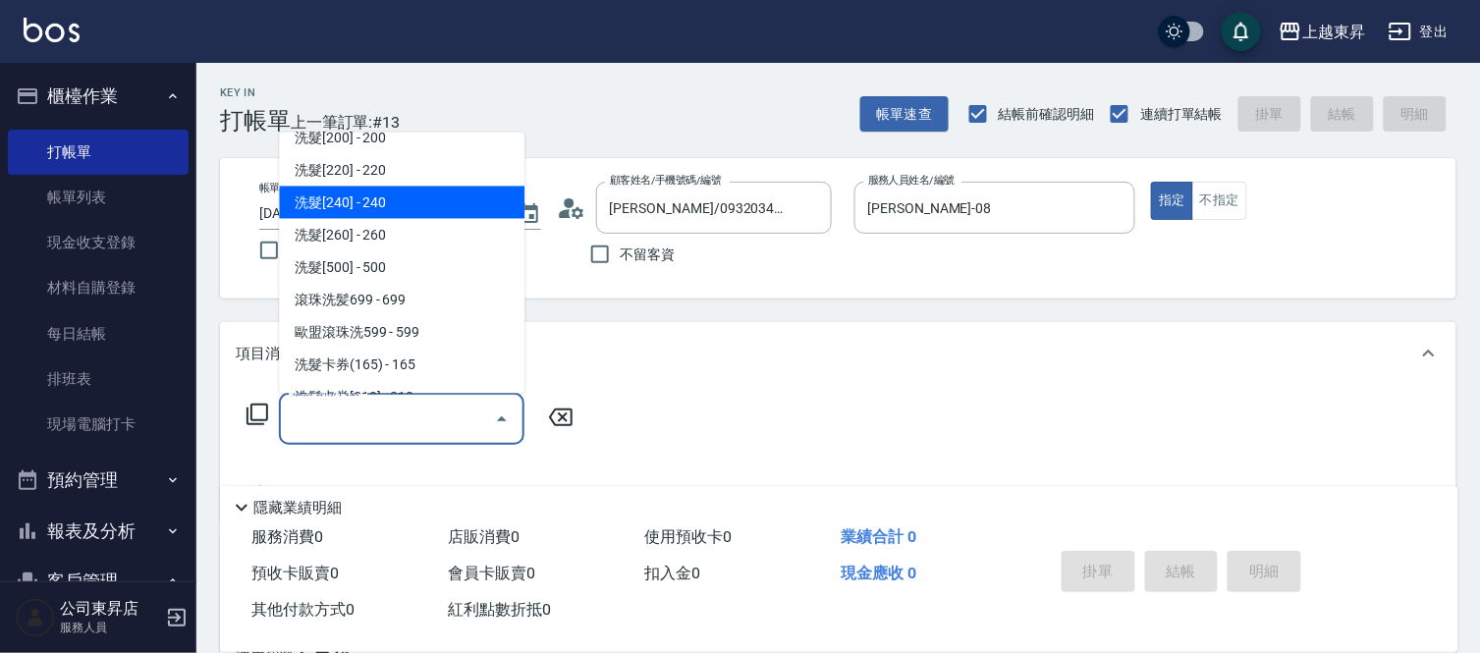
scroll to position [327, 0]
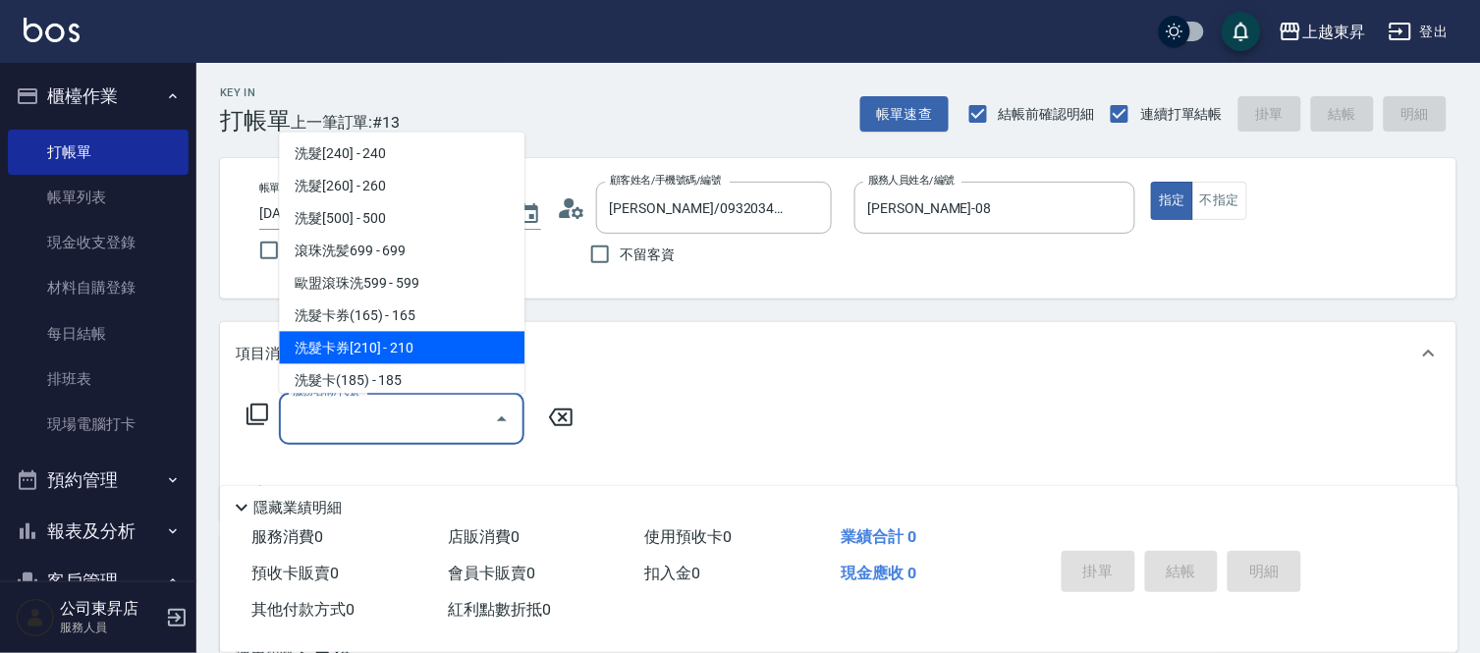
drag, startPoint x: 406, startPoint y: 339, endPoint x: 440, endPoint y: 334, distance: 34.7
click at [406, 340] on span "洗髮卡券[210] - 210" at bounding box center [402, 348] width 246 height 32
type input "洗髮卡券[210](222)"
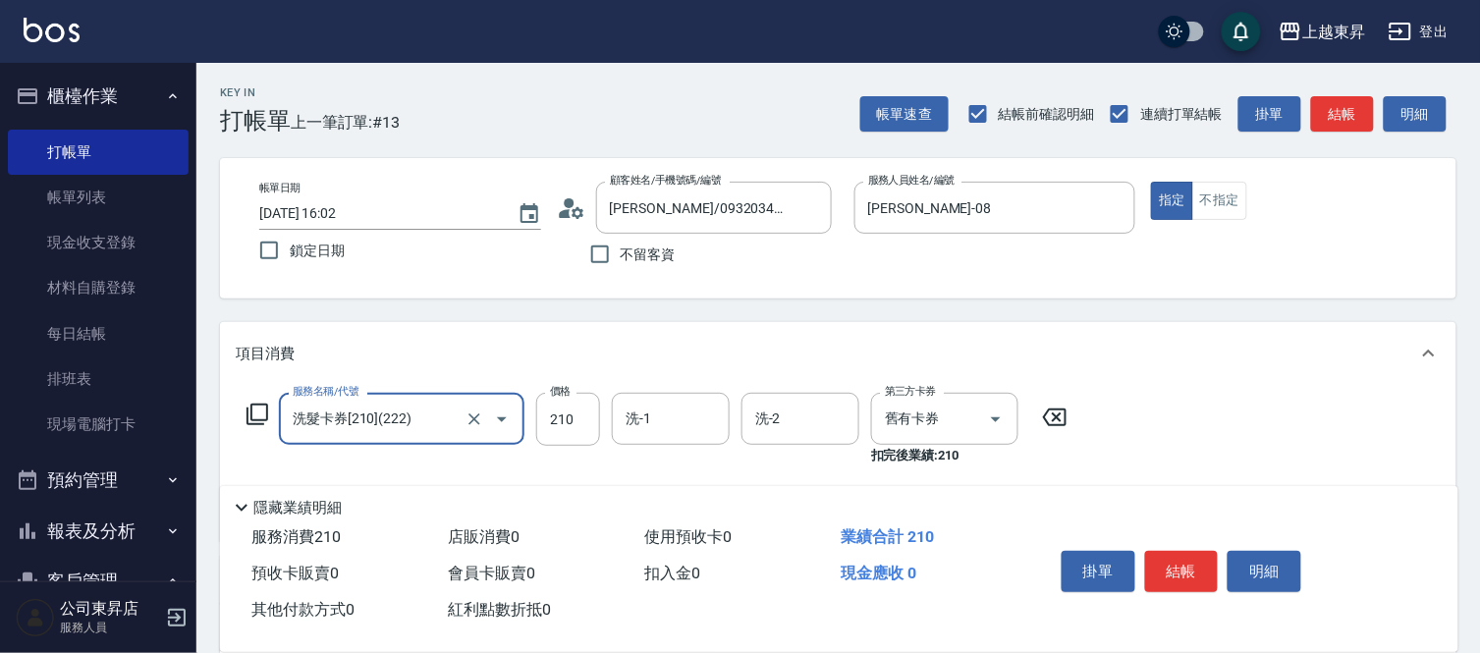
click at [635, 426] on div "洗-1 洗-1" at bounding box center [671, 419] width 118 height 52
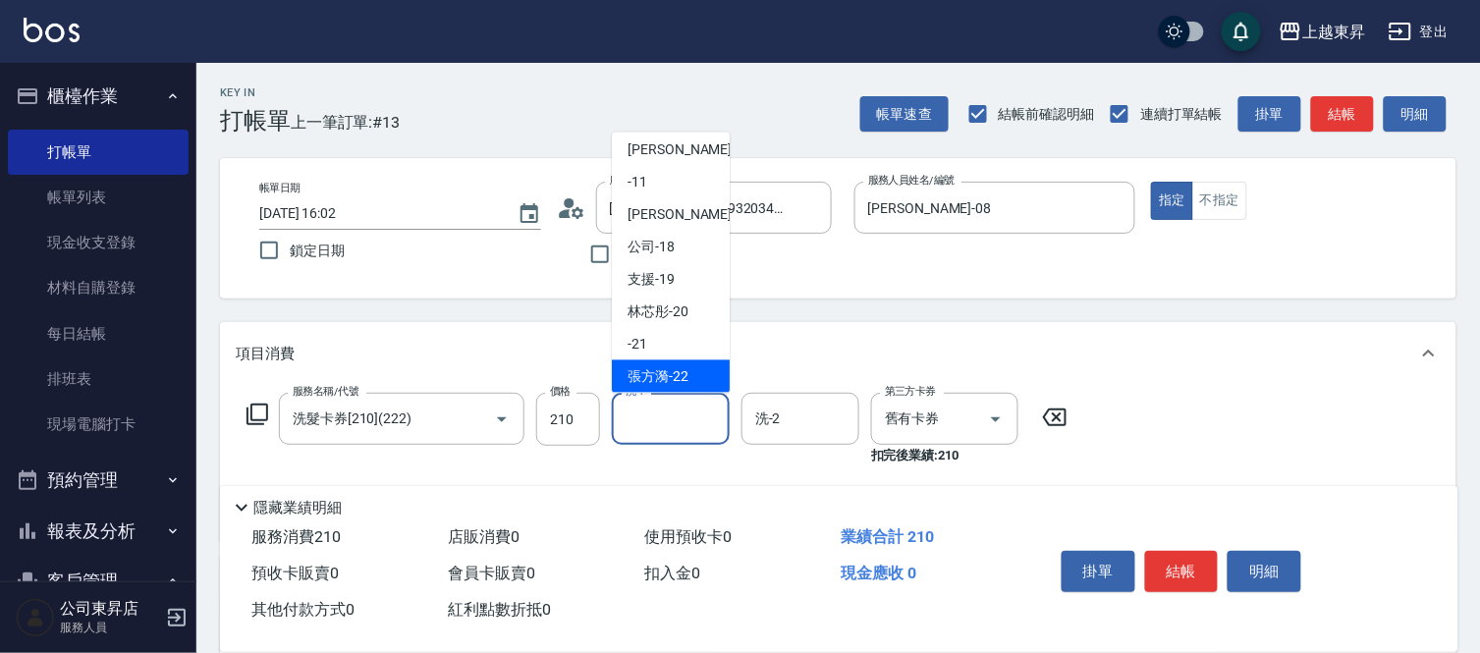
scroll to position [218, 0]
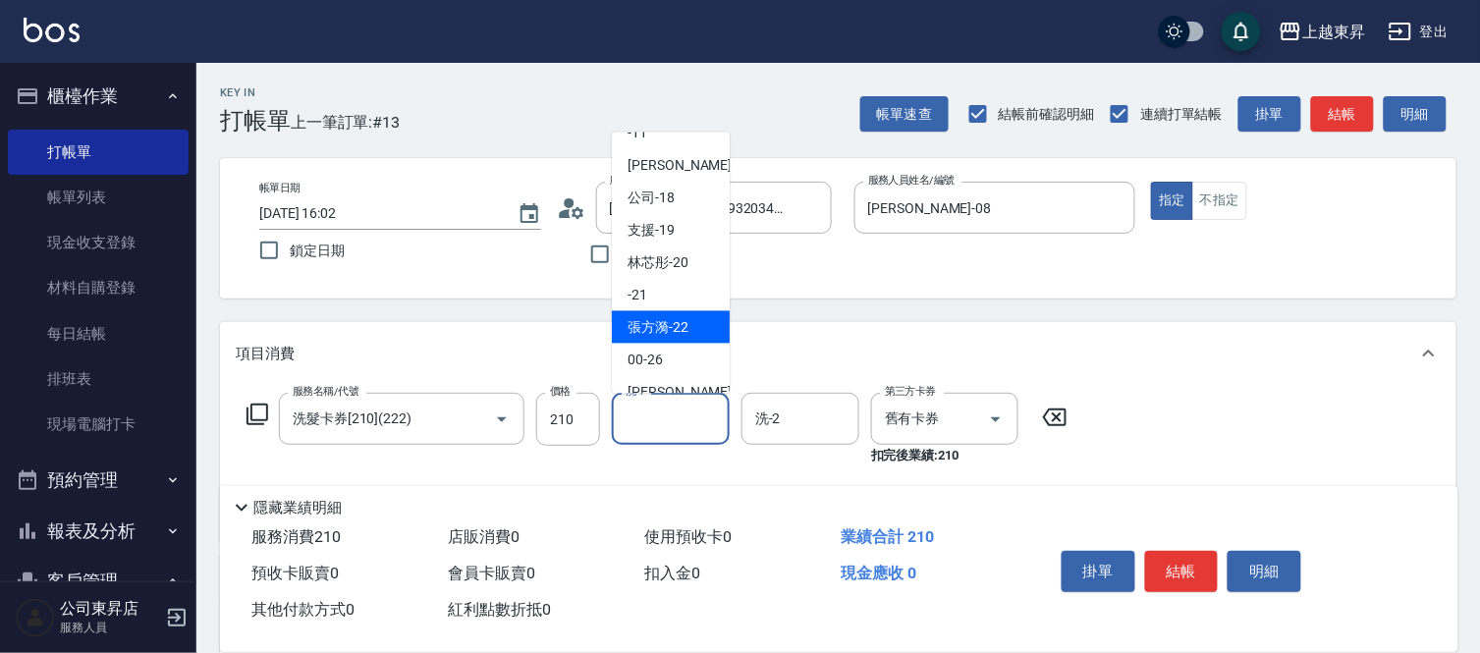
click at [673, 328] on span "[PERSON_NAME]-22" at bounding box center [658, 327] width 61 height 21
type input "[PERSON_NAME]-22"
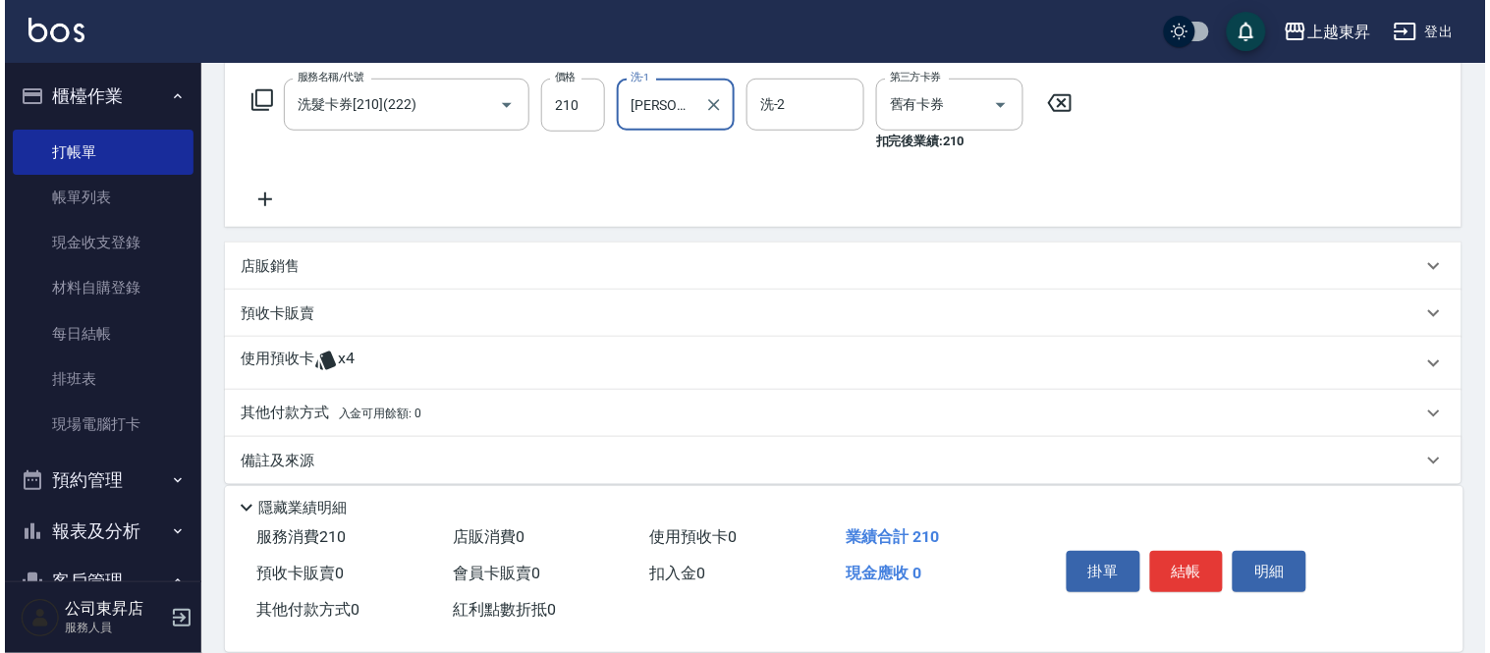
scroll to position [327, 0]
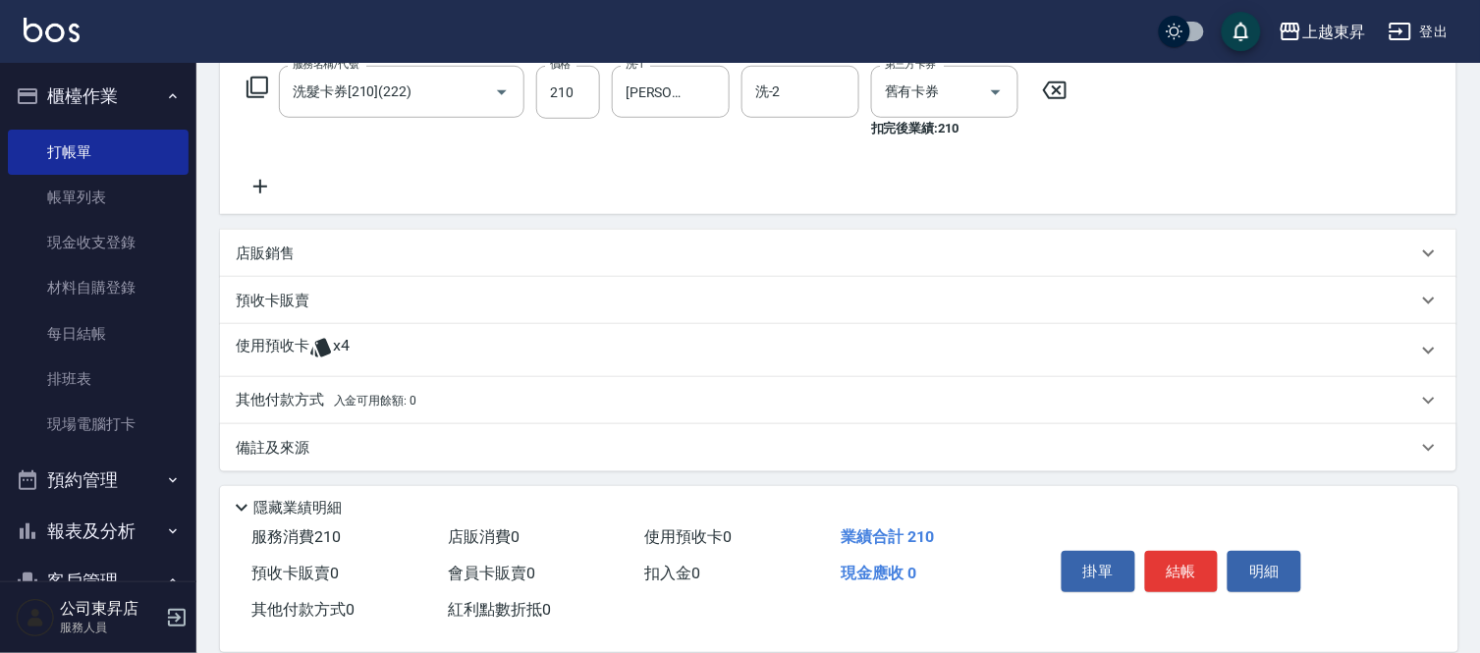
click at [263, 183] on icon at bounding box center [260, 187] width 49 height 24
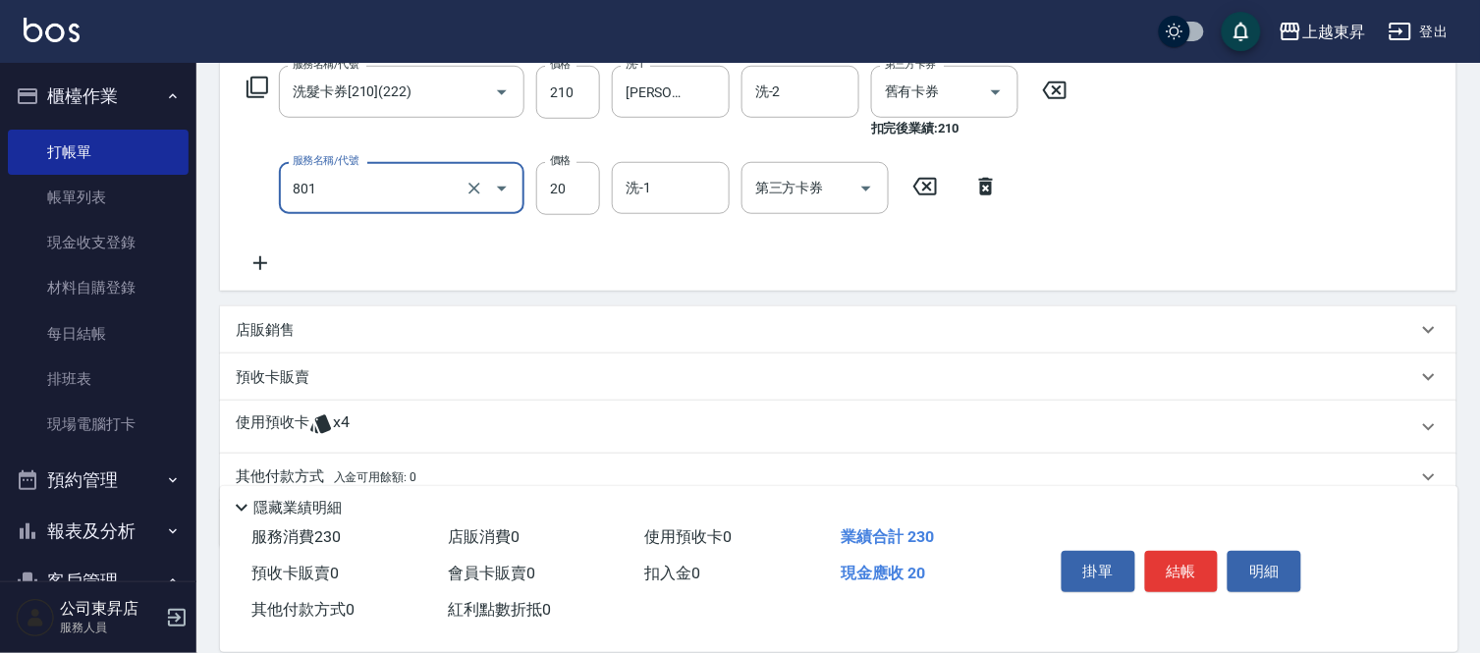
type input "潤絲(801)"
type input "30"
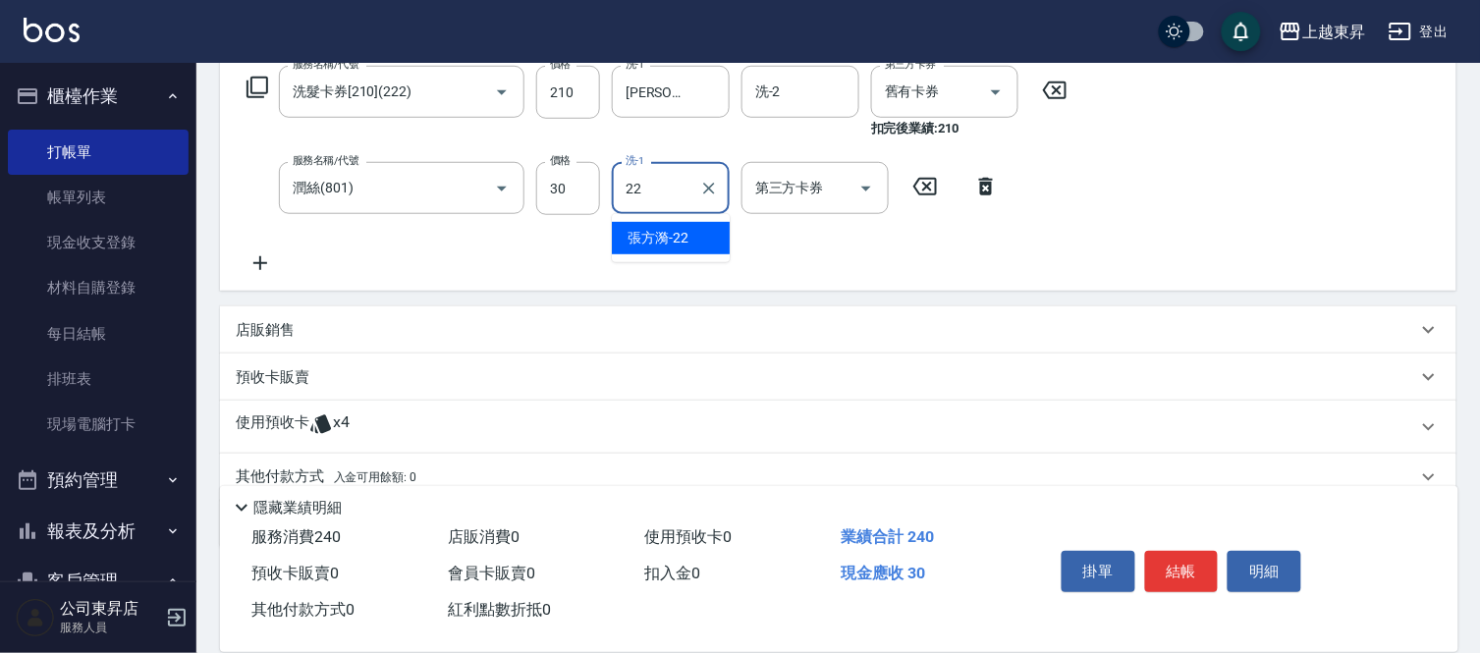
type input "[PERSON_NAME]-22"
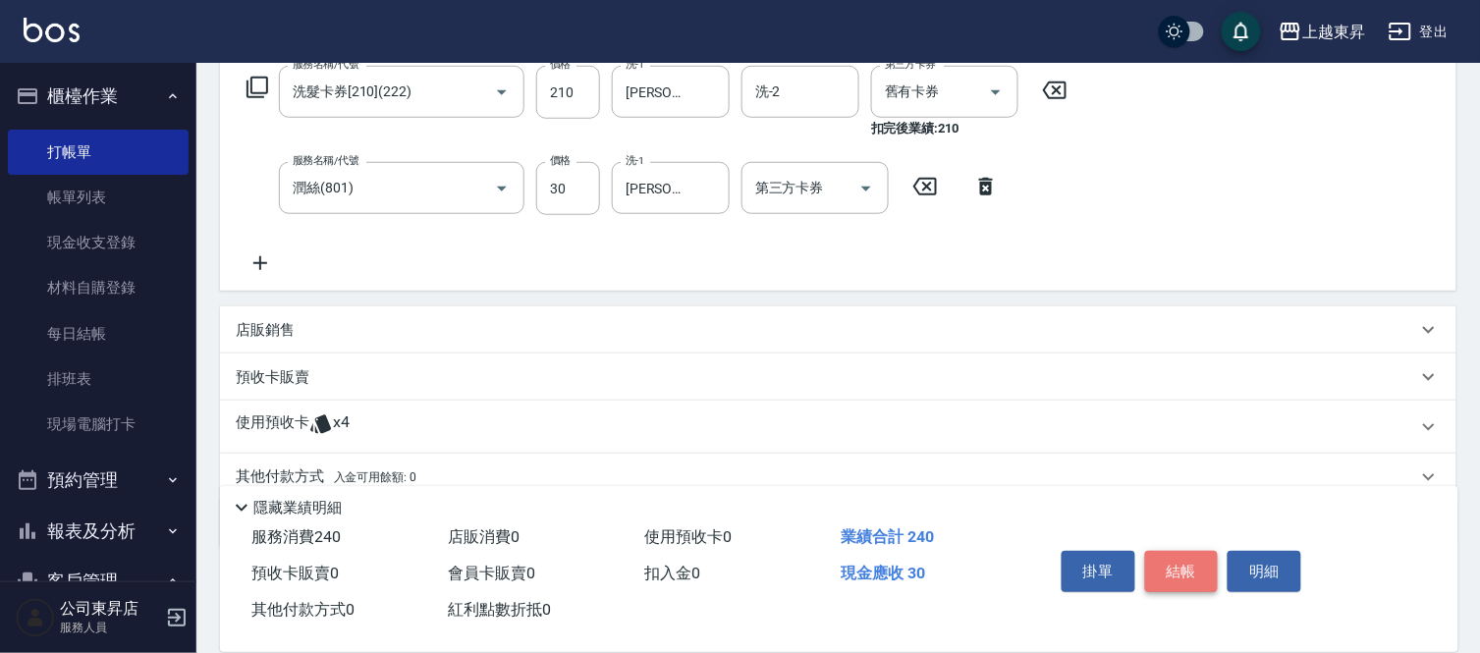
click at [1161, 565] on button "結帳" at bounding box center [1182, 571] width 74 height 41
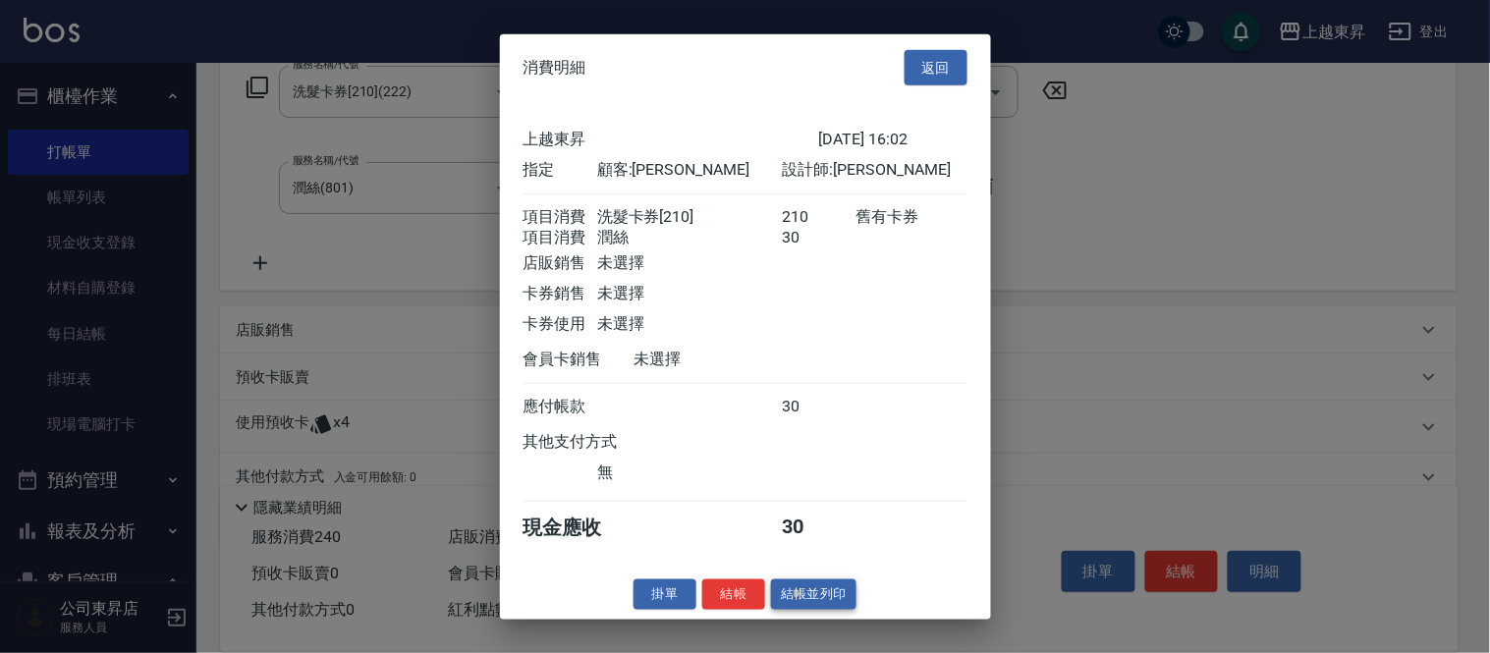
click at [813, 609] on button "結帳並列印" at bounding box center [813, 595] width 85 height 30
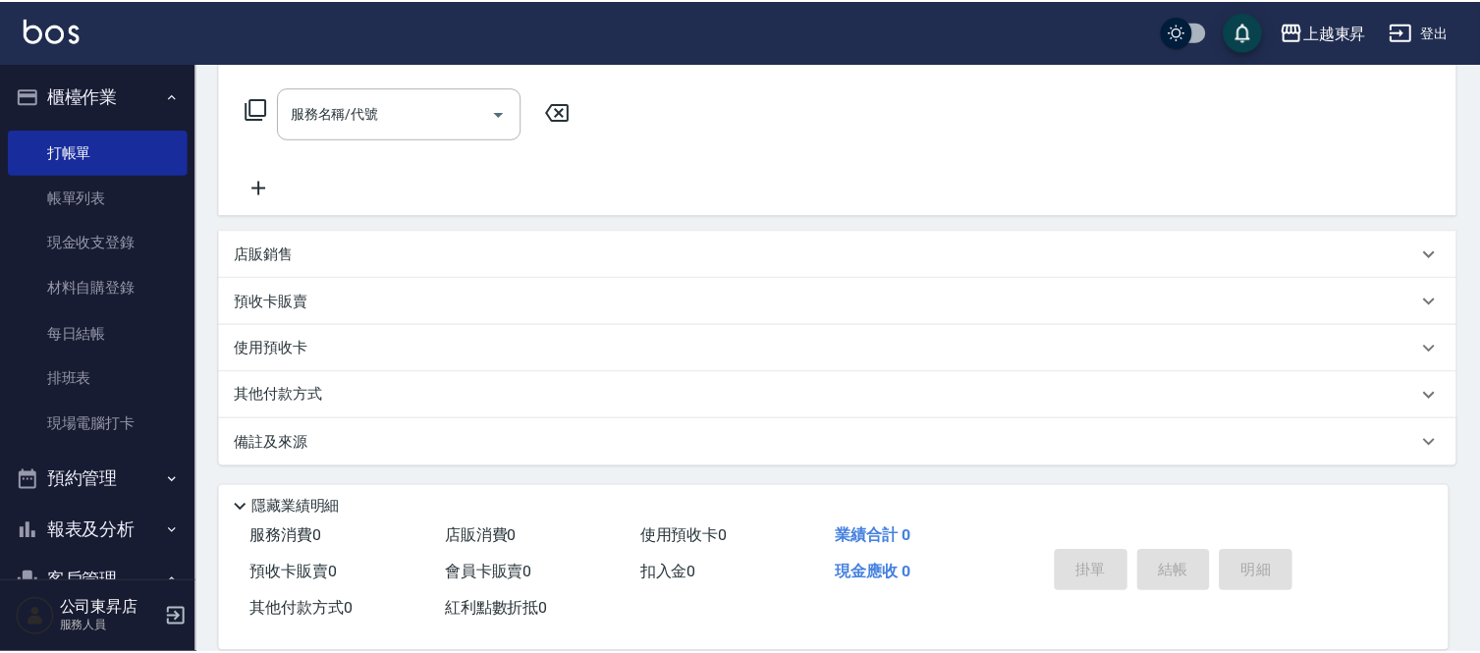
scroll to position [0, 0]
